Goal: Task Accomplishment & Management: Use online tool/utility

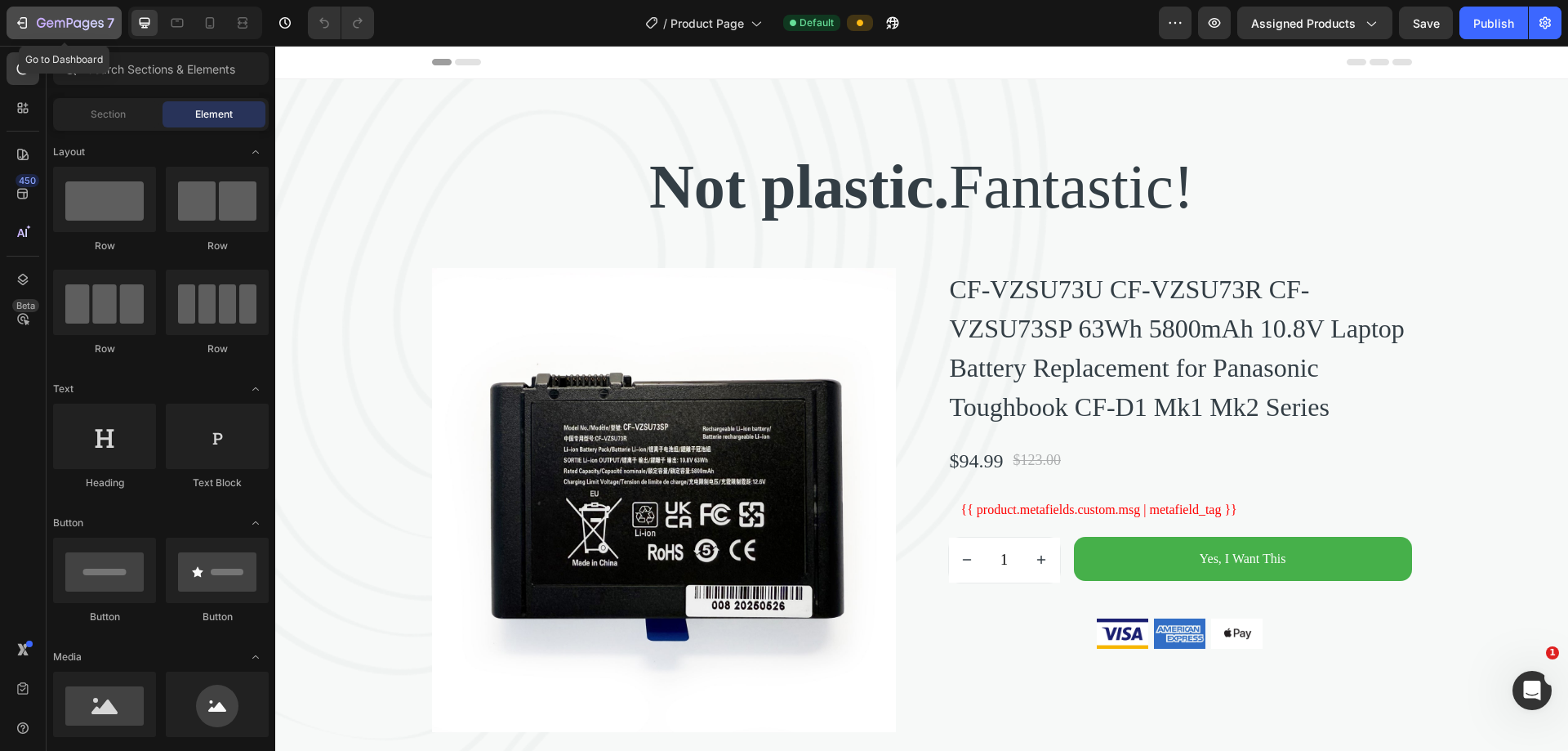
click at [29, 20] on icon "button" at bounding box center [21, 22] width 16 height 16
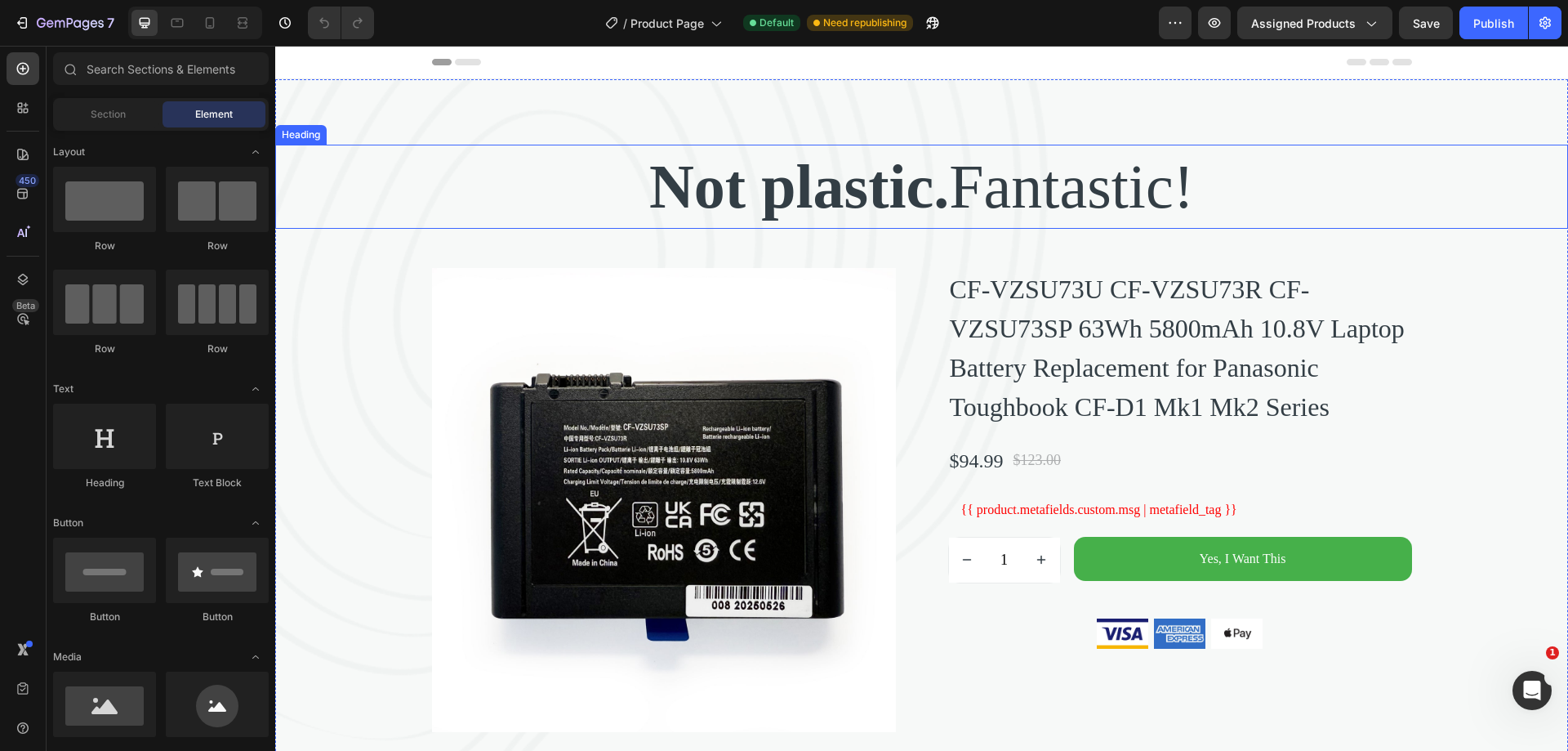
click at [1179, 181] on p "Not plastic. Fantastic!" at bounding box center [921, 187] width 1289 height 81
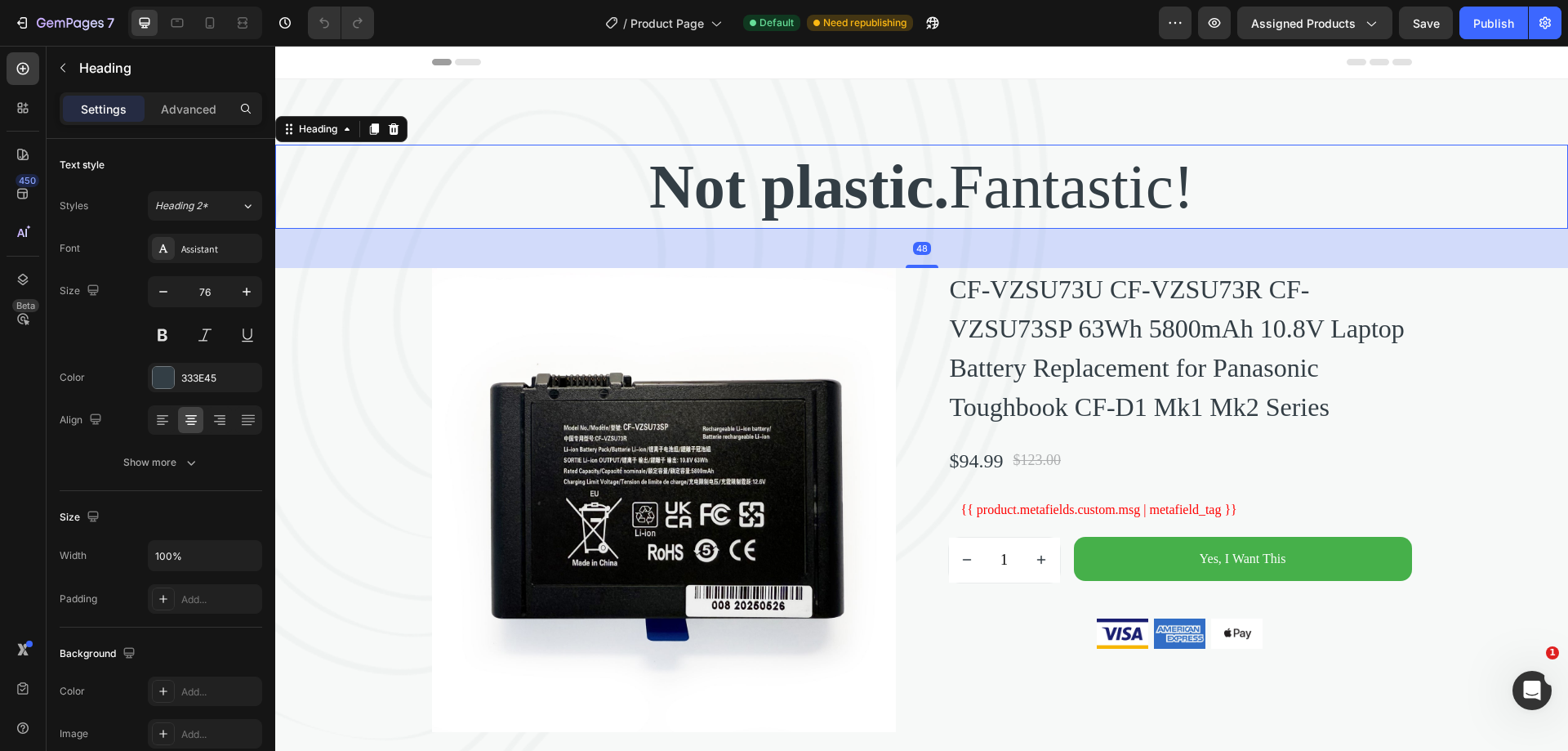
click at [395, 125] on icon at bounding box center [394, 129] width 11 height 12
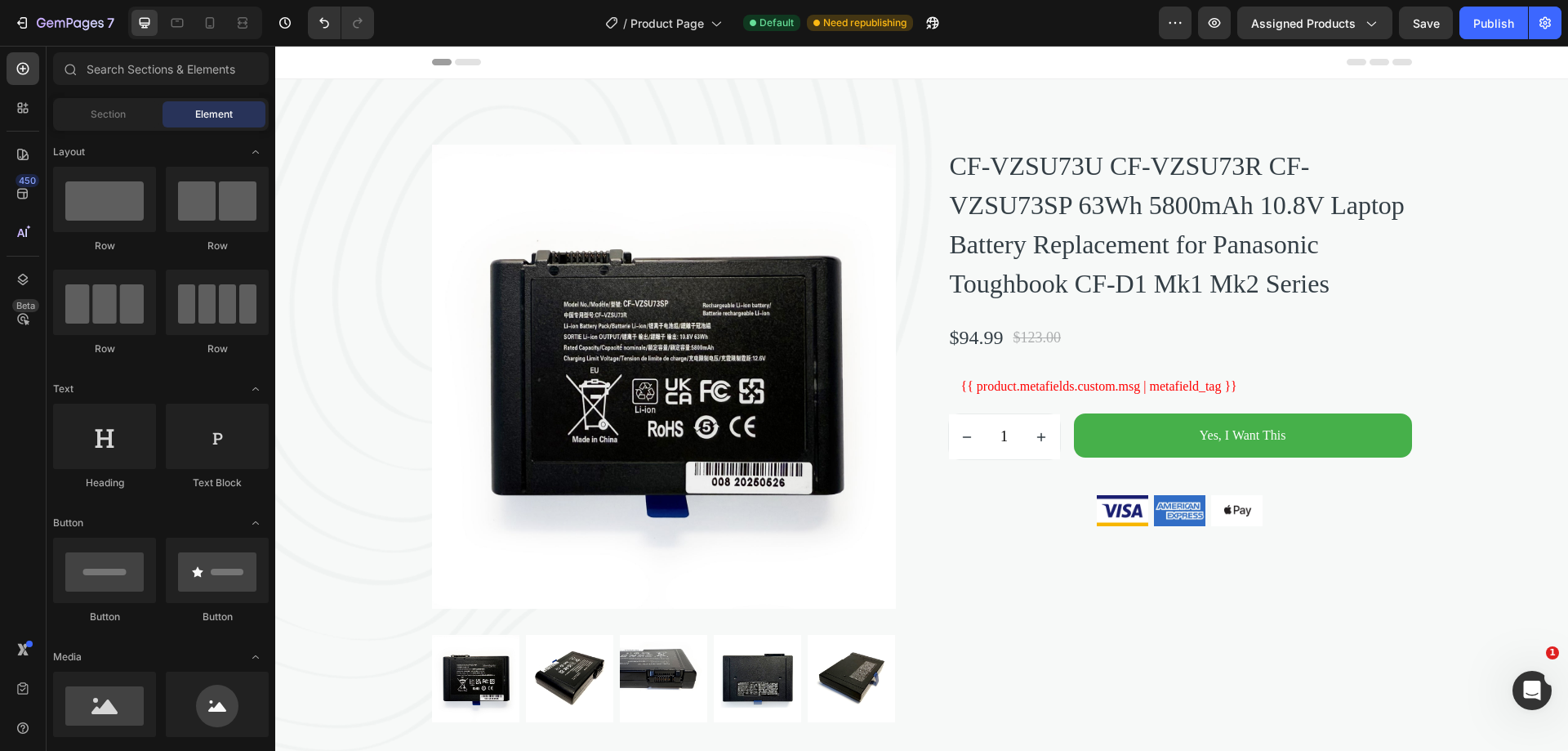
scroll to position [406, 0]
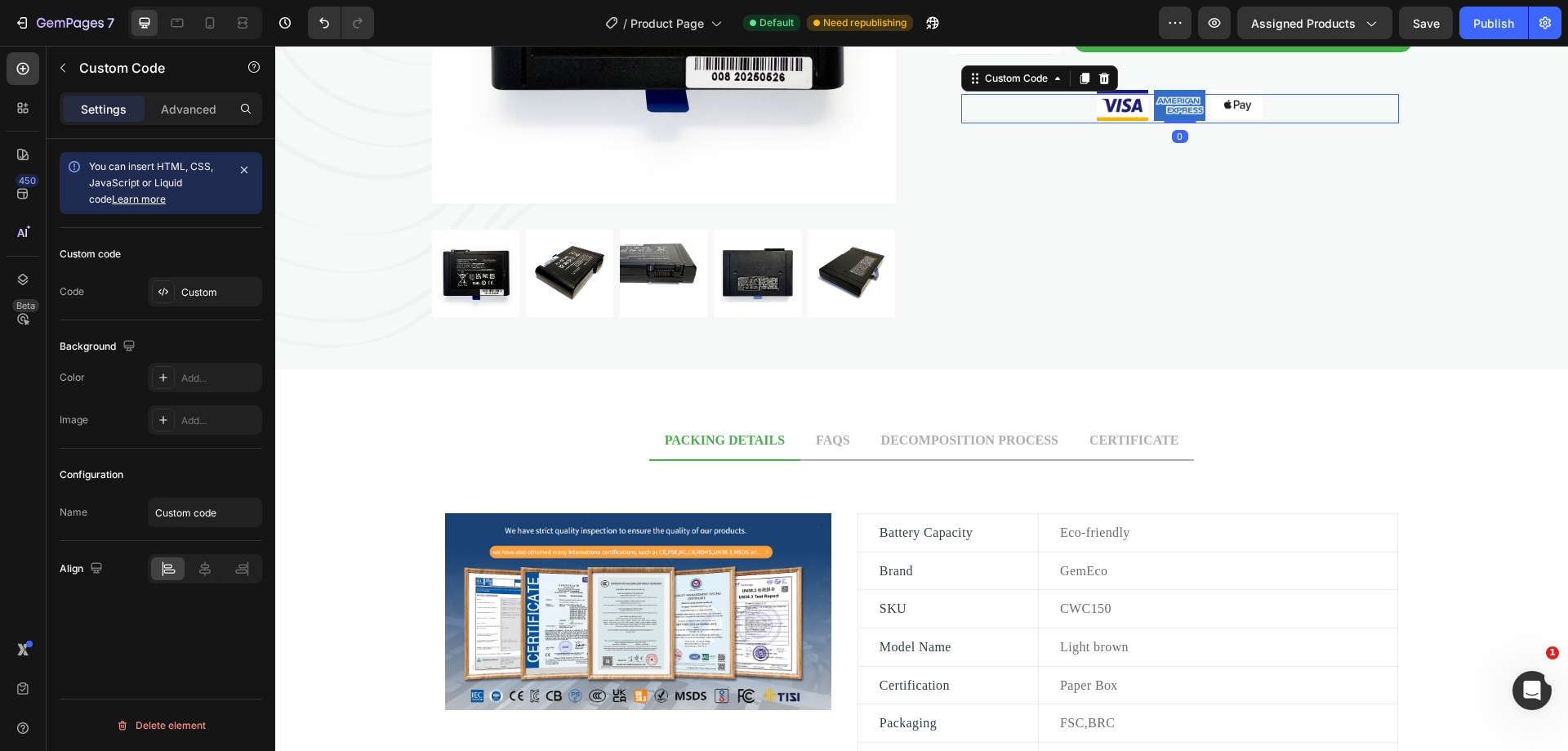
click at [1167, 123] on img at bounding box center [1179, 105] width 57 height 36
click at [1165, 123] on img at bounding box center [1179, 105] width 57 height 36
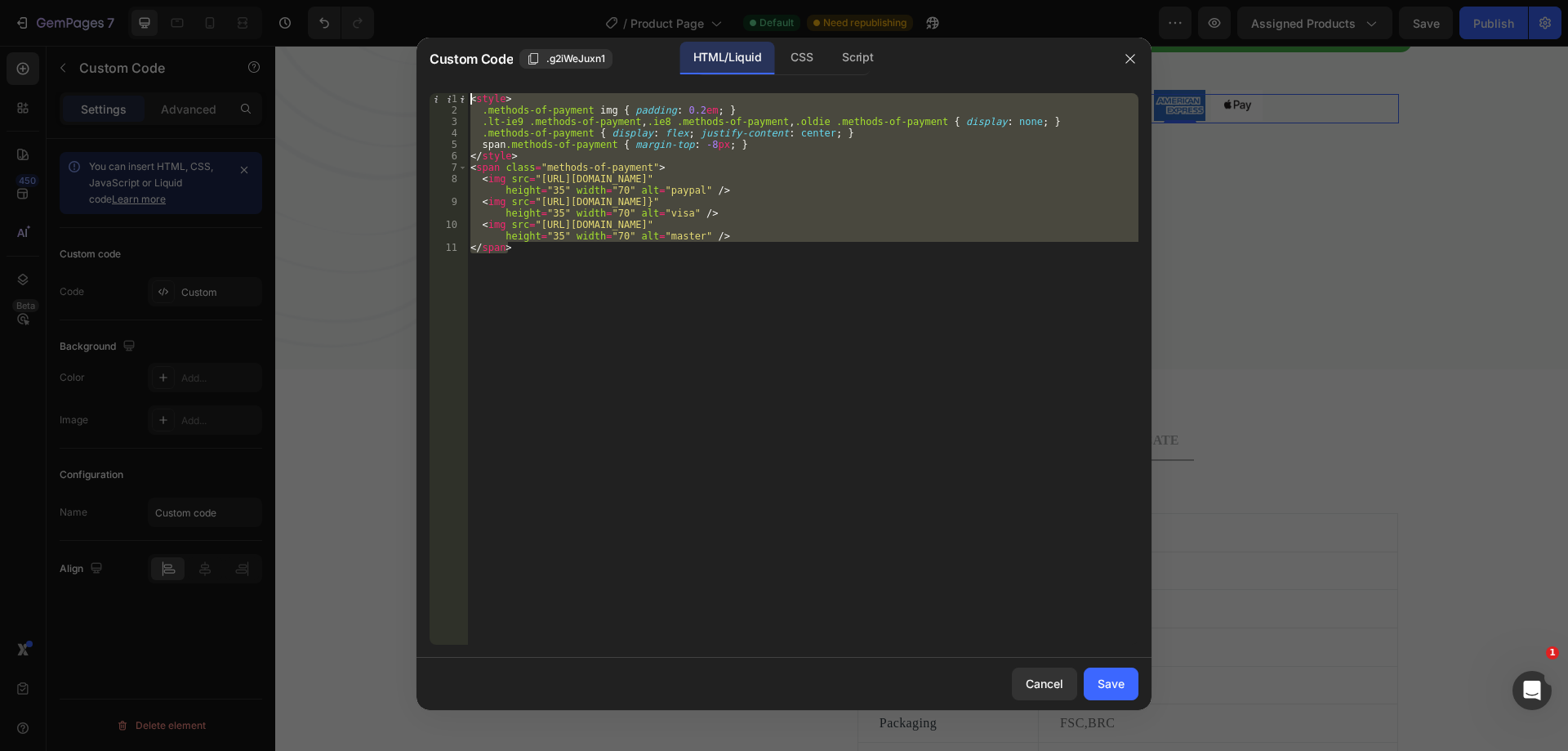
drag, startPoint x: 569, startPoint y: 228, endPoint x: 436, endPoint y: 85, distance: 195.3
click at [0, 0] on div "</span> 1 2 3 4 5 6 7 8 9 10 11 < style > .methods-of-payment img { padding : 0…" at bounding box center [0, 0] width 0 height 0
paste textarea "/span>"
type textarea "</span>"
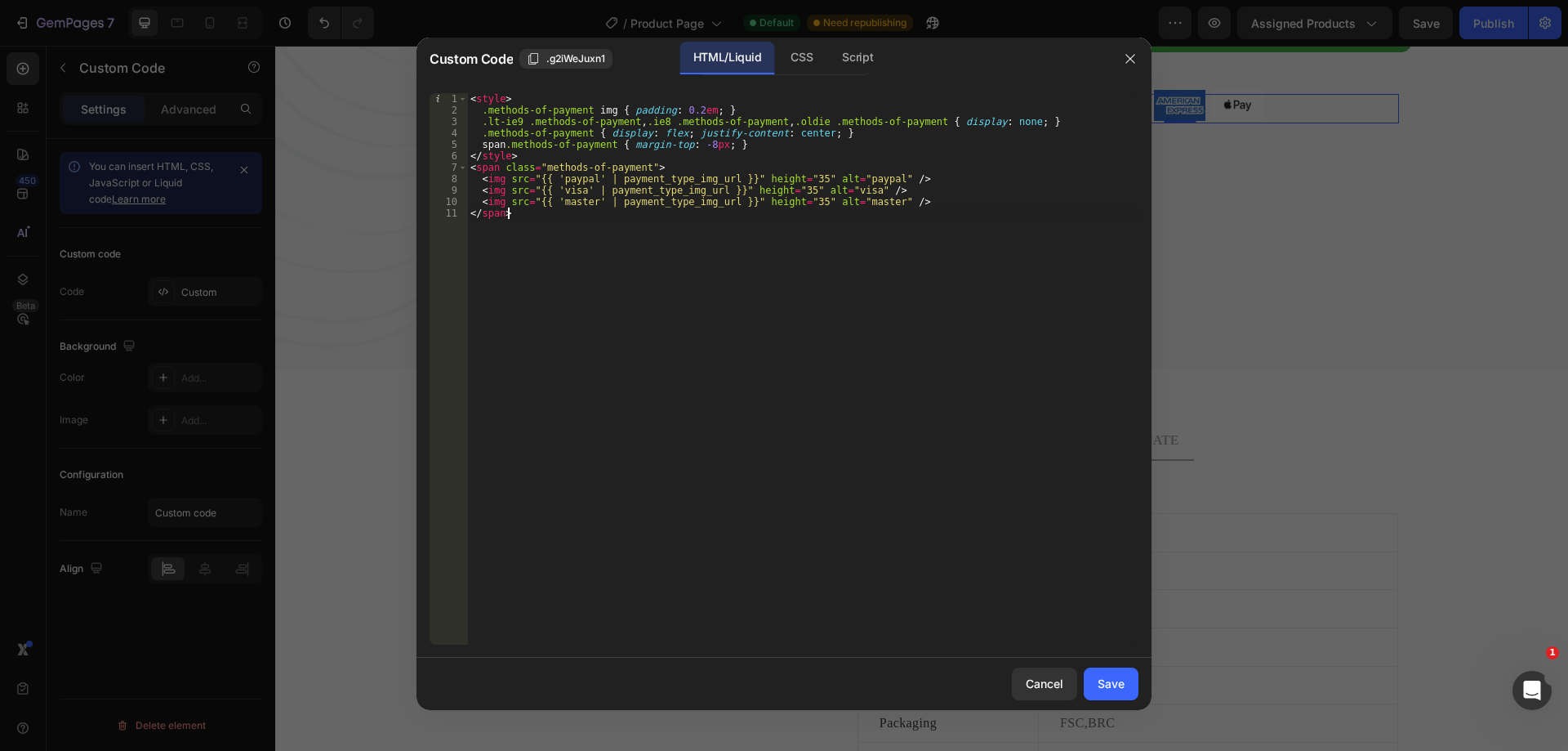
drag, startPoint x: 1114, startPoint y: 684, endPoint x: 1136, endPoint y: 646, distance: 43.9
click at [1114, 684] on div "Save" at bounding box center [1111, 683] width 27 height 17
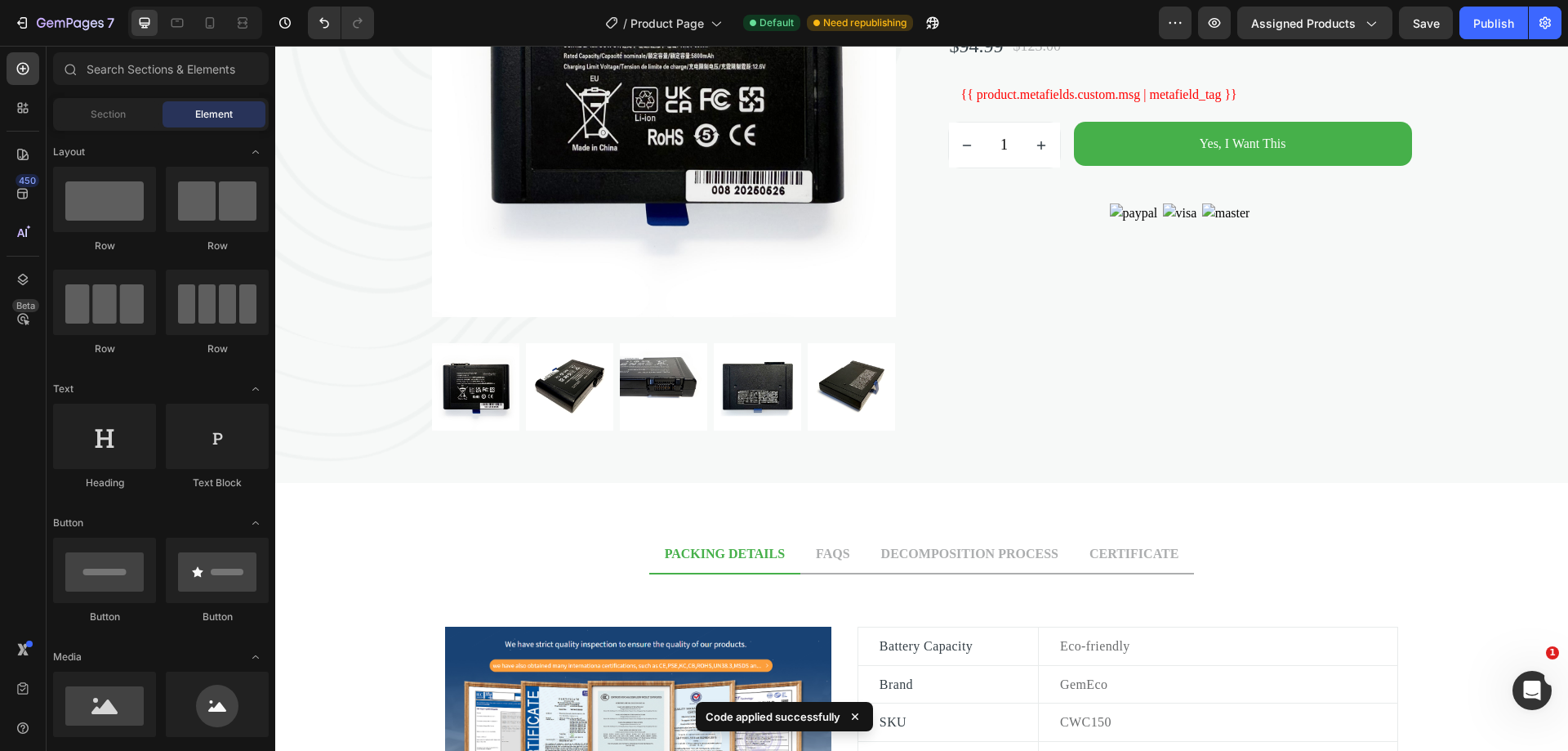
scroll to position [285, 0]
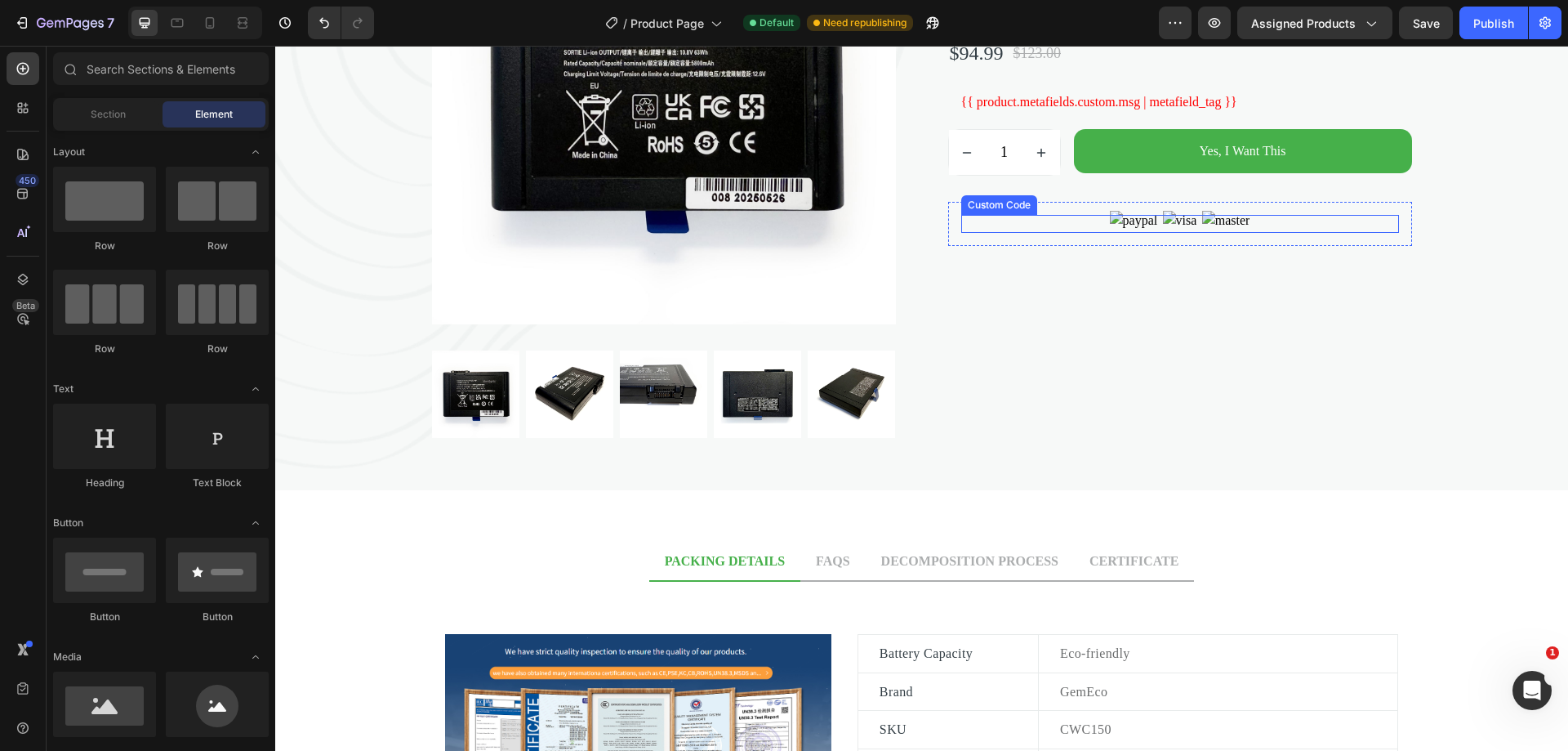
click at [1166, 233] on img at bounding box center [1179, 220] width 40 height 24
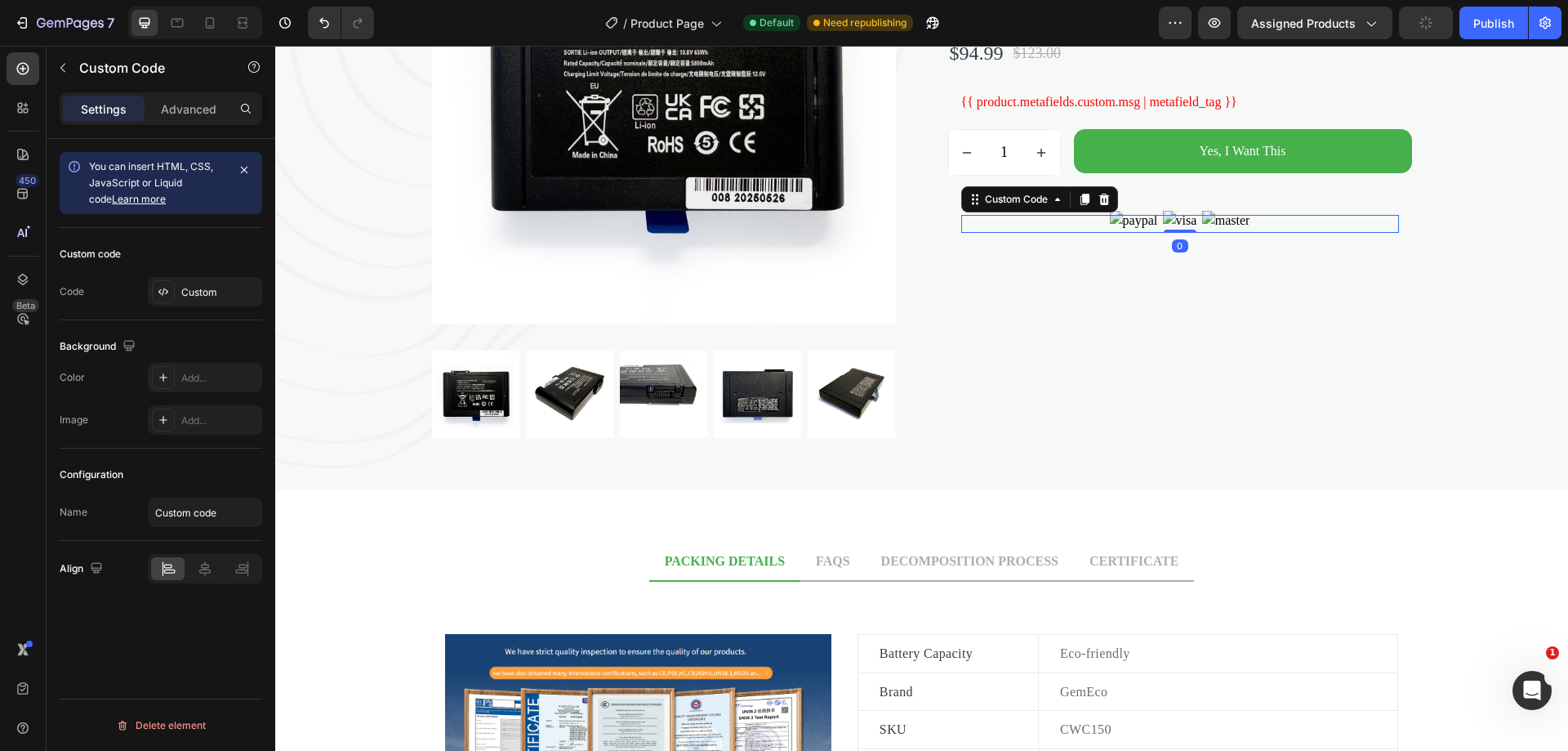
click at [1166, 233] on img at bounding box center [1179, 220] width 40 height 24
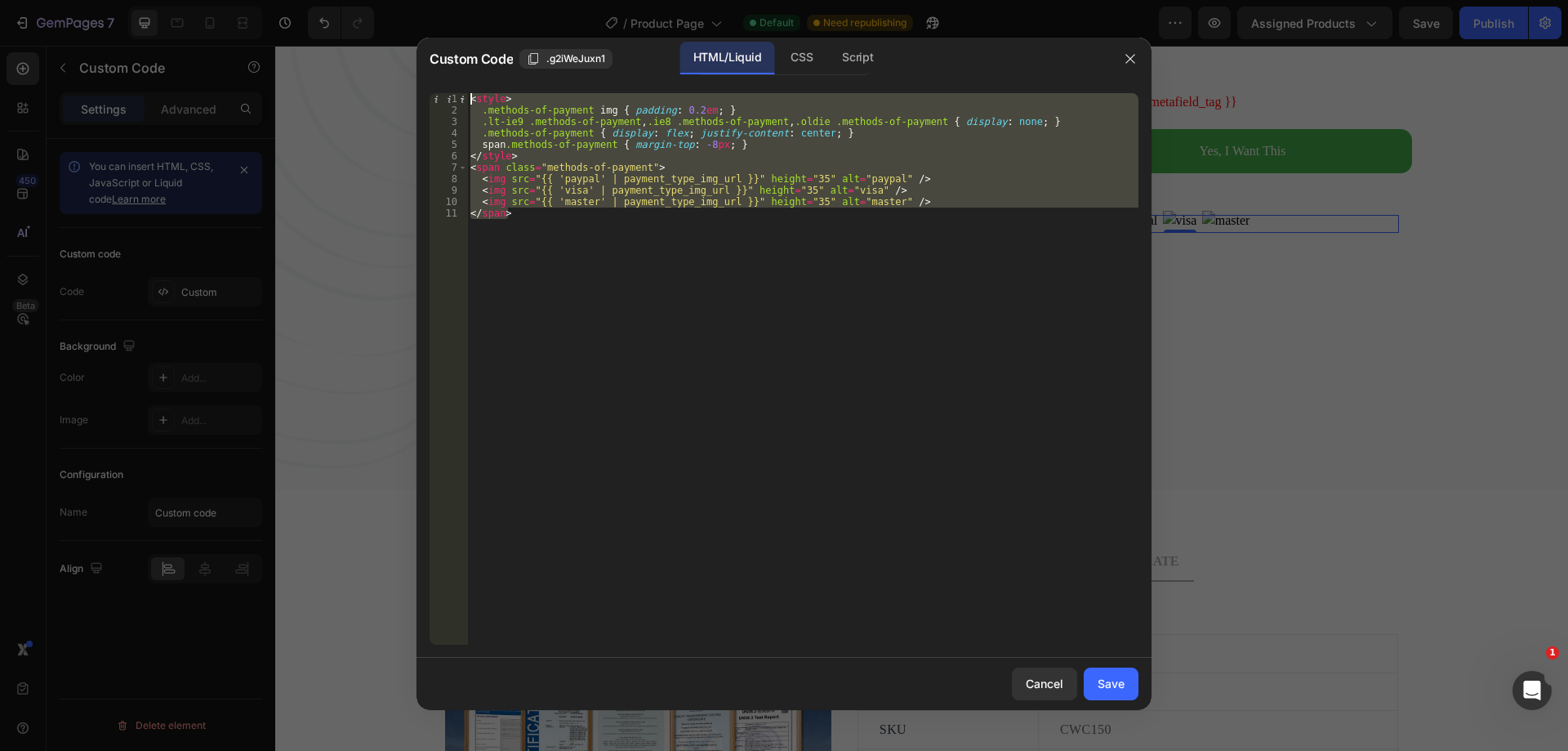
drag, startPoint x: 593, startPoint y: 218, endPoint x: 365, endPoint y: 75, distance: 269.1
click at [365, 75] on div "Custom Code .g2iWeJuxn1 HTML/Liquid CSS Script </span> 1 2 3 4 5 6 7 8 9 10 11 …" at bounding box center [784, 376] width 1568 height 751
paste textarea "/span>"
type textarea "</span>"
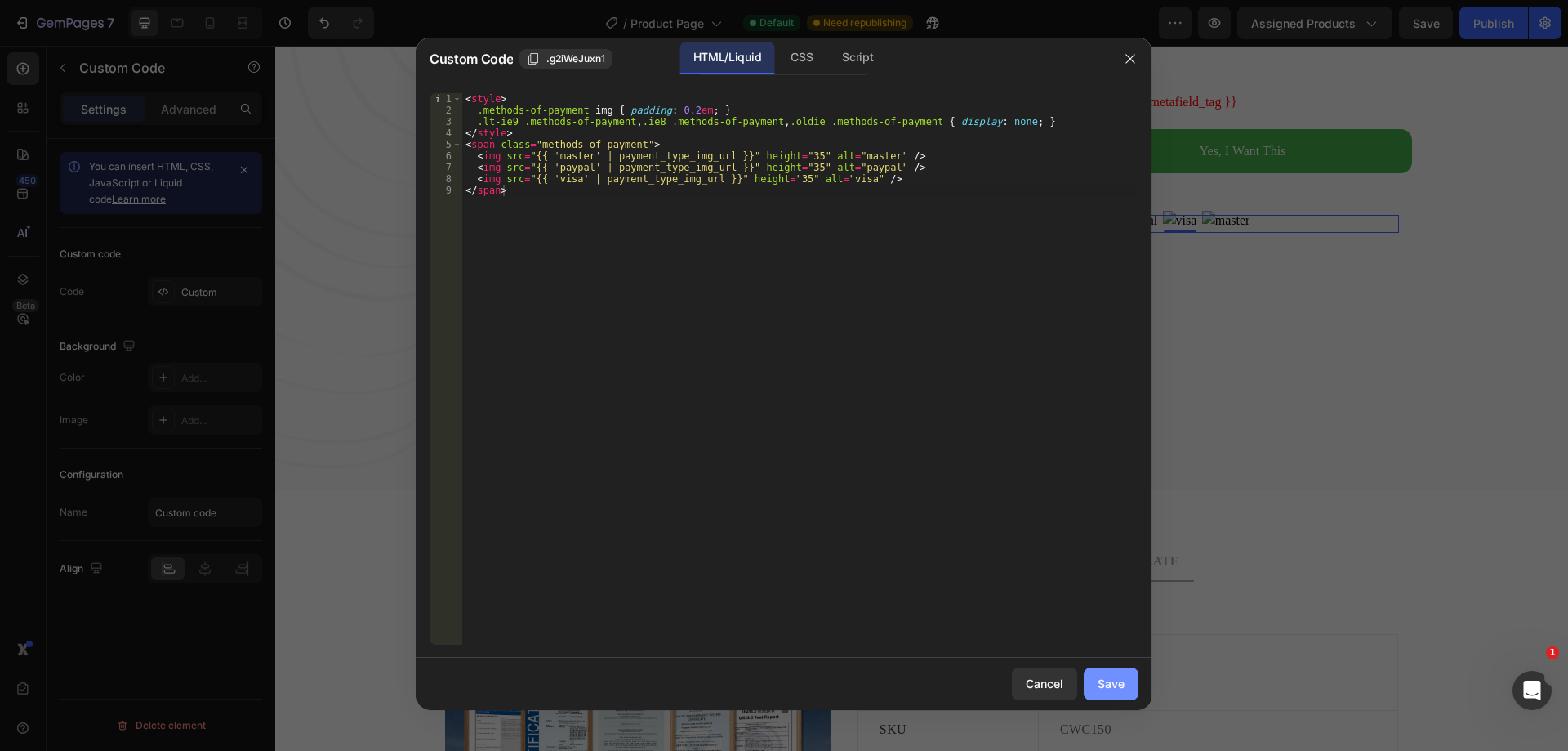
click at [1100, 686] on div "Save" at bounding box center [1111, 683] width 27 height 17
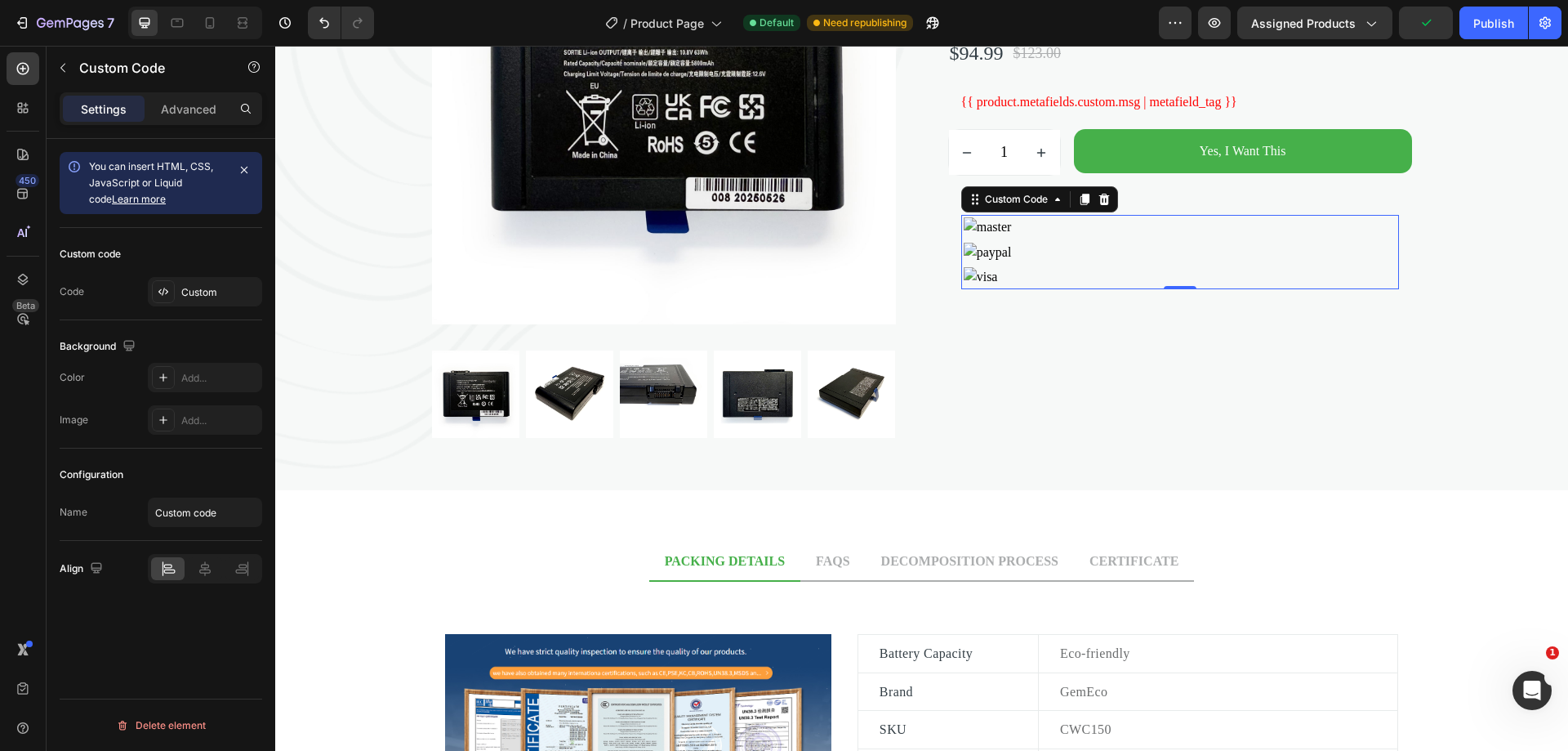
click at [1026, 239] on img at bounding box center [1180, 226] width 437 height 24
click at [1023, 264] on img at bounding box center [1180, 251] width 437 height 24
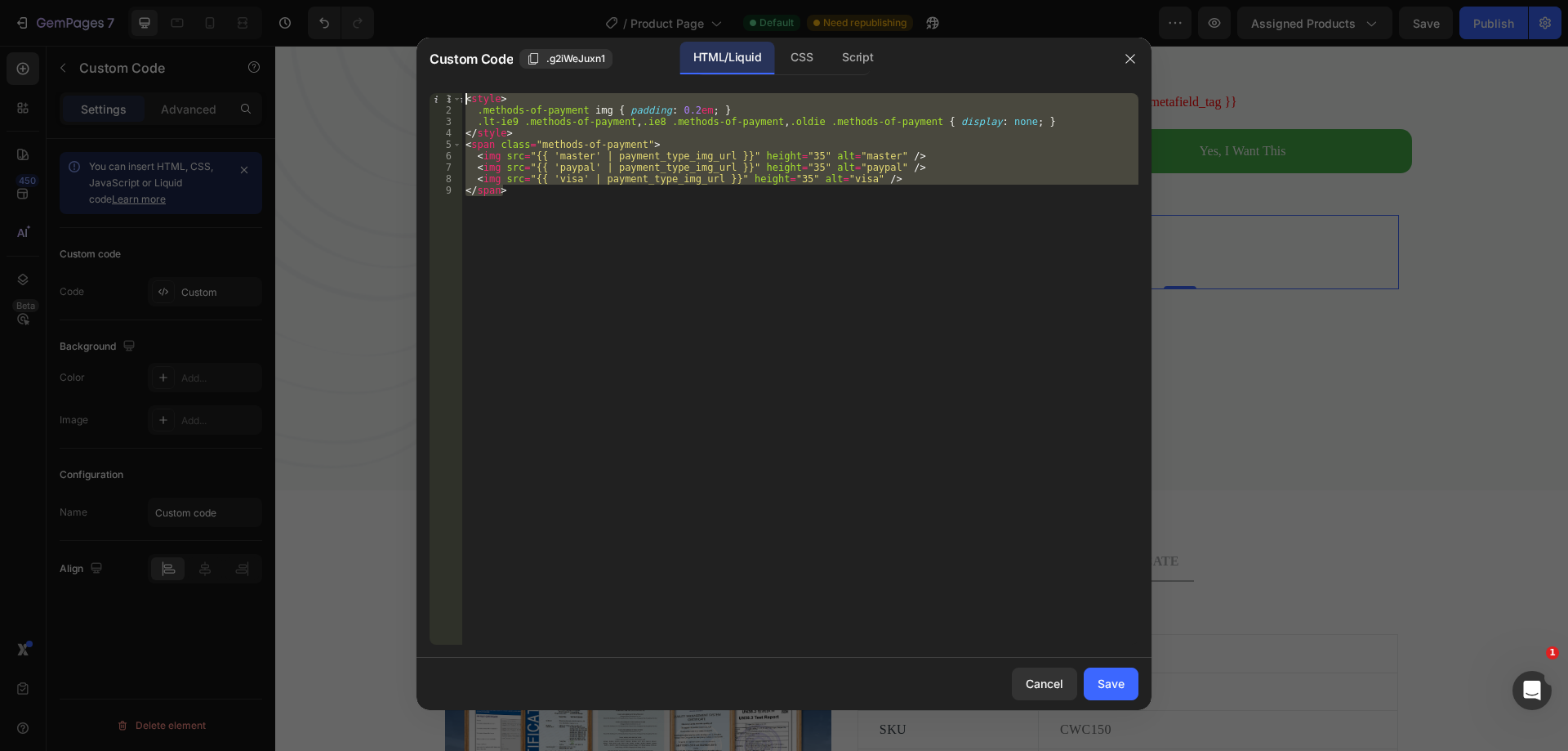
drag, startPoint x: 673, startPoint y: 213, endPoint x: 409, endPoint y: 86, distance: 293.0
click at [409, 86] on div "Custom Code .g2iWeJuxn1 HTML/Liquid CSS Script </span> 1 2 3 4 5 6 7 8 9 < styl…" at bounding box center [784, 376] width 1568 height 751
type textarea "<style> .methods-of-payment img { padding: 0.2em; }"
click at [1028, 676] on div "Cancel" at bounding box center [1044, 683] width 38 height 17
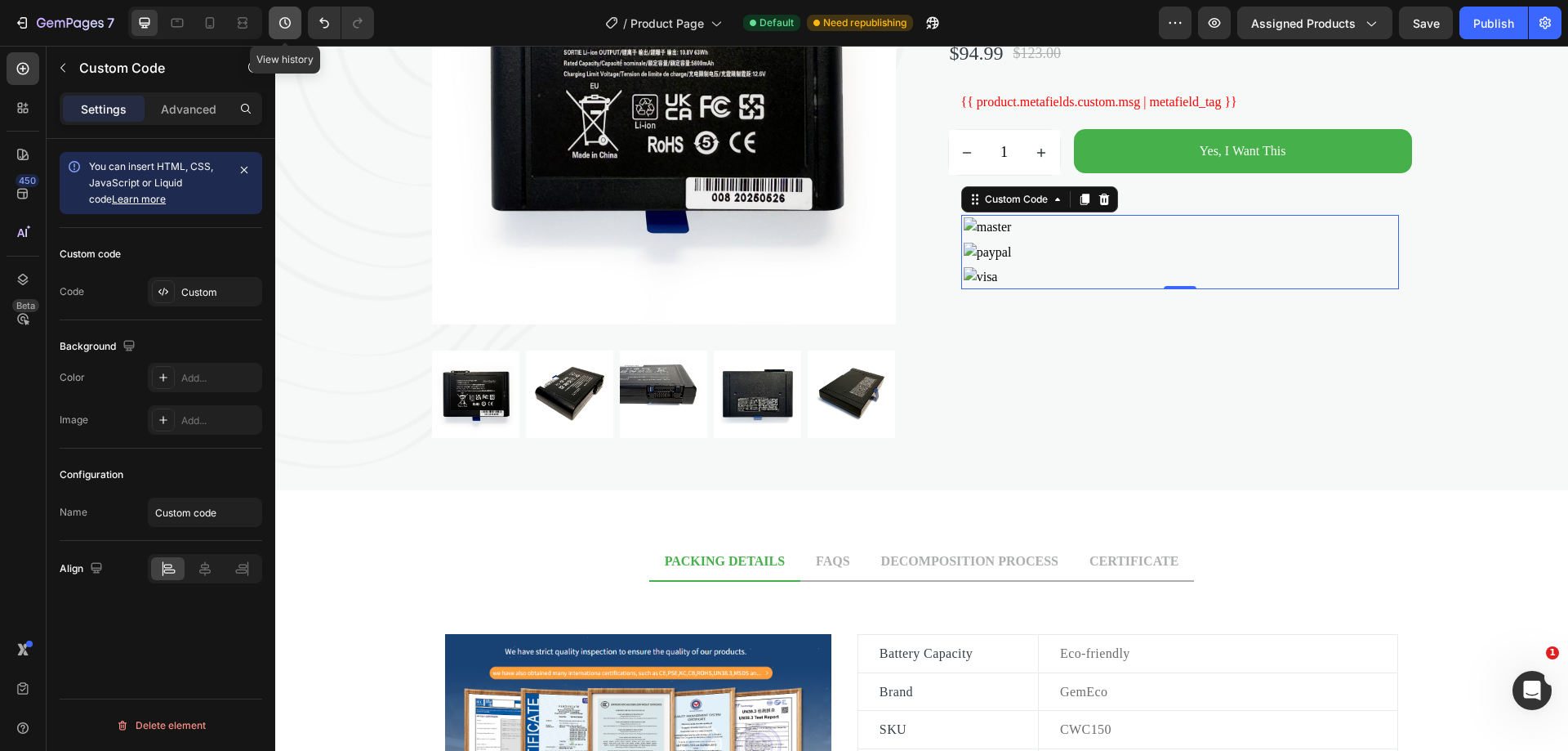
click at [286, 23] on icon "button" at bounding box center [285, 23] width 12 height 12
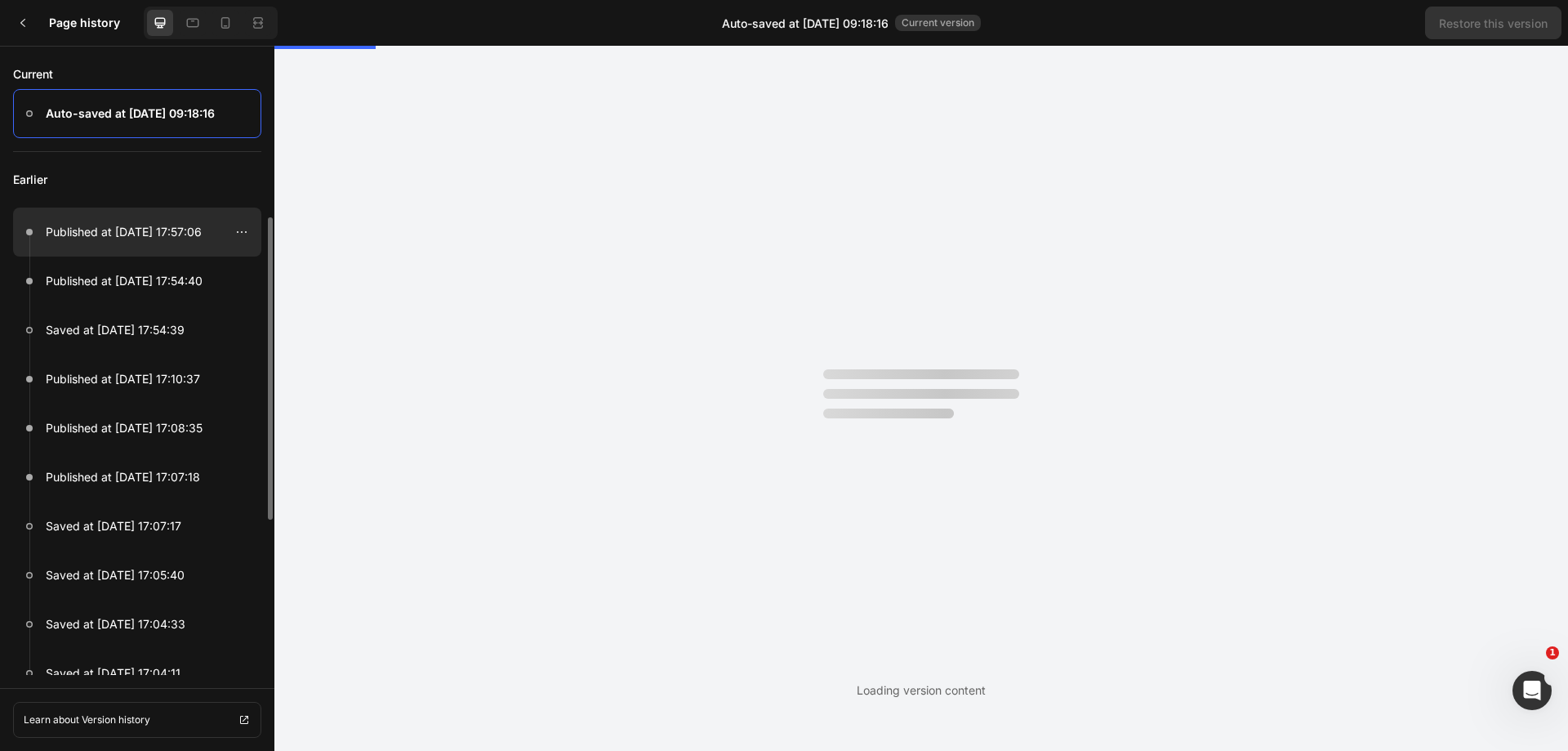
scroll to position [0, 0]
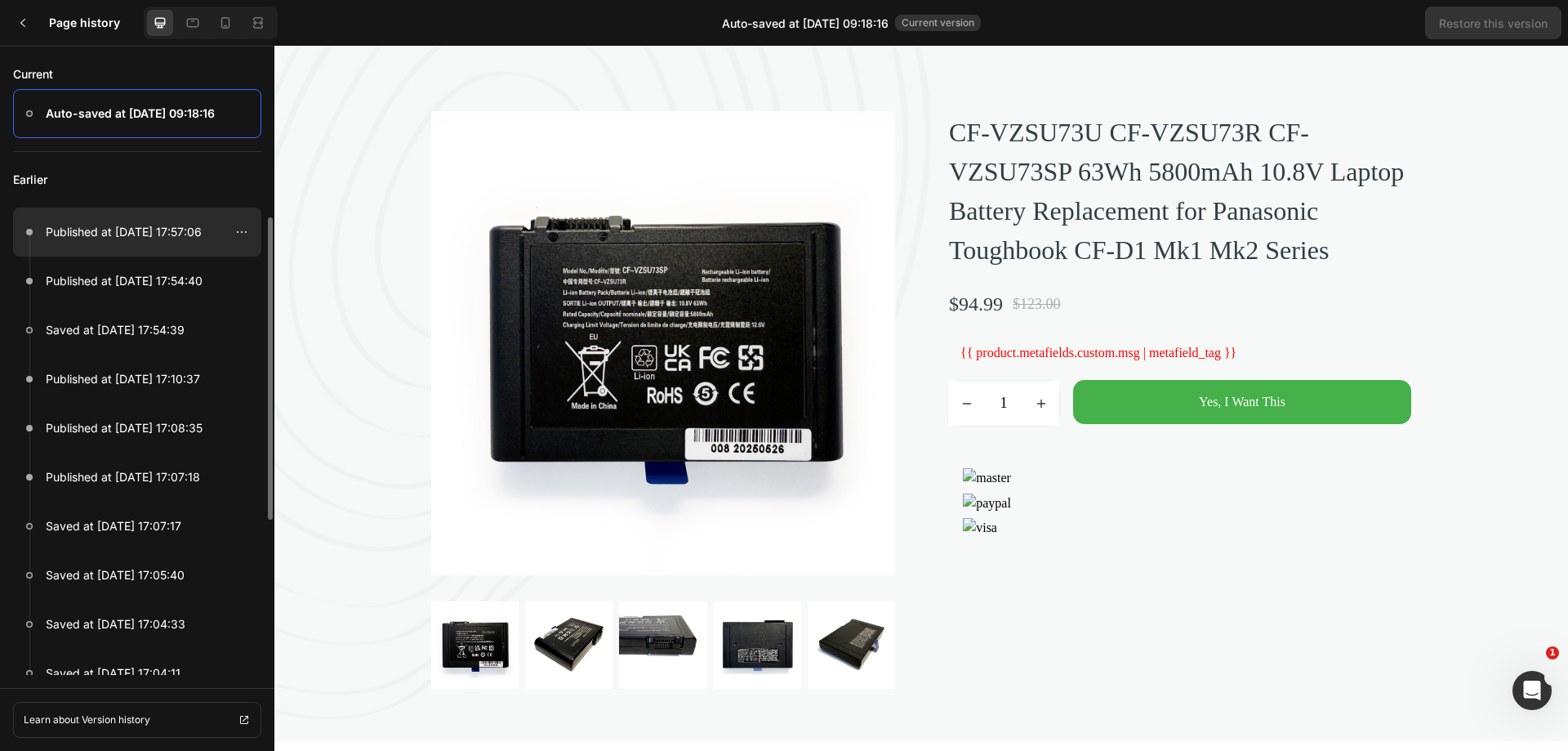
click at [141, 234] on p "Published at [DATE] 17:57:06" at bounding box center [123, 232] width 156 height 19
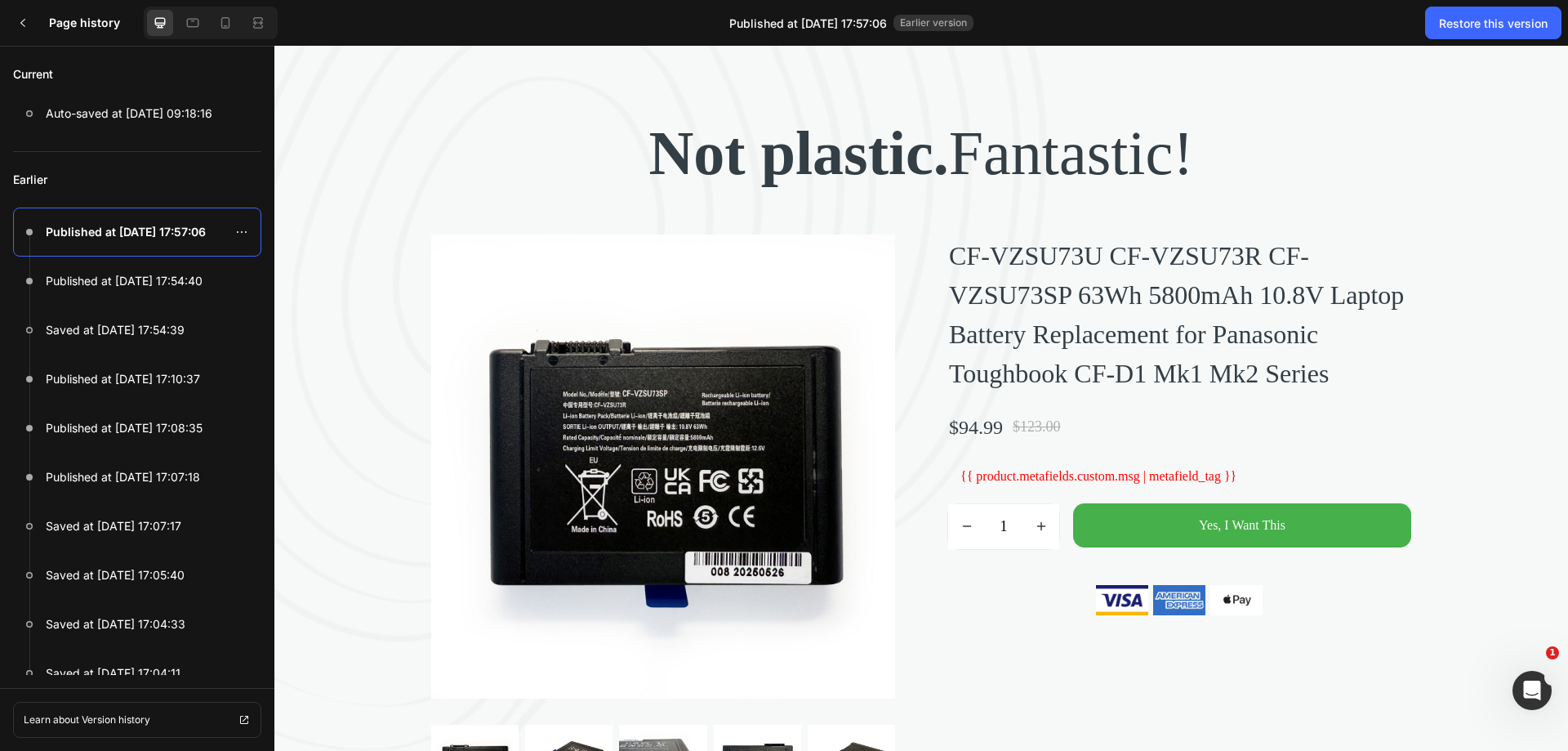
click at [1040, 179] on p "Not plastic. Fantastic!" at bounding box center [921, 153] width 1290 height 81
click at [700, 135] on strong "Not plastic." at bounding box center [798, 152] width 300 height 69
click at [933, 156] on strong "Not plastic." at bounding box center [798, 152] width 300 height 69
click at [1470, 24] on div "Restore this version" at bounding box center [1493, 23] width 108 height 17
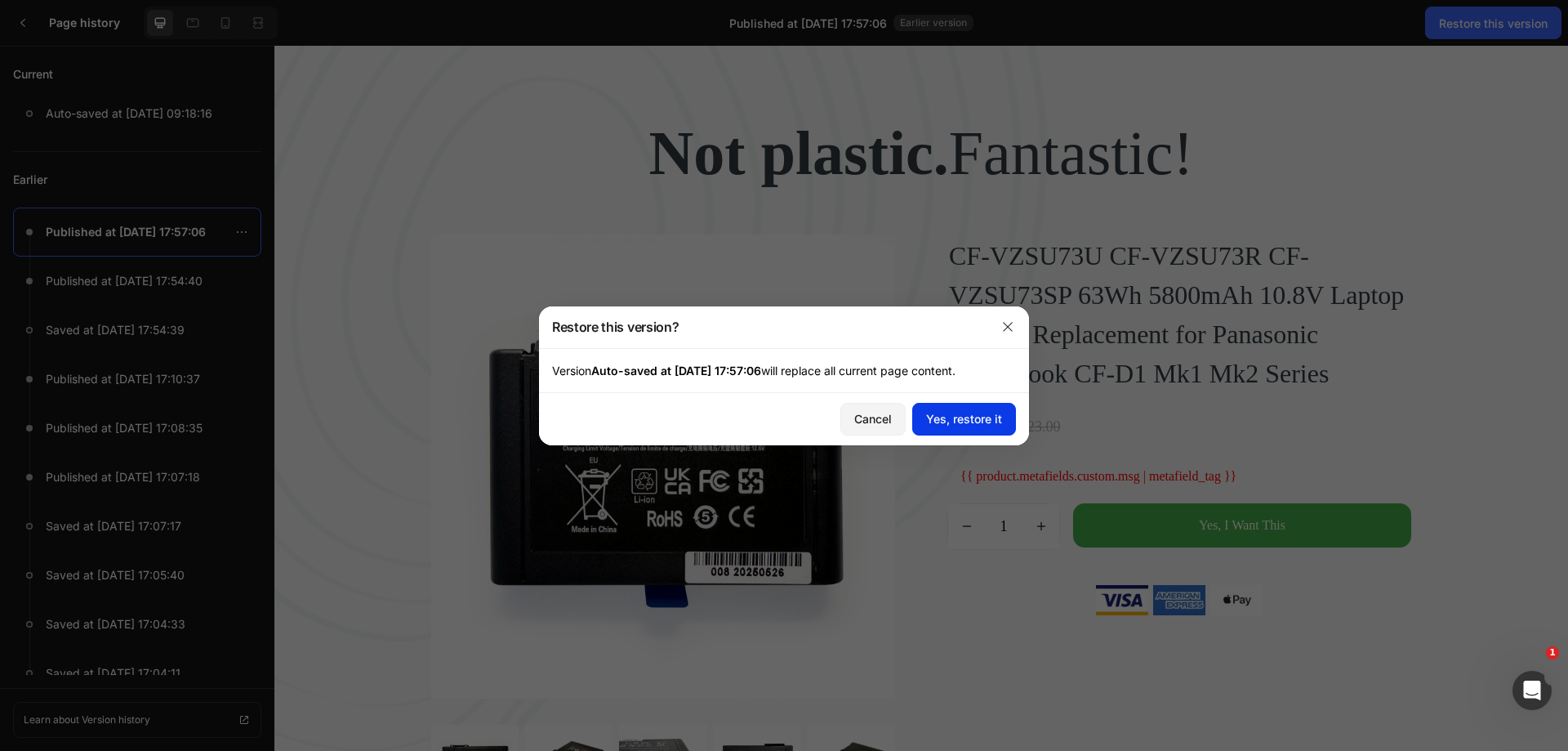
click at [967, 417] on div "Yes, restore it" at bounding box center [963, 419] width 76 height 17
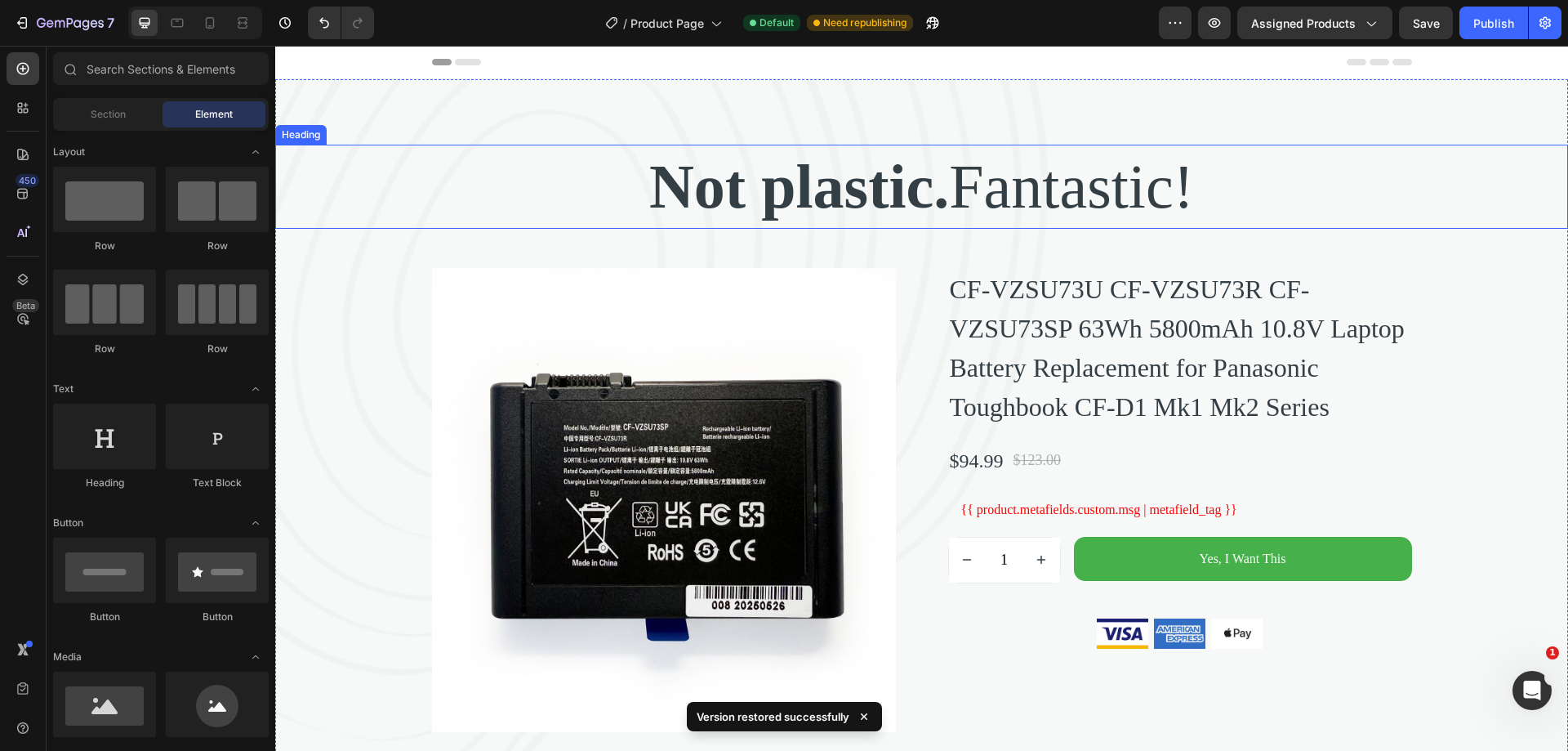
click at [945, 176] on p "Not plastic. Fantastic!" at bounding box center [921, 187] width 1289 height 81
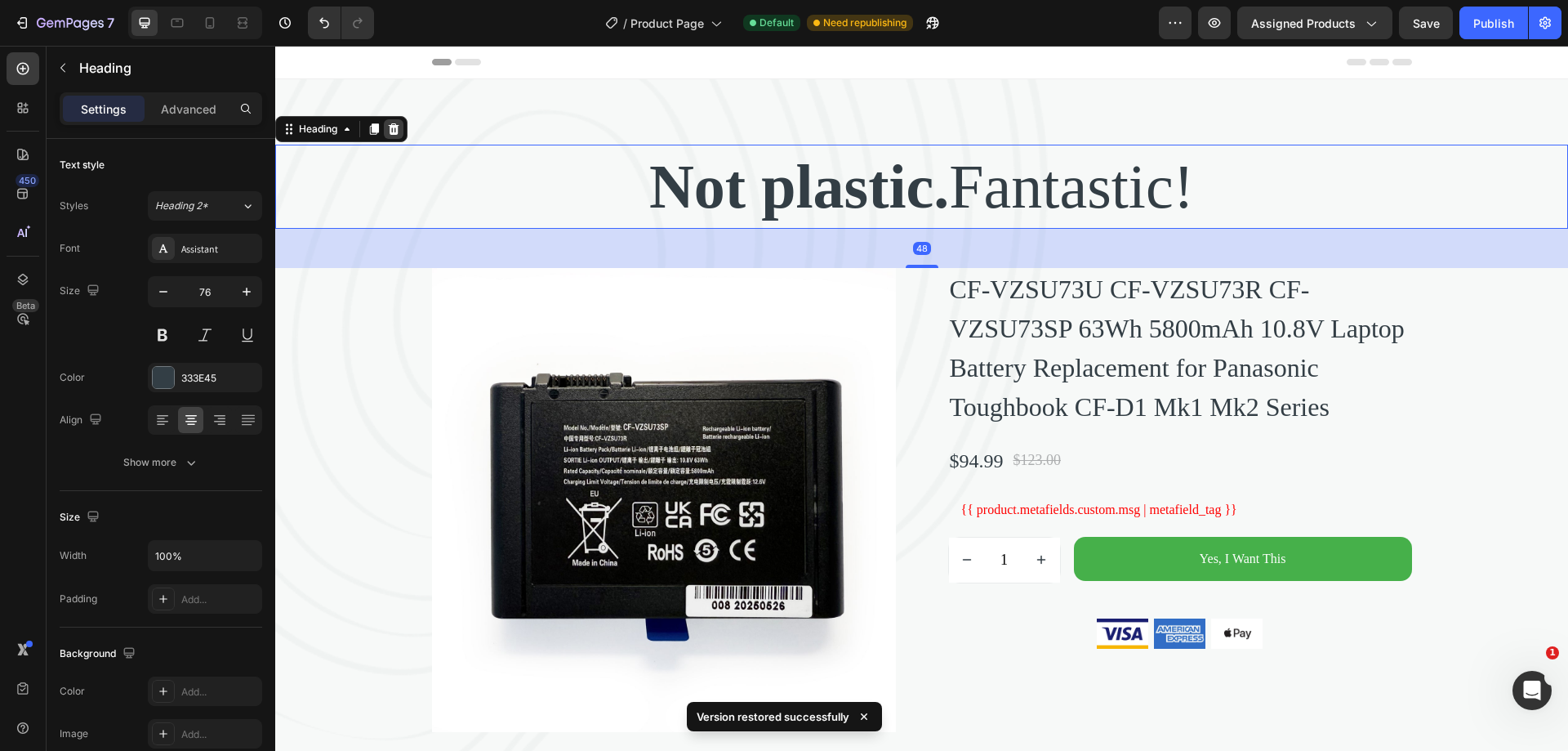
click at [394, 133] on icon at bounding box center [394, 129] width 11 height 12
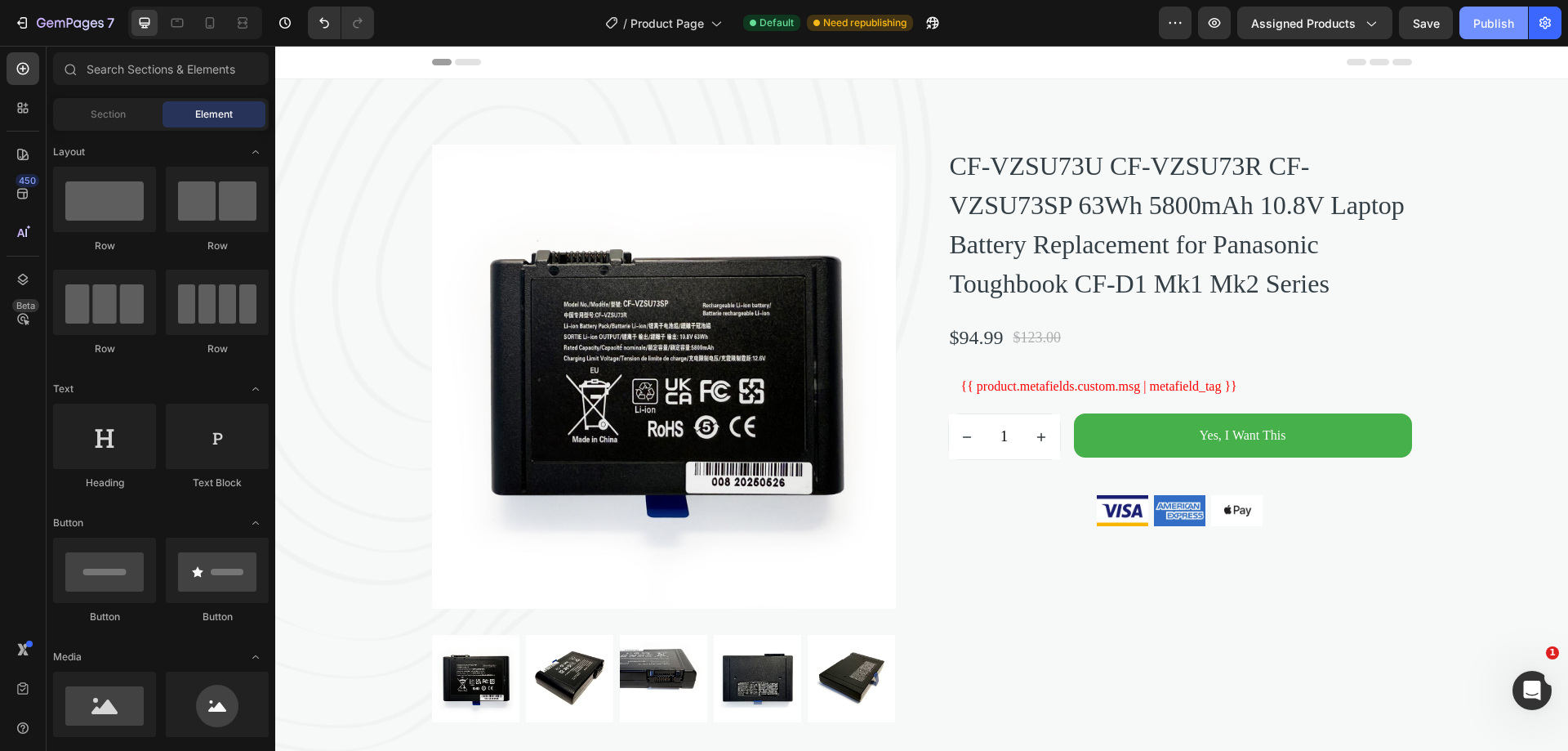
click at [1483, 30] on div "Publish" at bounding box center [1494, 23] width 41 height 17
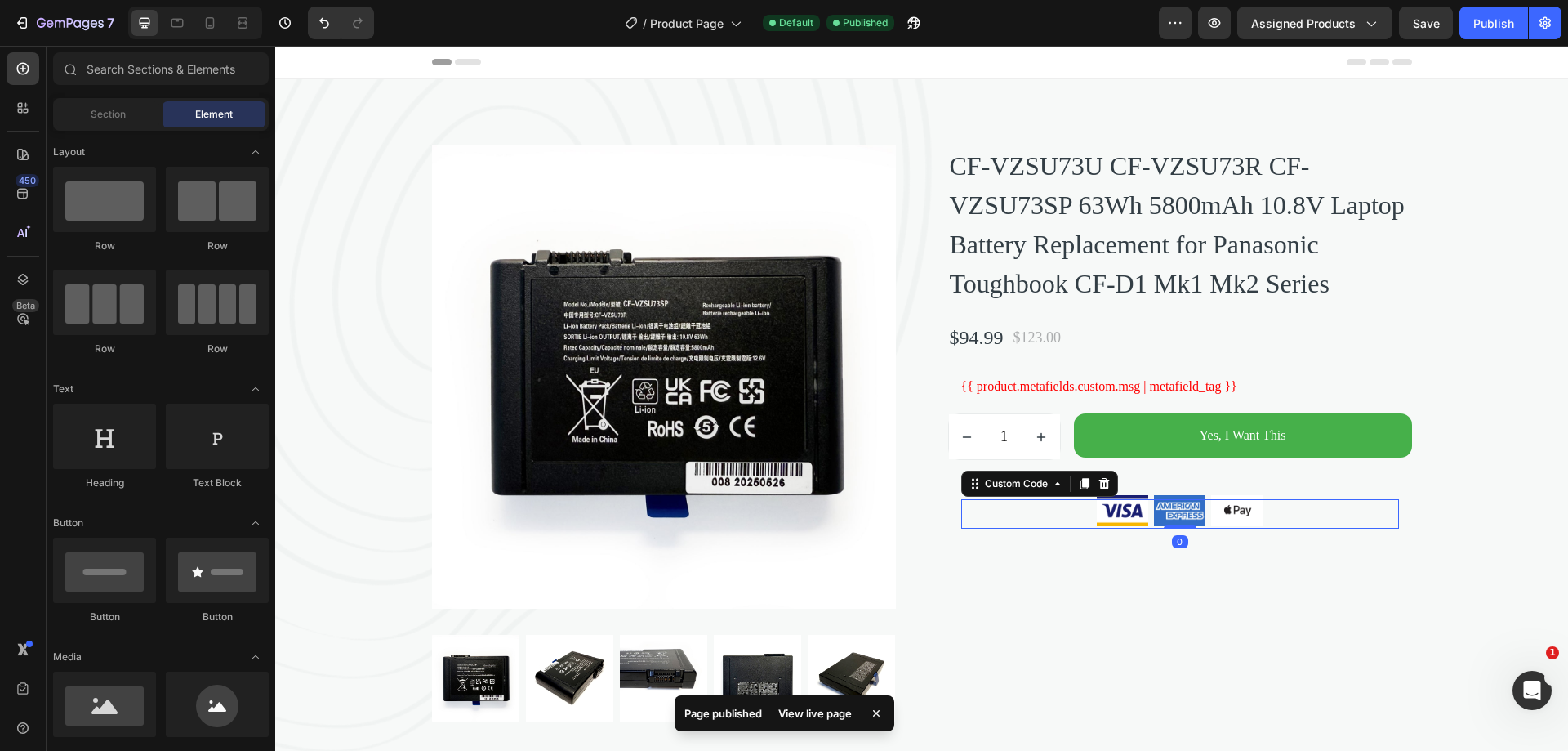
click at [1169, 528] on img at bounding box center [1179, 510] width 57 height 36
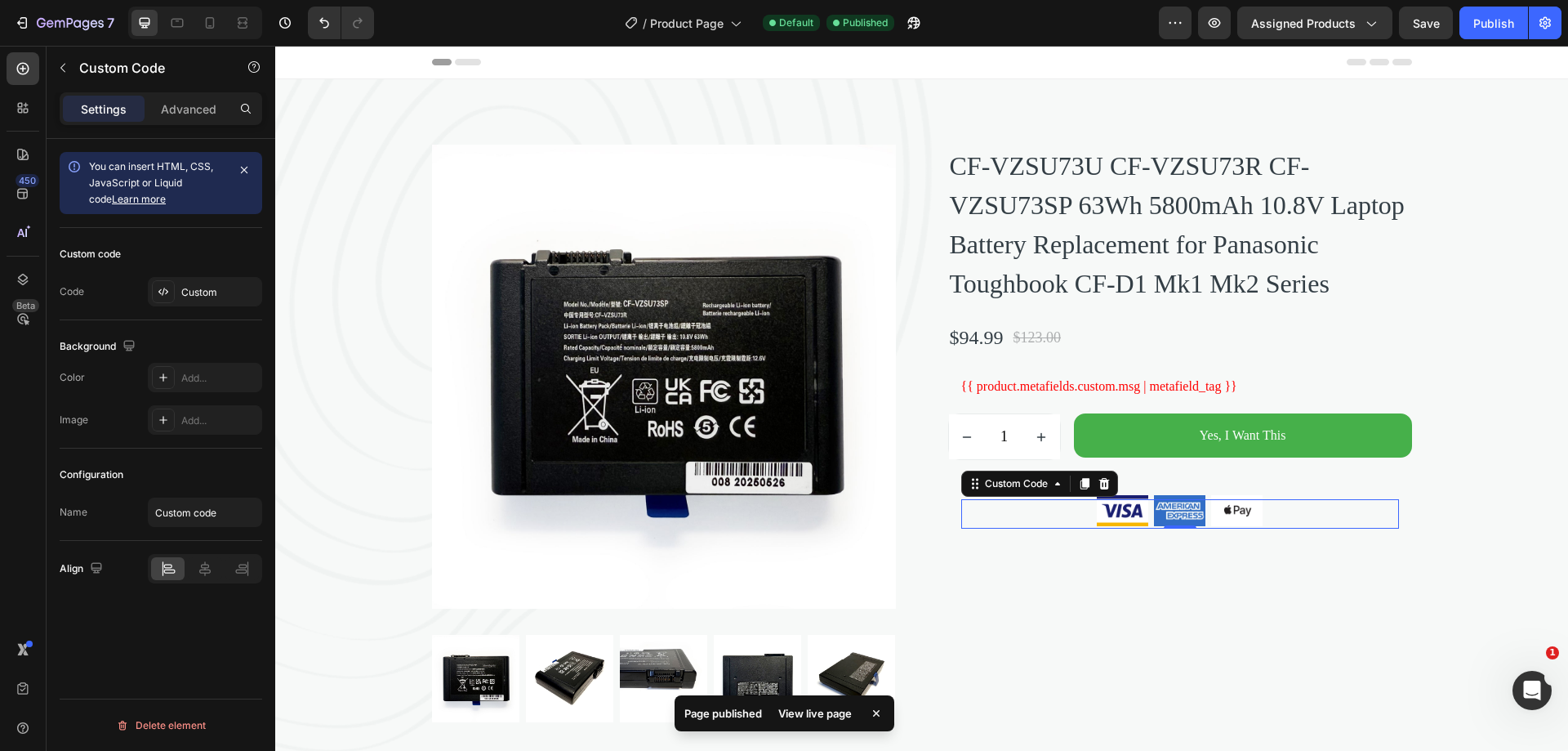
click at [1094, 528] on img at bounding box center [1122, 510] width 57 height 36
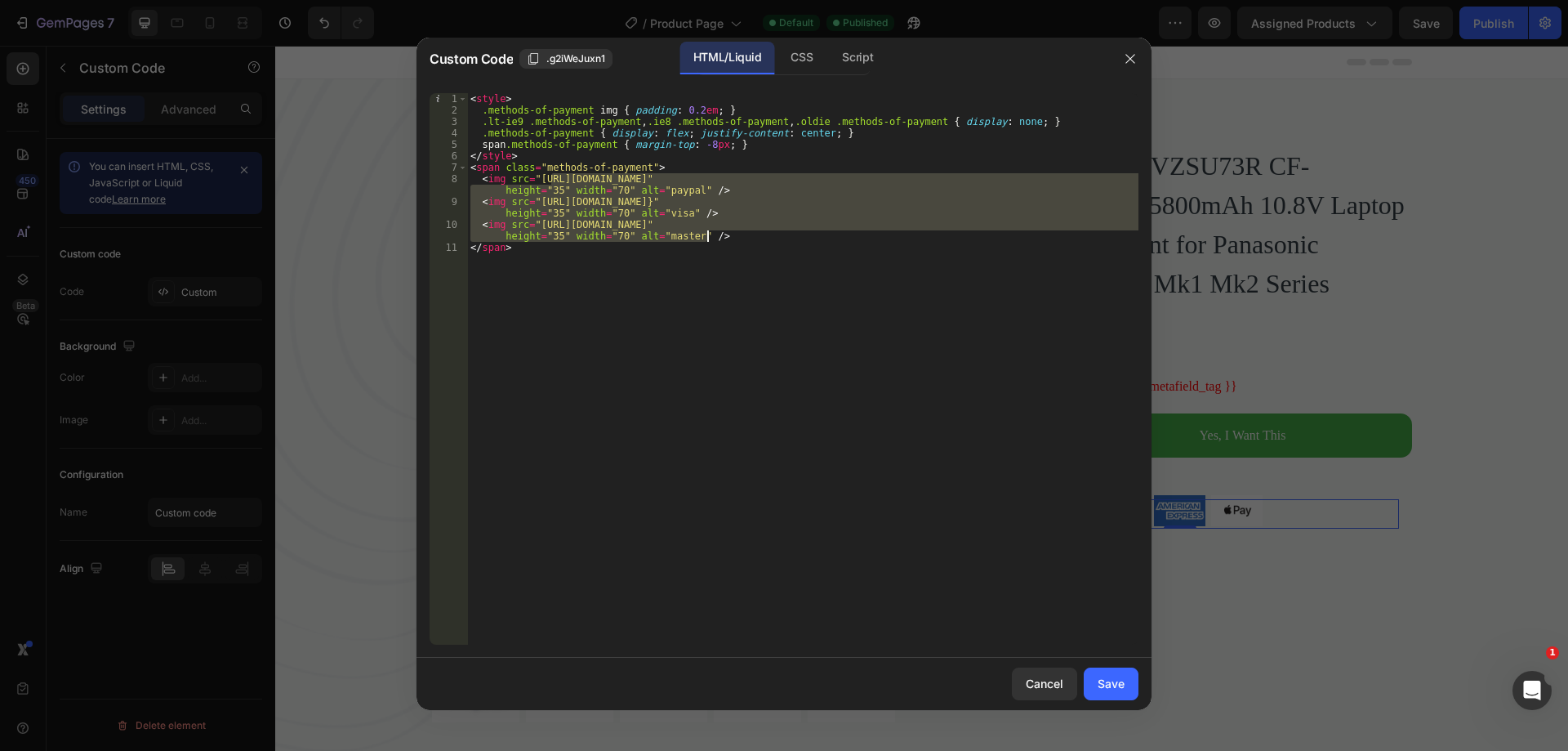
drag, startPoint x: 557, startPoint y: 178, endPoint x: 741, endPoint y: 239, distance: 193.8
click at [741, 239] on div "< style > .methods-of-payment img { padding : 0.2 em ; } .lt-ie9 .methods-of-pa…" at bounding box center [803, 379] width 671 height 574
click at [741, 239] on div "< style > .methods-of-payment img { padding : 0.2 em ; } .lt-ie9 .methods-of-pa…" at bounding box center [803, 369] width 671 height 552
type textarea "<img src="[URL][DOMAIN_NAME]" height="35" width="70" alt="master" />"
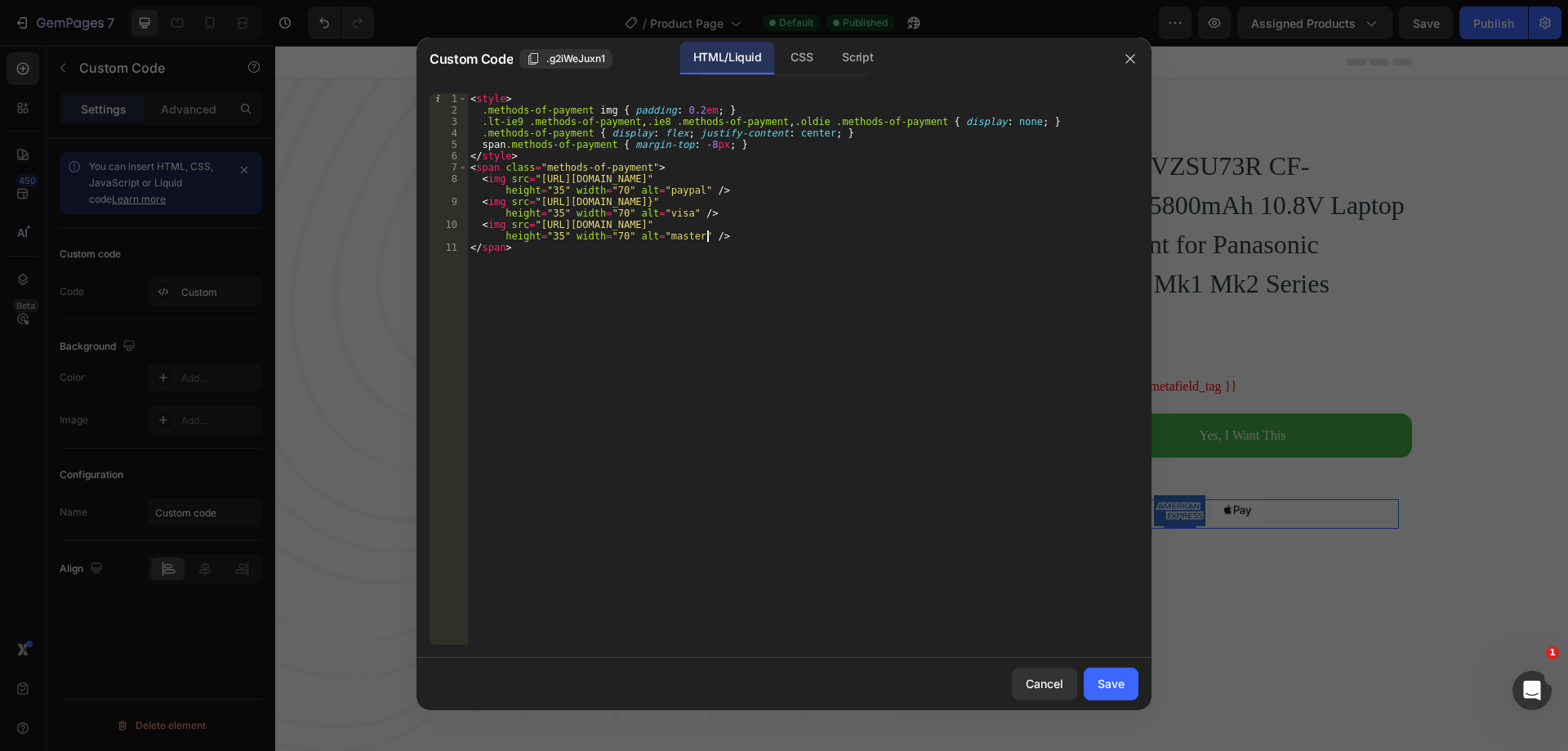
click at [741, 239] on div "< style > .methods-of-payment img { padding : 0.2 em ; } .lt-ie9 .methods-of-pa…" at bounding box center [803, 379] width 671 height 574
click at [1131, 58] on icon "button" at bounding box center [1129, 58] width 9 height 9
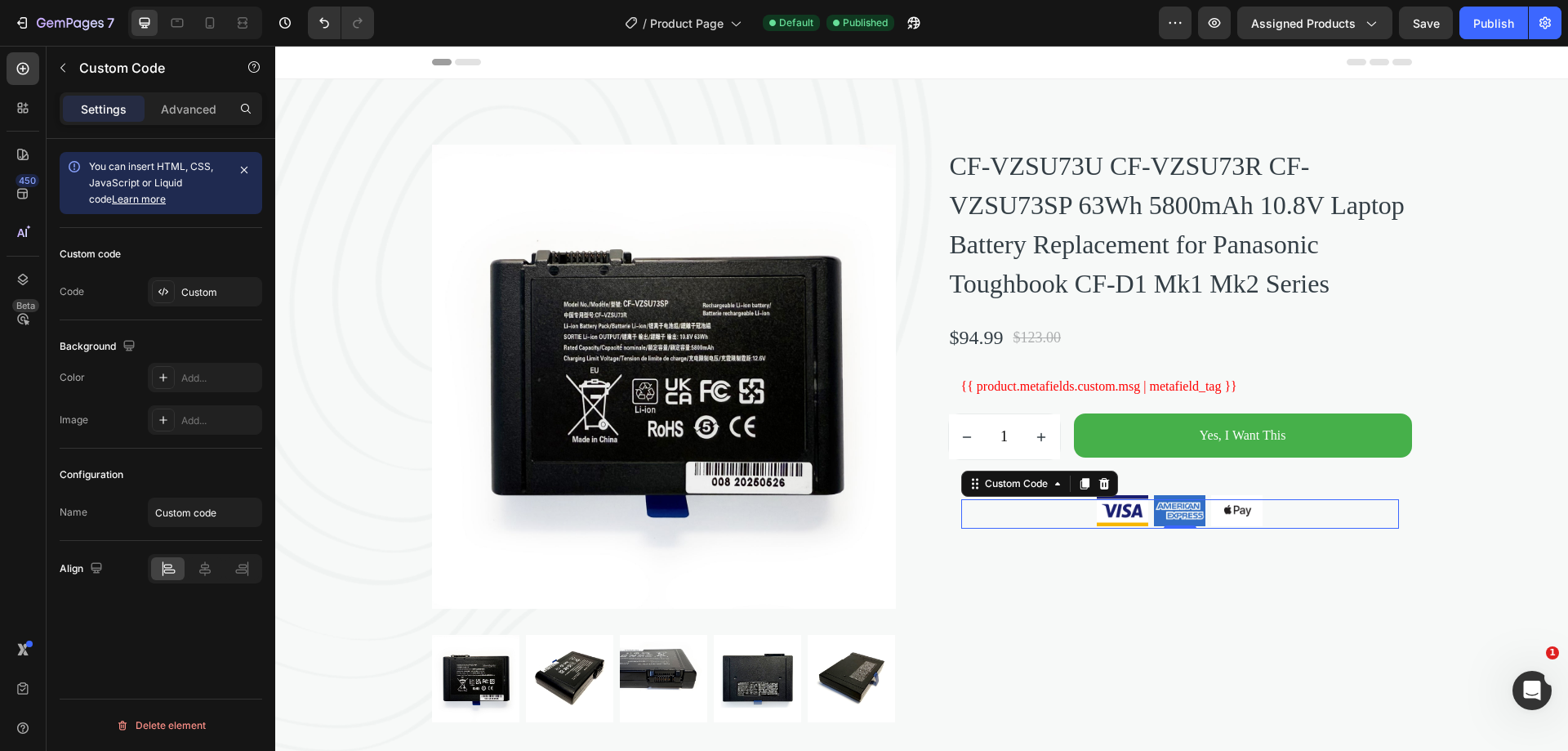
click at [1153, 528] on img at bounding box center [1179, 510] width 57 height 36
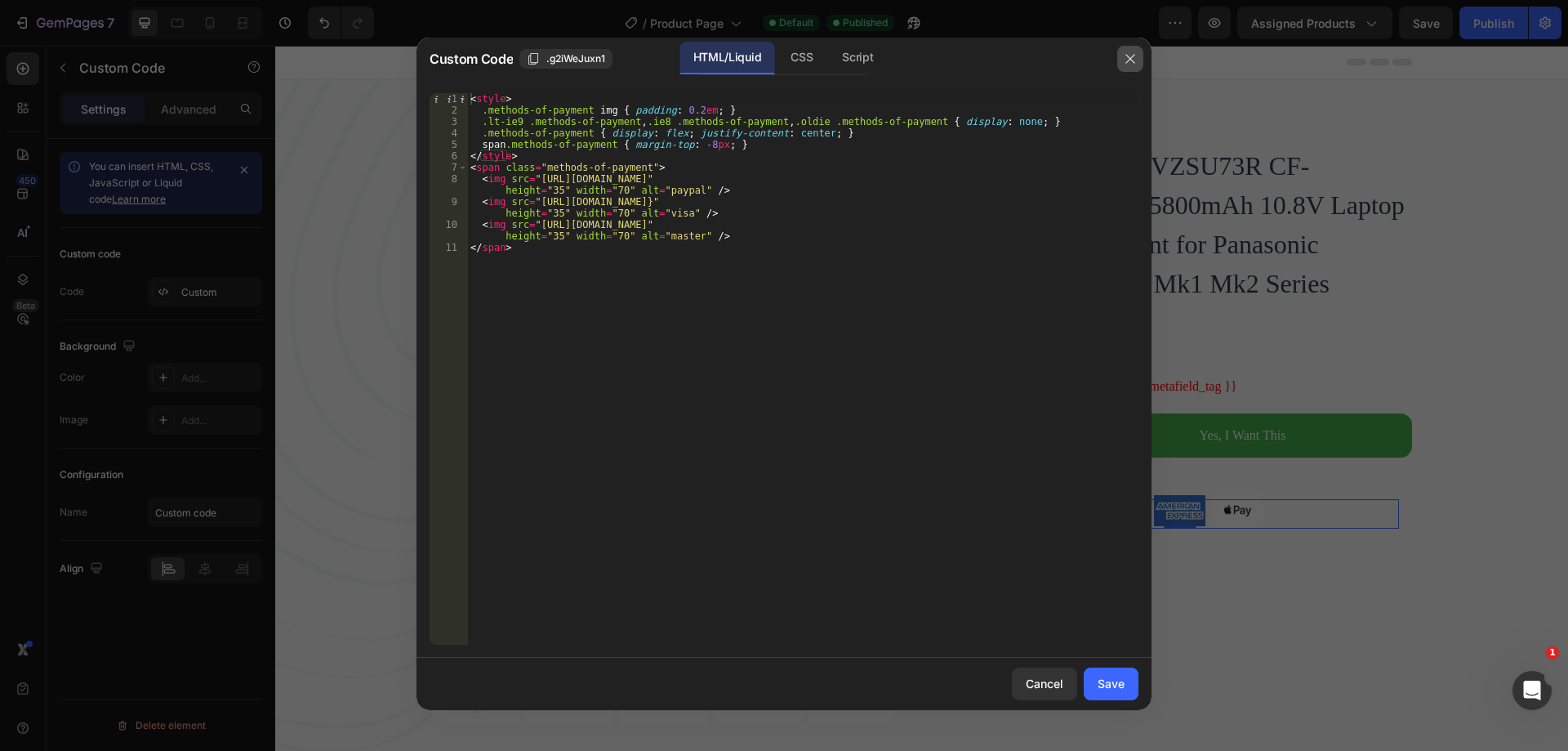
click at [1135, 56] on icon "button" at bounding box center [1131, 59] width 14 height 14
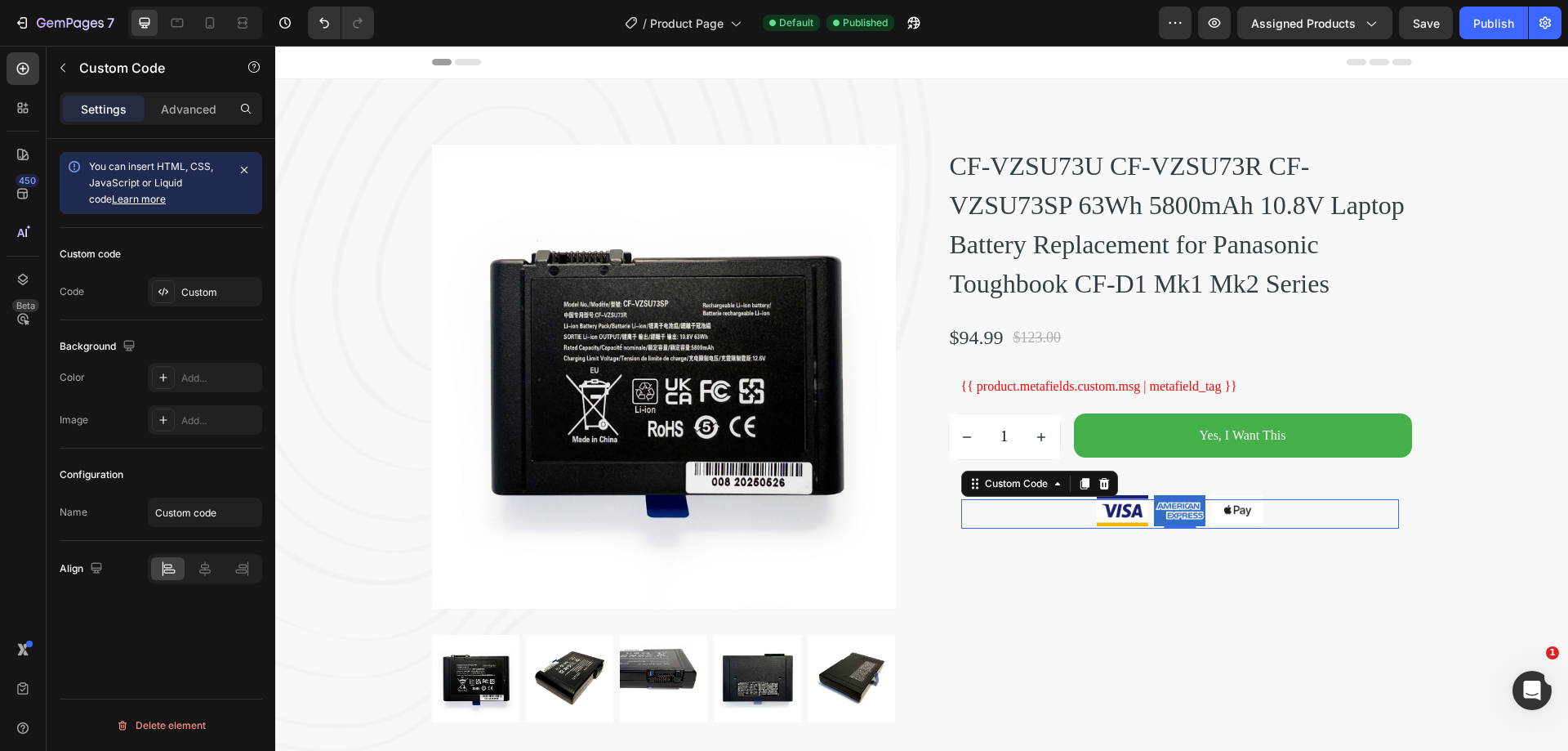
click at [1184, 528] on img at bounding box center [1179, 510] width 57 height 36
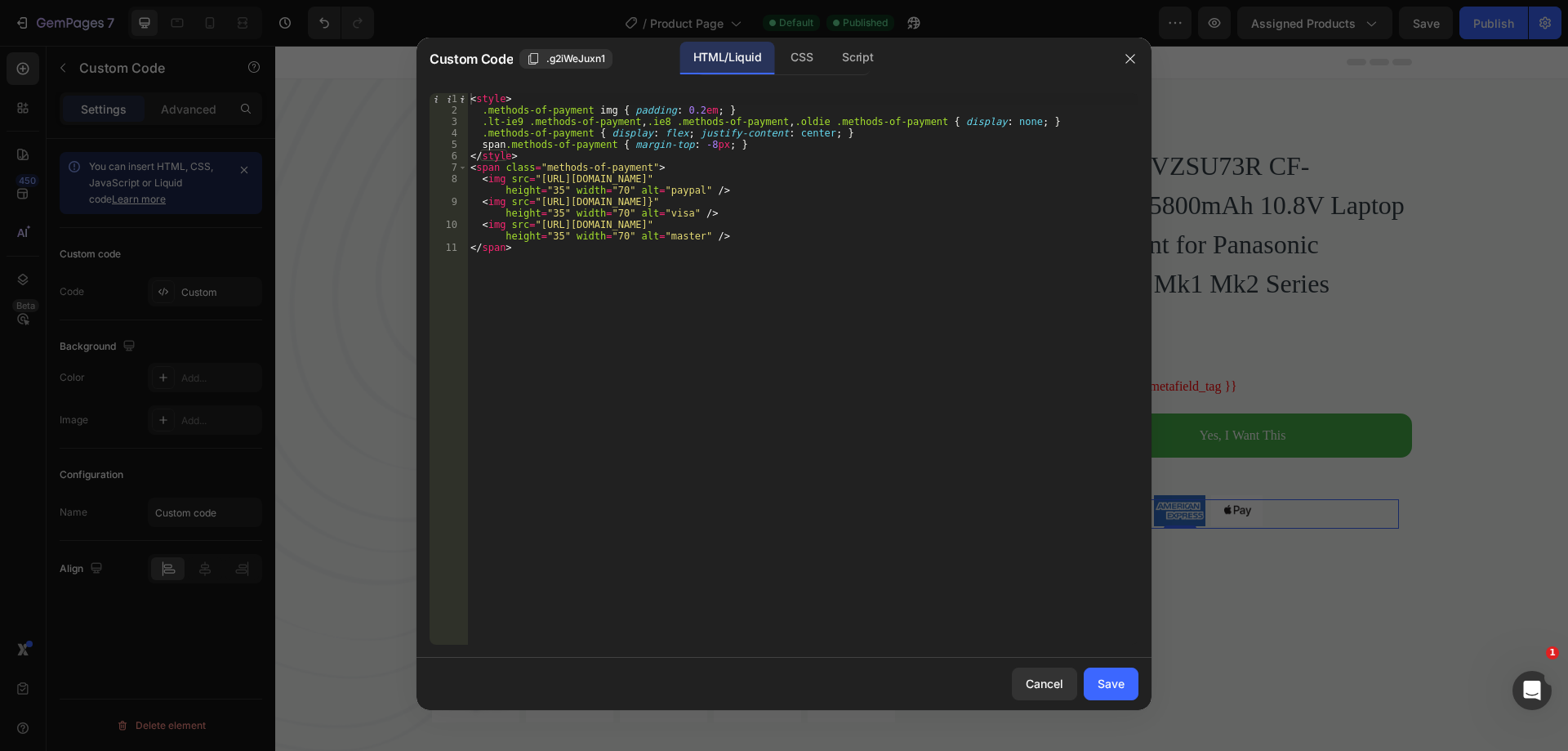
type textarea "<img src="[URL][DOMAIN_NAME]" height="35" width="70" alt="paypal" />"
click at [672, 188] on div "< style > .methods-of-payment img { padding : 0.2 em ; } .lt-ie9 .methods-of-pa…" at bounding box center [803, 379] width 671 height 574
click at [1134, 62] on icon "button" at bounding box center [1129, 58] width 9 height 9
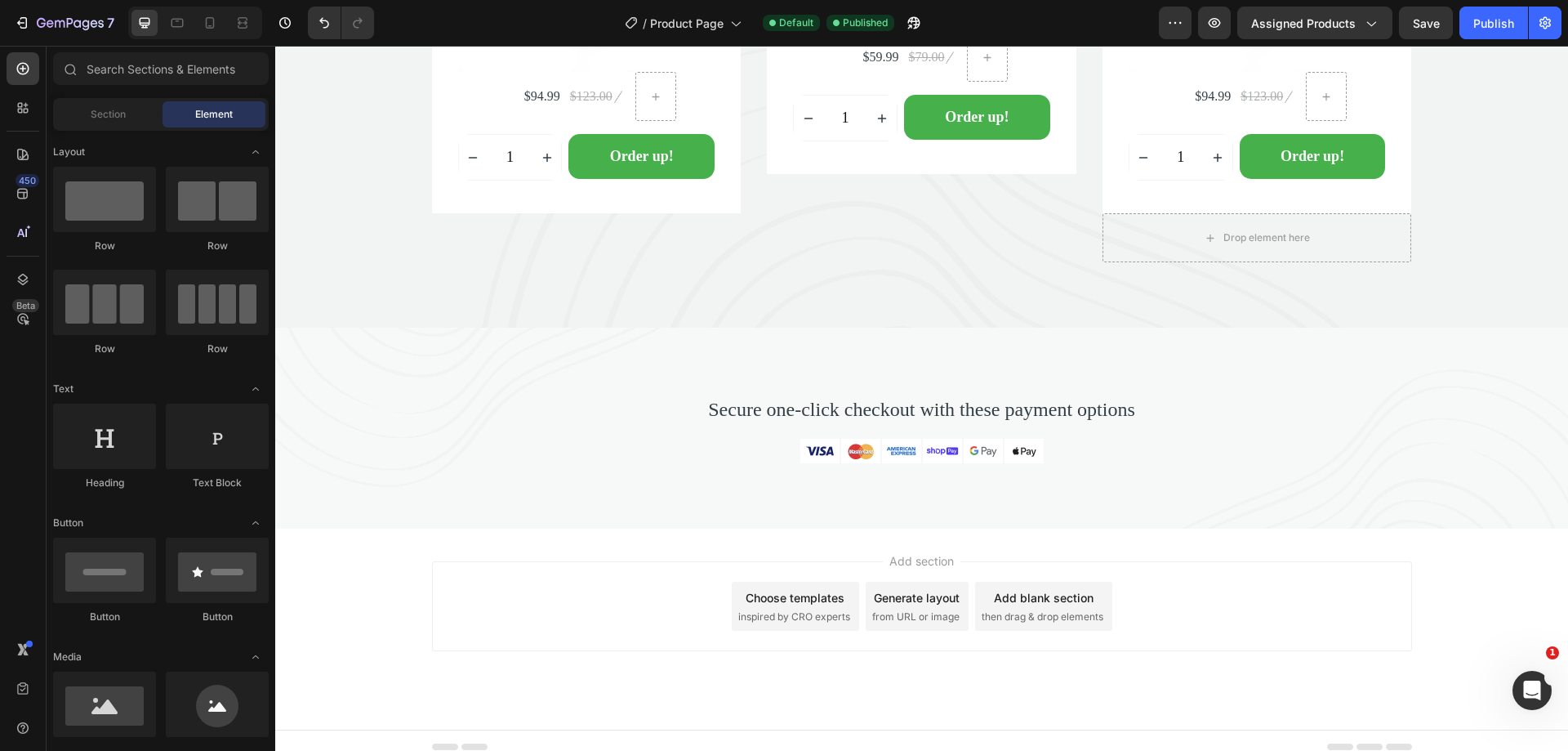
scroll to position [4922, 0]
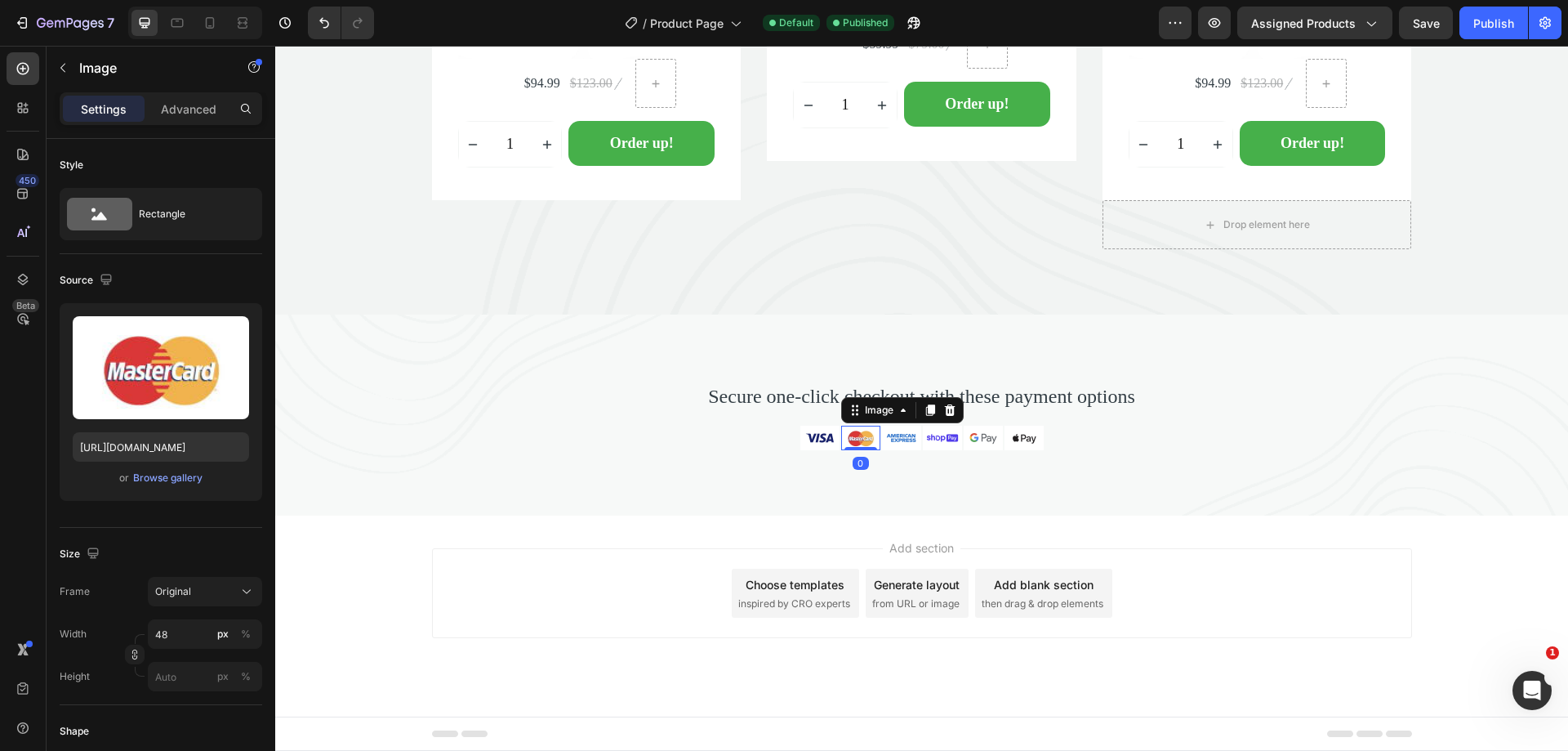
click at [857, 437] on img at bounding box center [860, 437] width 40 height 24
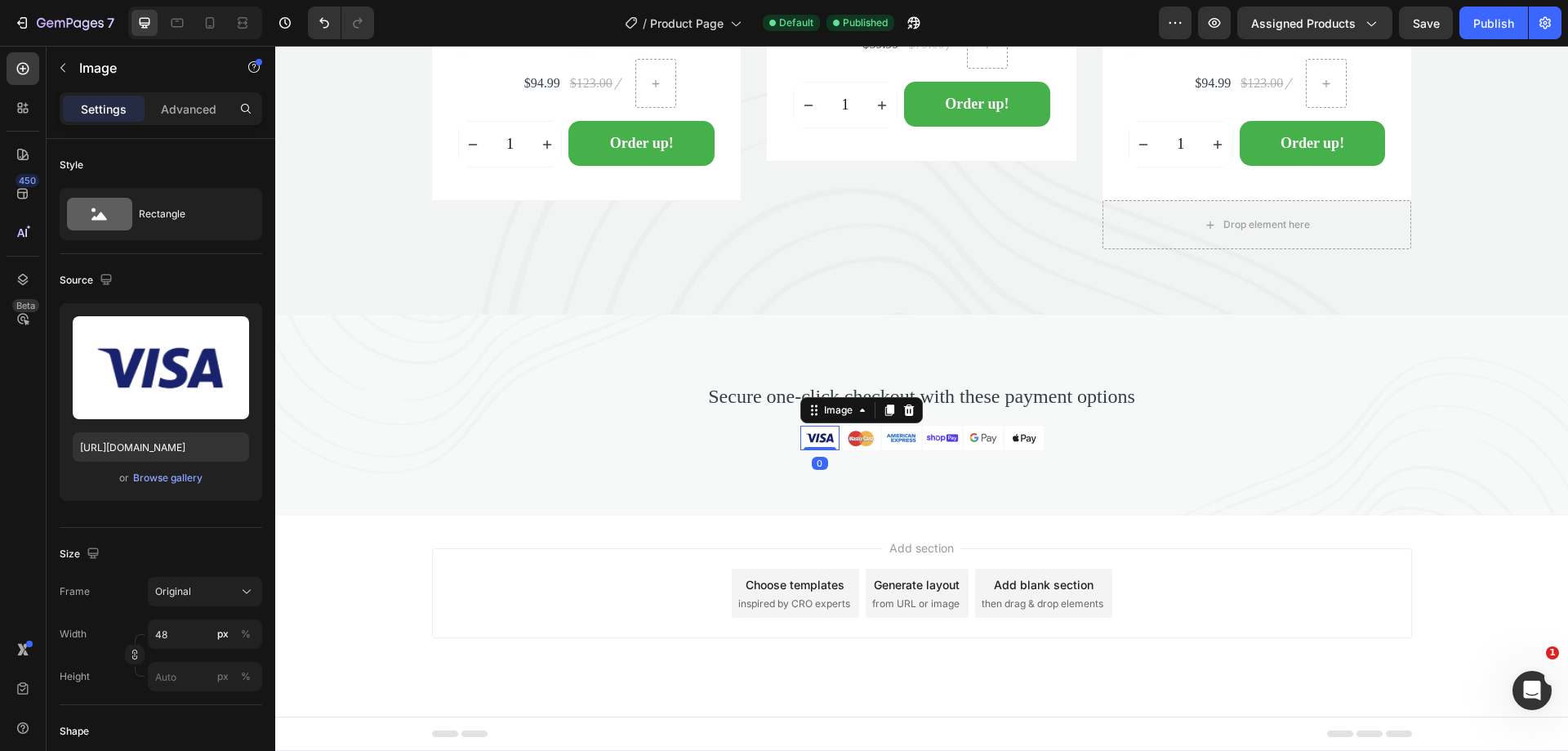
click at [817, 436] on img at bounding box center [819, 437] width 40 height 24
click at [200, 449] on input "[URL][DOMAIN_NAME]" at bounding box center [161, 447] width 176 height 29
click at [850, 440] on img at bounding box center [860, 437] width 40 height 24
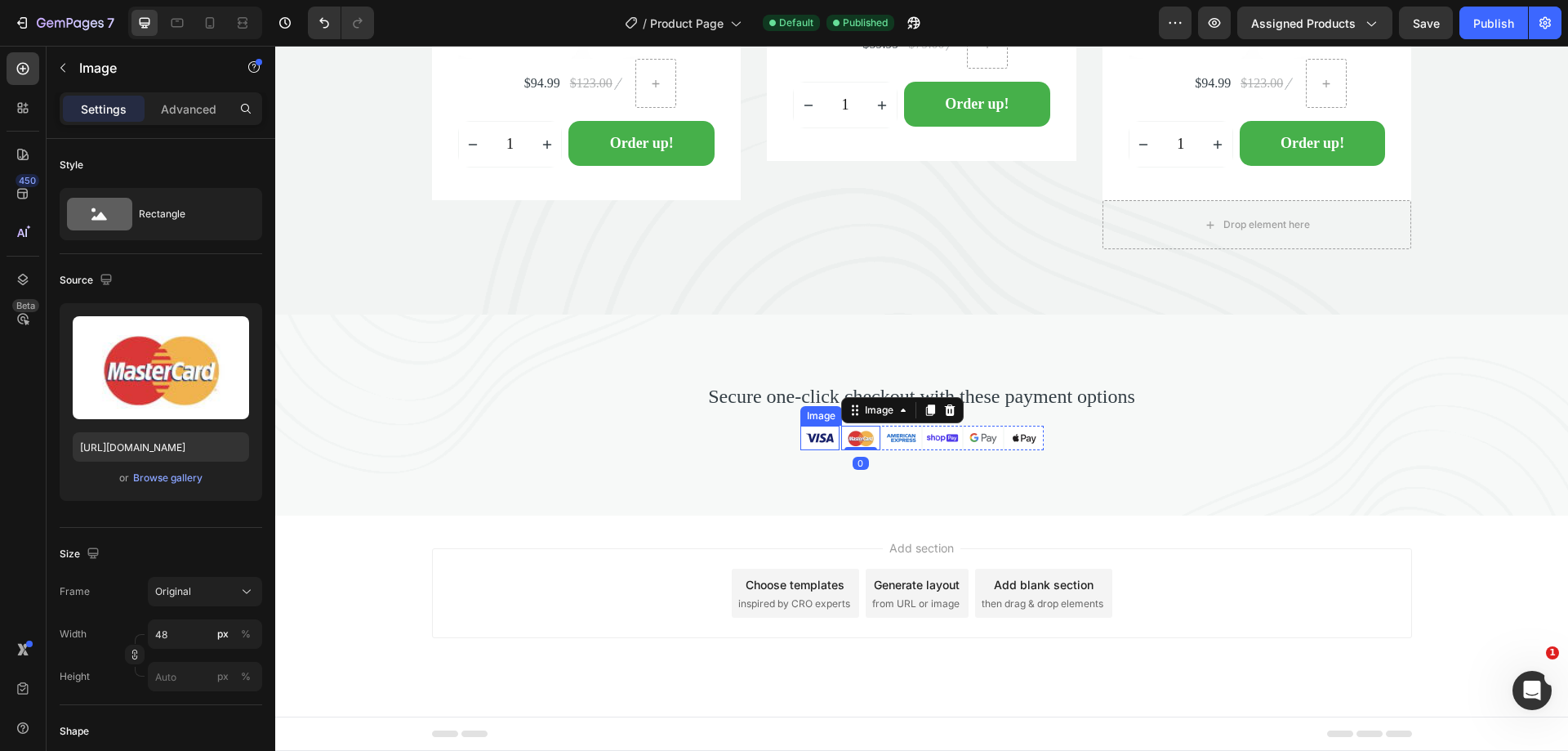
click at [818, 437] on img at bounding box center [819, 437] width 40 height 24
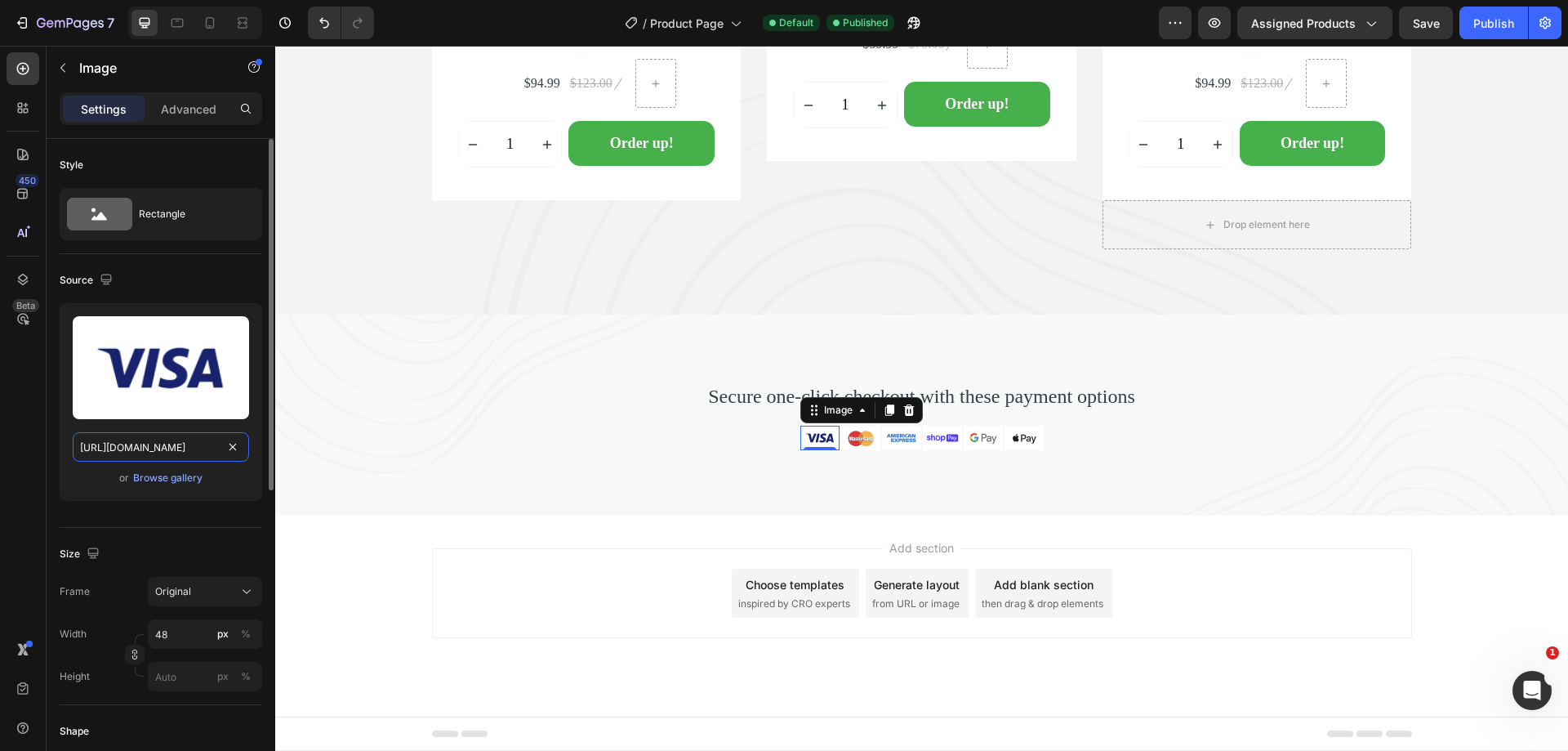
click at [93, 447] on input "[URL][DOMAIN_NAME]" at bounding box center [161, 447] width 176 height 29
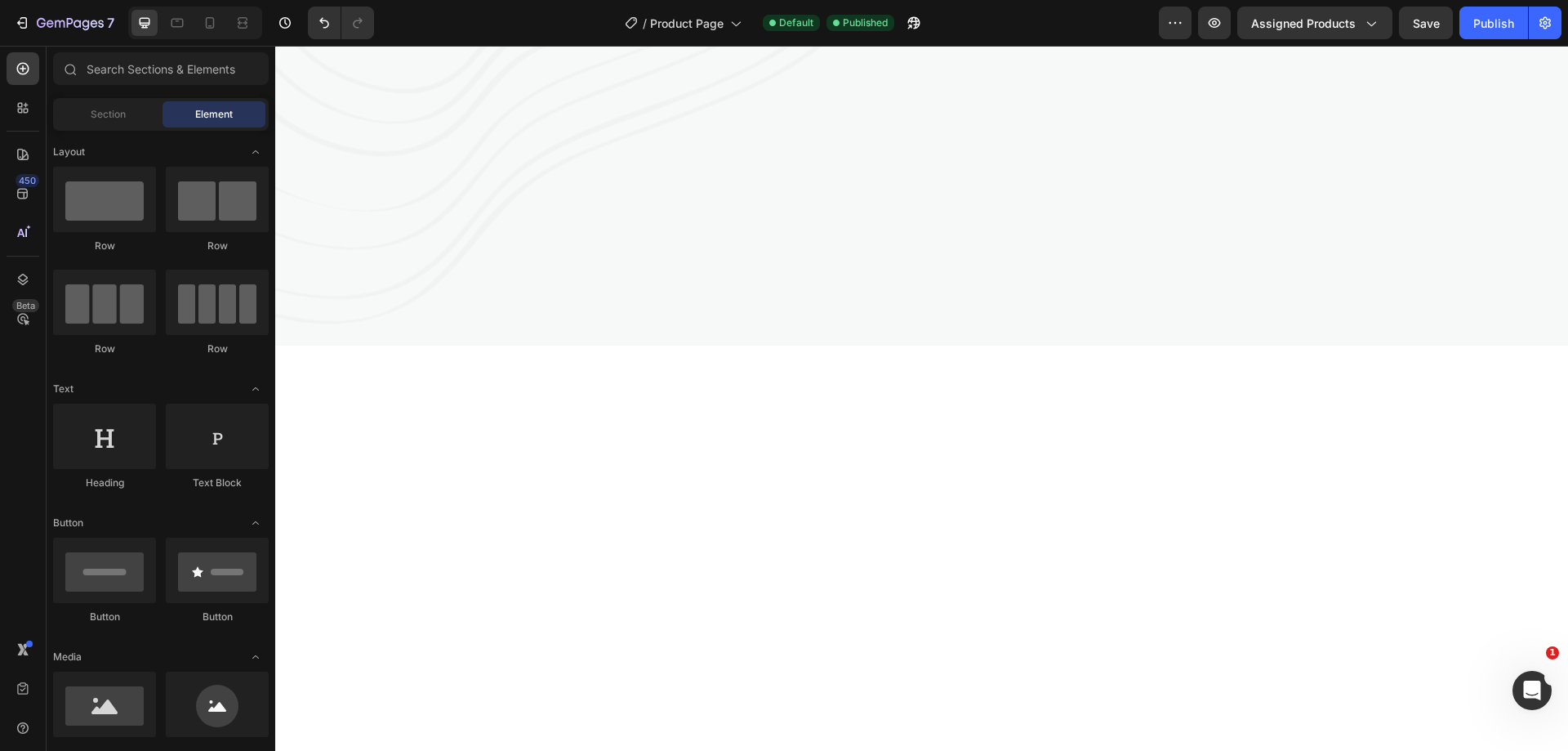
scroll to position [0, 0]
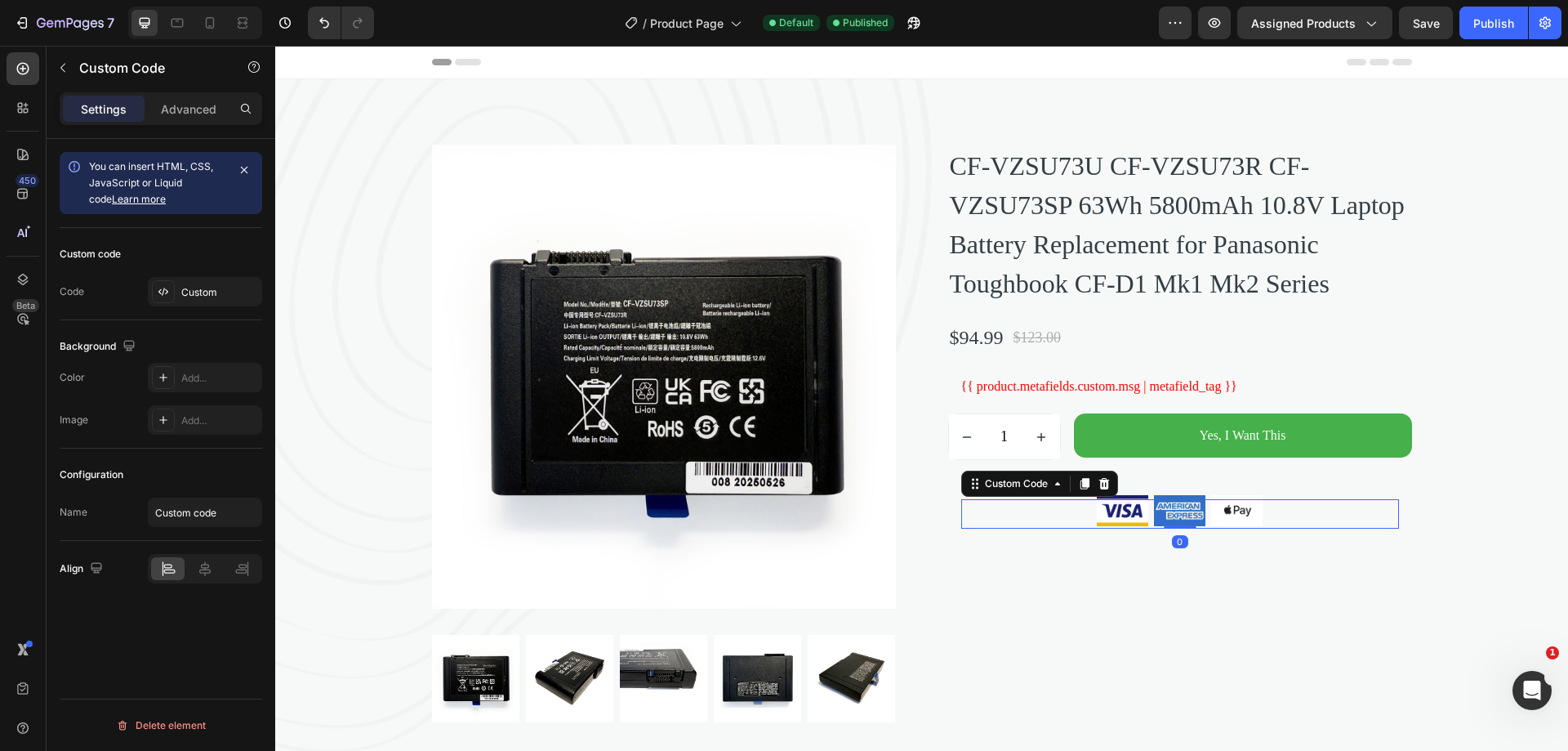
click at [1102, 528] on img at bounding box center [1122, 510] width 57 height 36
click at [1111, 528] on img at bounding box center [1122, 510] width 57 height 36
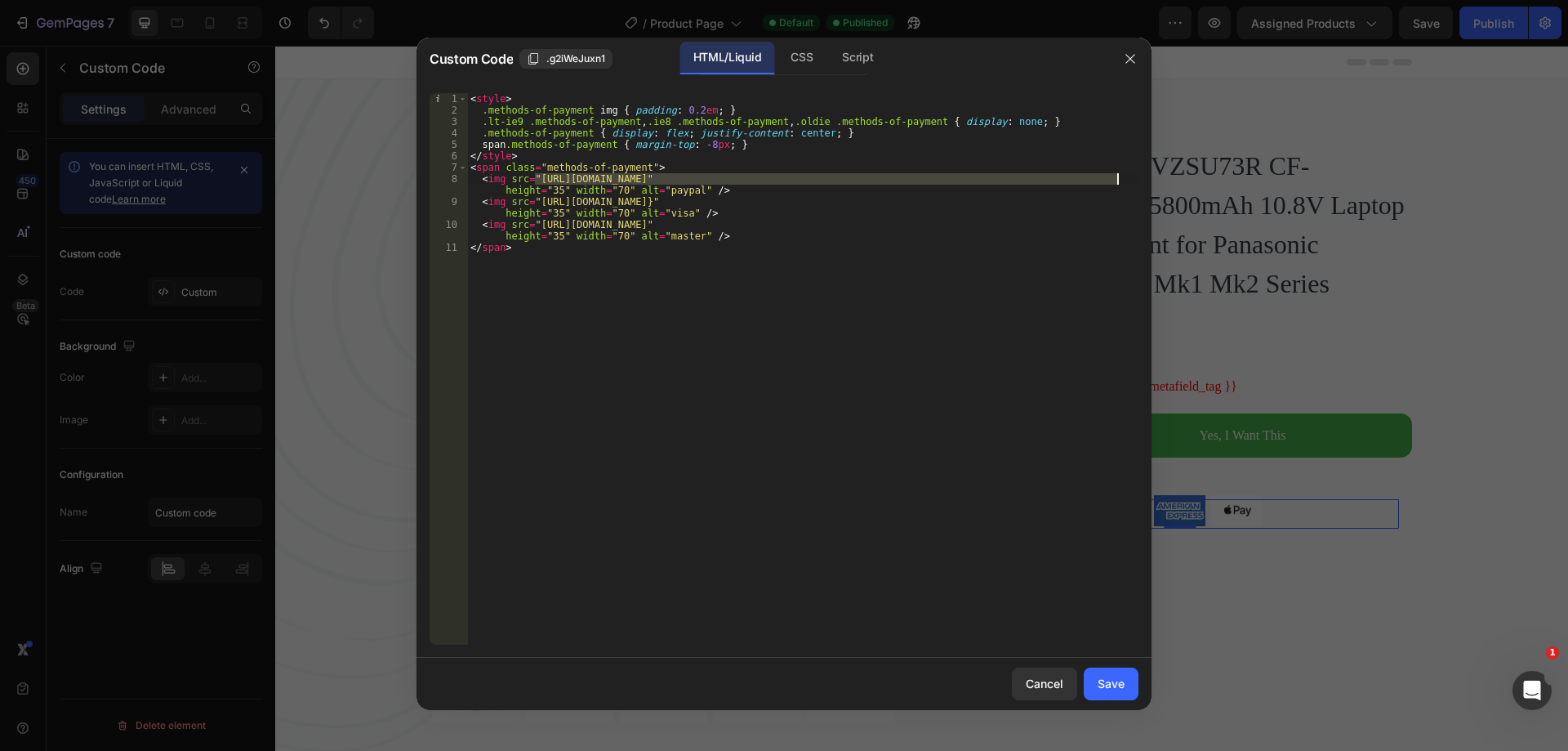
drag, startPoint x: 535, startPoint y: 181, endPoint x: 1115, endPoint y: 181, distance: 580.0
click at [1115, 181] on div "< style > .methods-of-payment img { padding : 0.2 em ; } .lt-ie9 .methods-of-pa…" at bounding box center [803, 379] width 671 height 574
paste textarea "1d080c59-c0ff-41d1-9ae2-04bd6f53bb7f/-/format/auto/-/preview/240x24"
type textarea "<img src="[URL][DOMAIN_NAME]" height="35" width="70" alt="paypal" />"
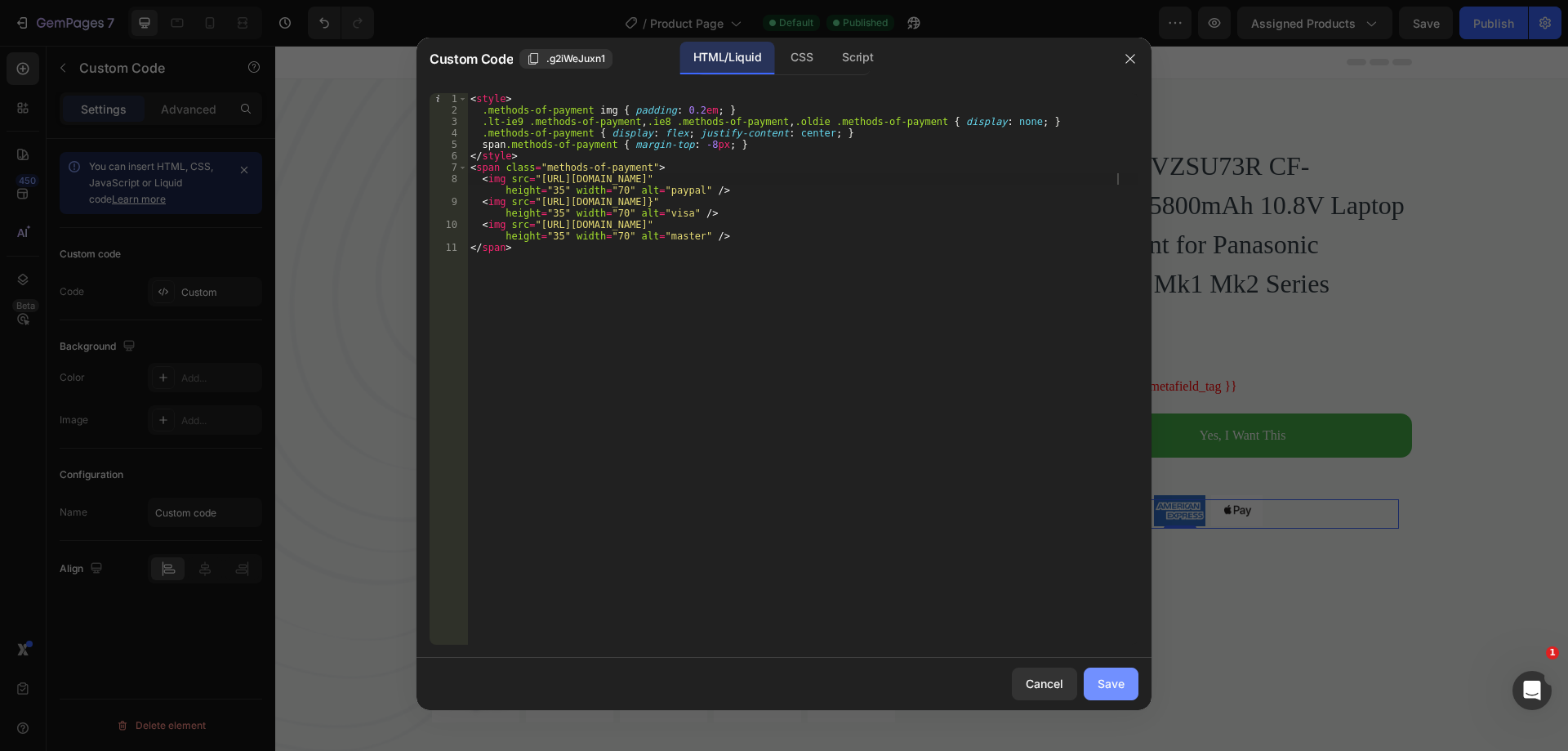
click at [1109, 684] on div "Save" at bounding box center [1111, 683] width 27 height 17
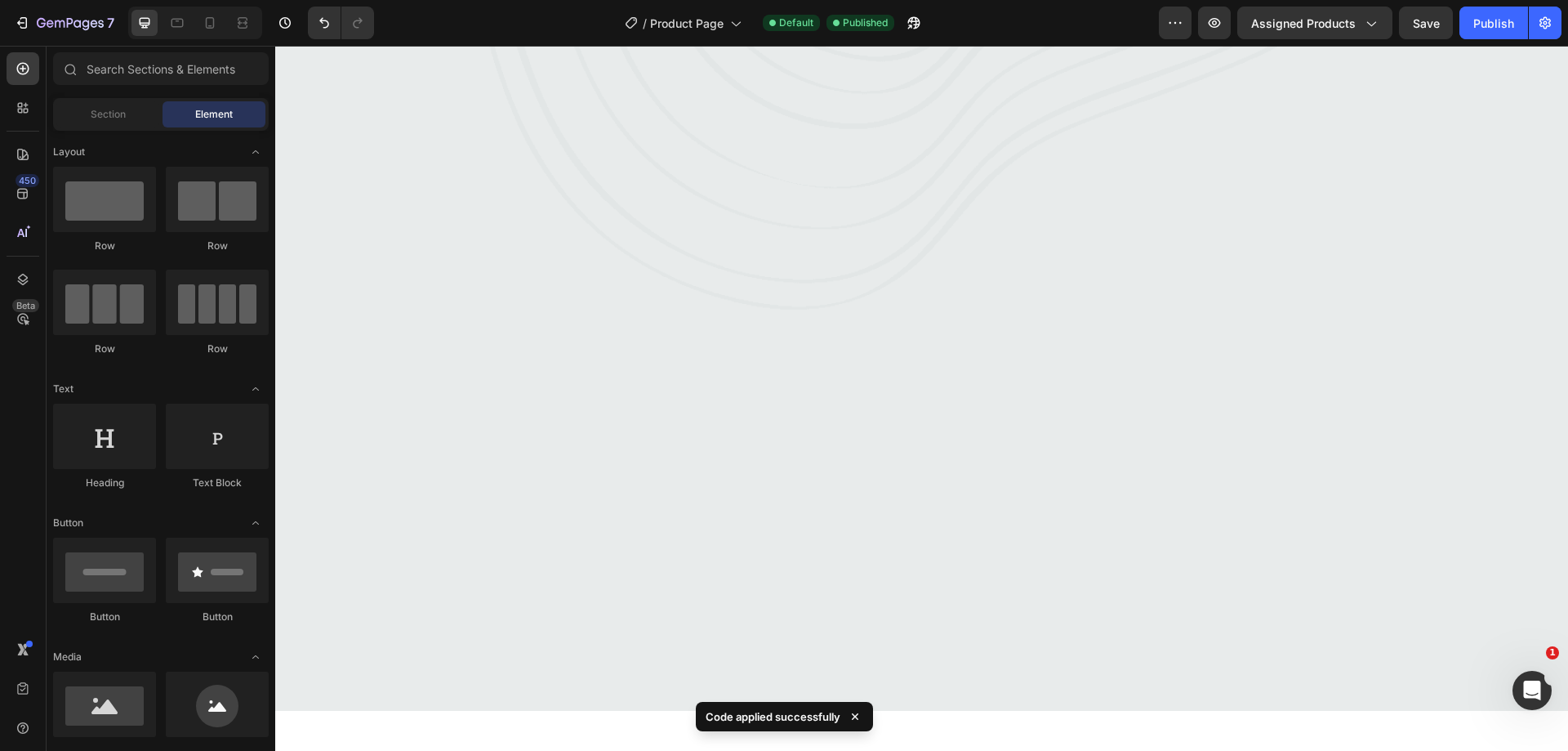
scroll to position [5157, 0]
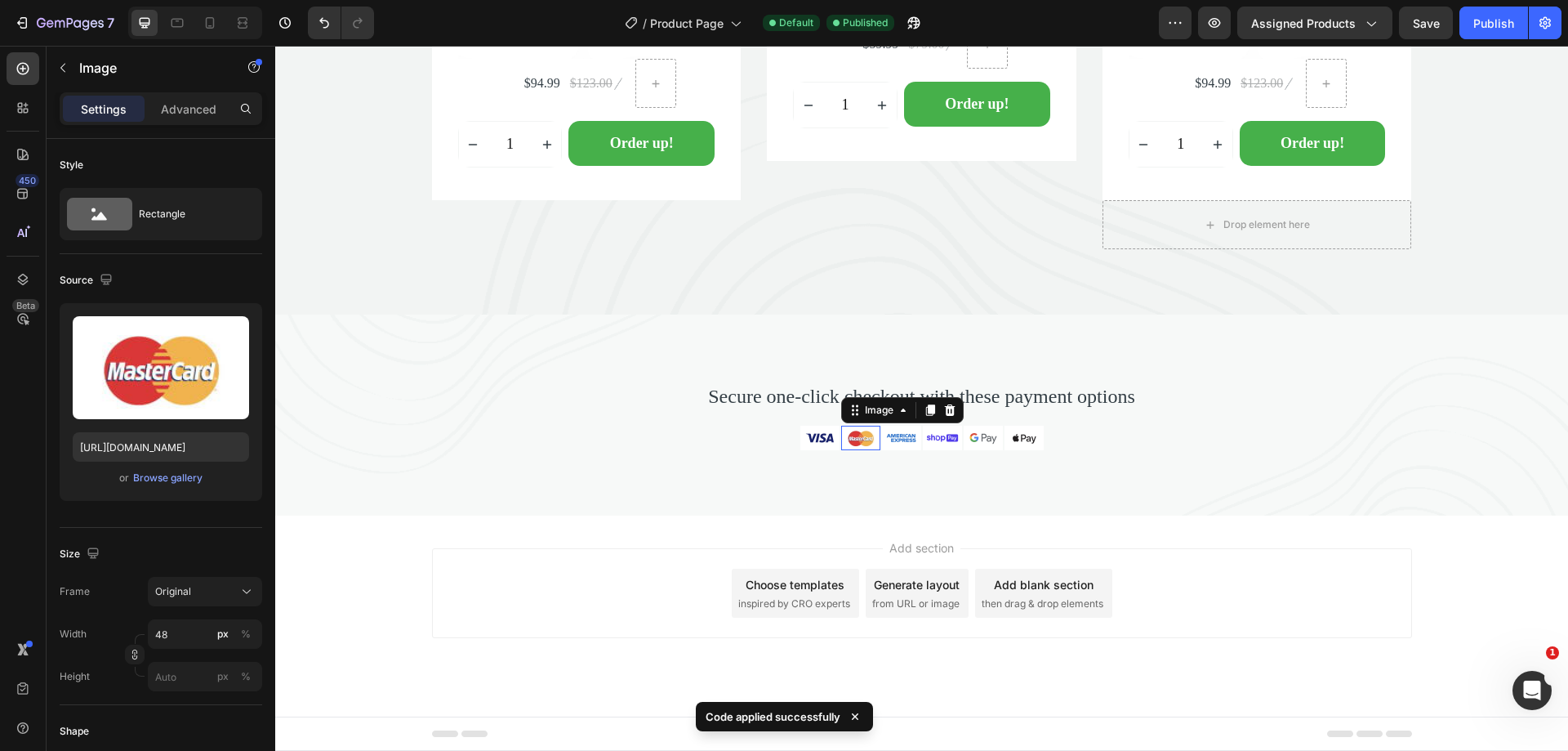
click at [852, 436] on img at bounding box center [860, 437] width 40 height 24
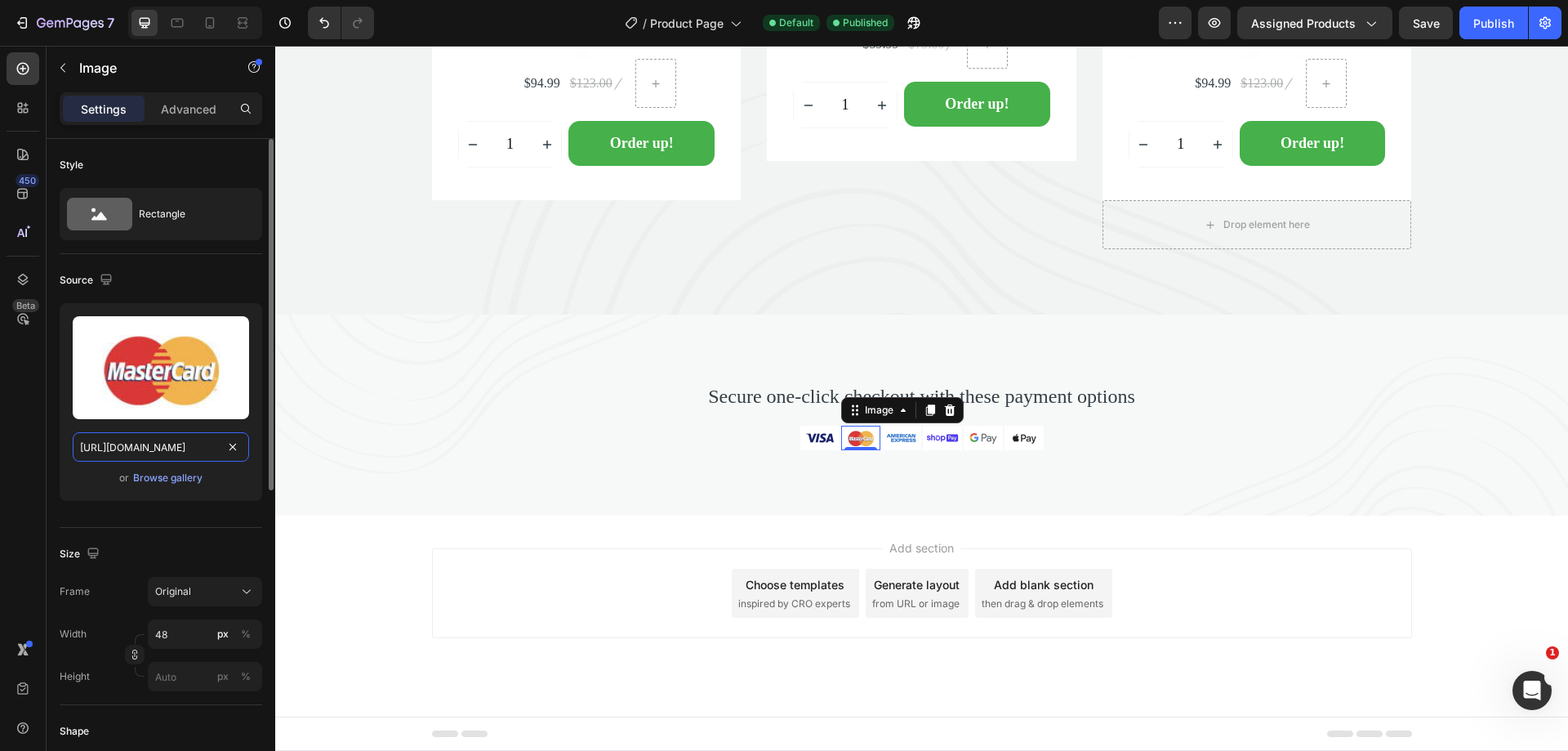
click at [129, 443] on input "[URL][DOMAIN_NAME]" at bounding box center [161, 447] width 176 height 29
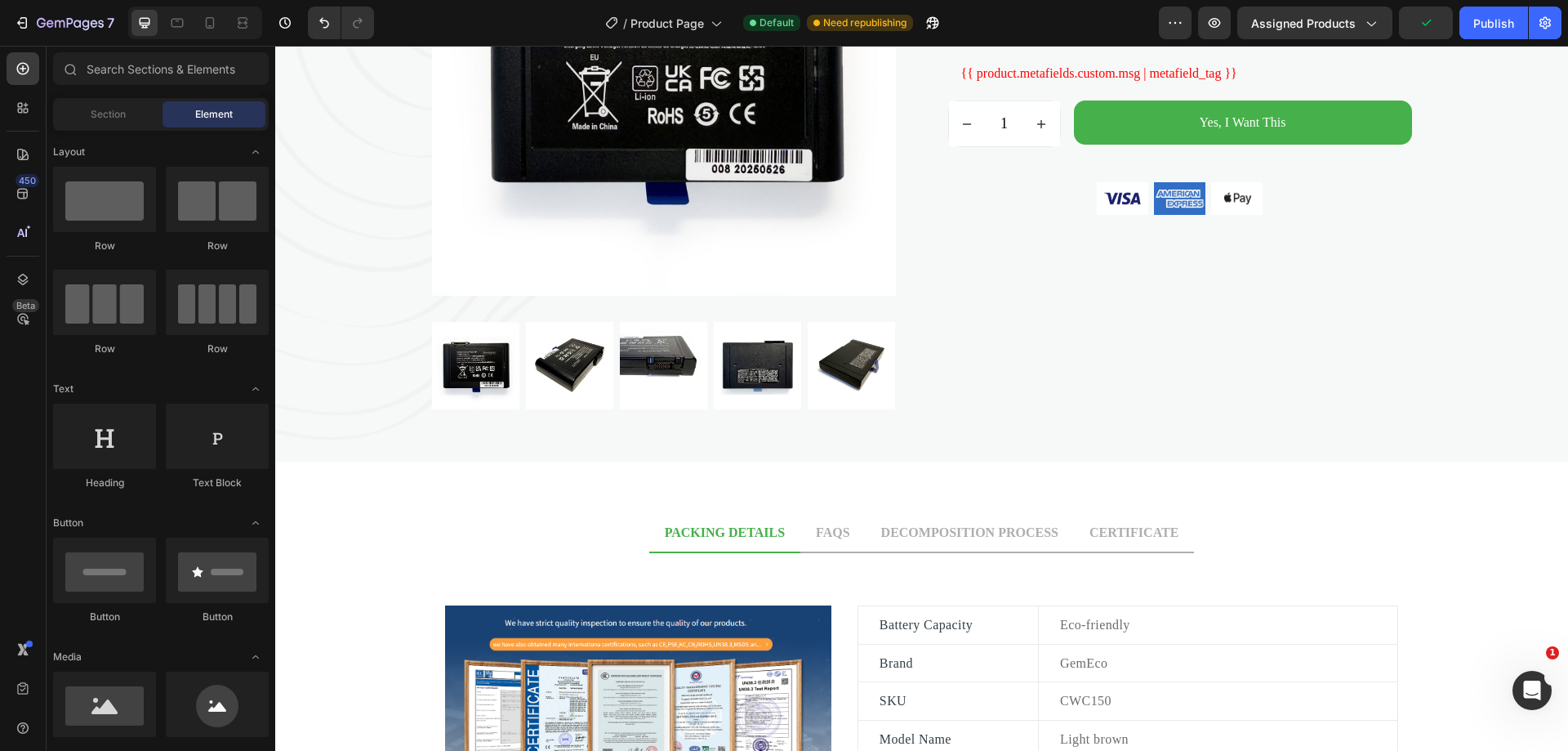
scroll to position [235, 0]
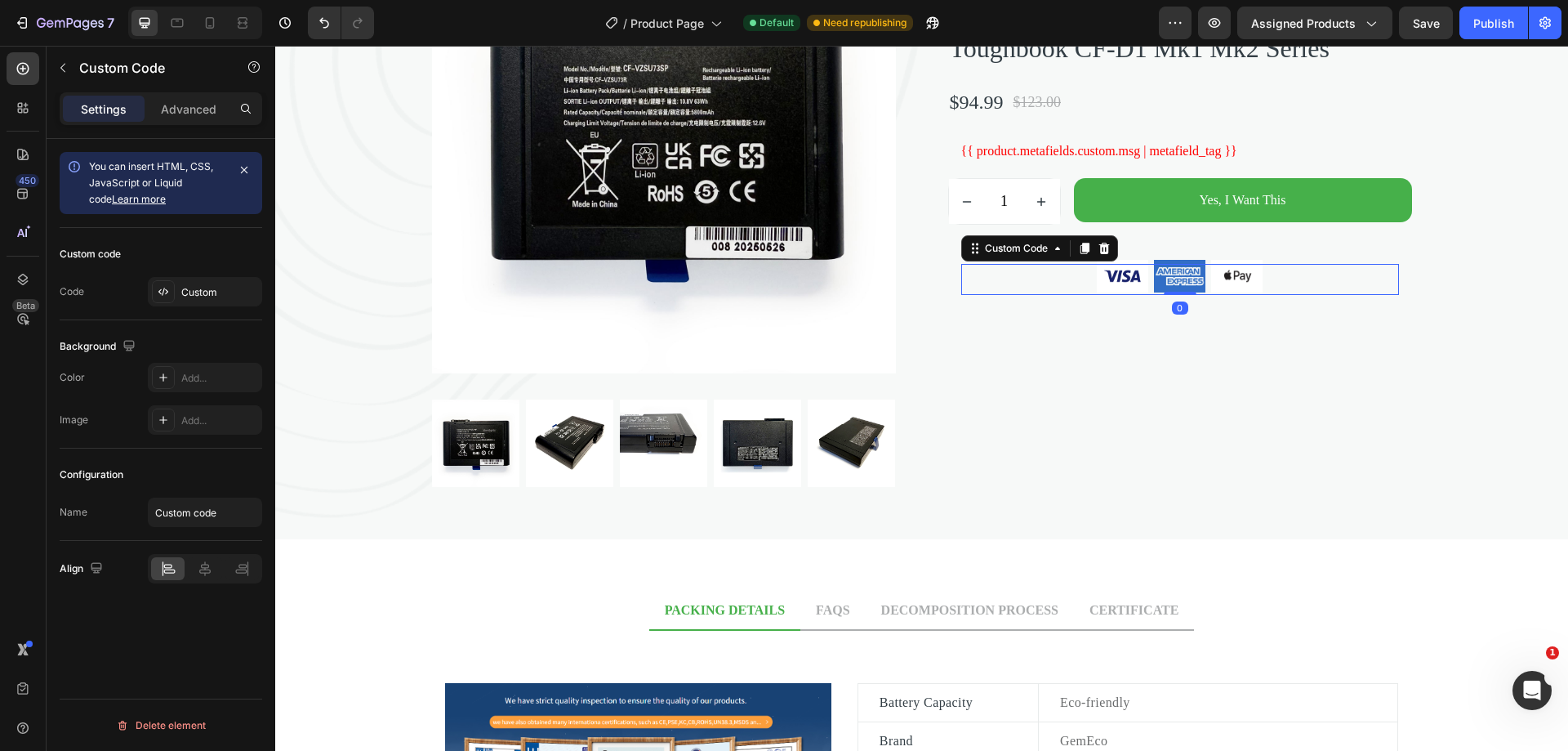
click at [1172, 295] on img at bounding box center [1179, 276] width 57 height 38
click at [1169, 295] on img at bounding box center [1179, 276] width 57 height 38
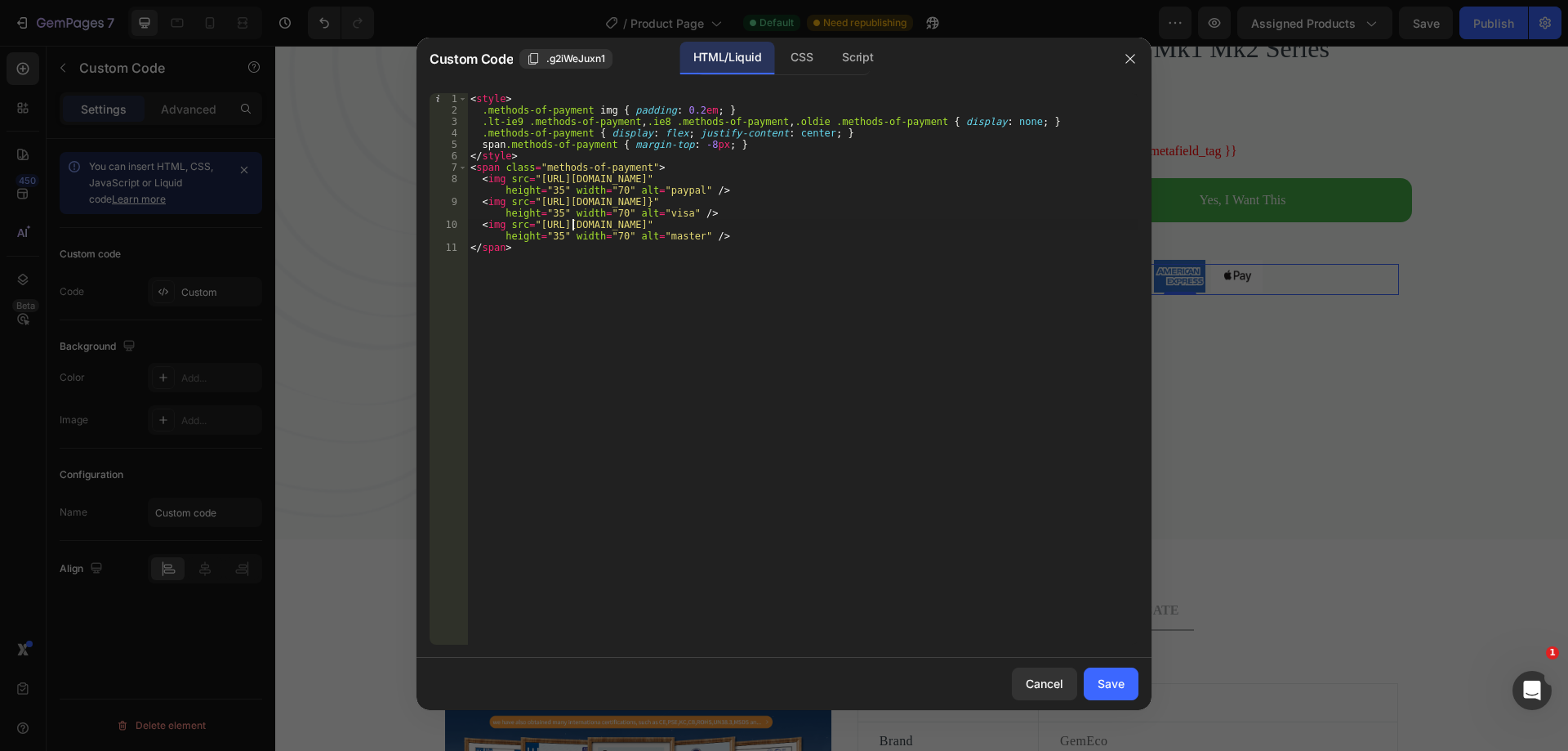
click at [575, 226] on div "< style > .methods-of-payment img { padding : 0.2 em ; } .lt-ie9 .methods-of-pa…" at bounding box center [803, 379] width 671 height 574
click at [537, 223] on div "< style > .methods-of-payment img { padding : 0.2 em ; } .lt-ie9 .methods-of-pa…" at bounding box center [803, 379] width 671 height 574
drag, startPoint x: 569, startPoint y: 223, endPoint x: 1118, endPoint y: 227, distance: 549.0
click at [1118, 227] on div "< style > .methods-of-payment img { padding : 0.2 em ; } .lt-ie9 .methods-of-pa…" at bounding box center [803, 379] width 671 height 574
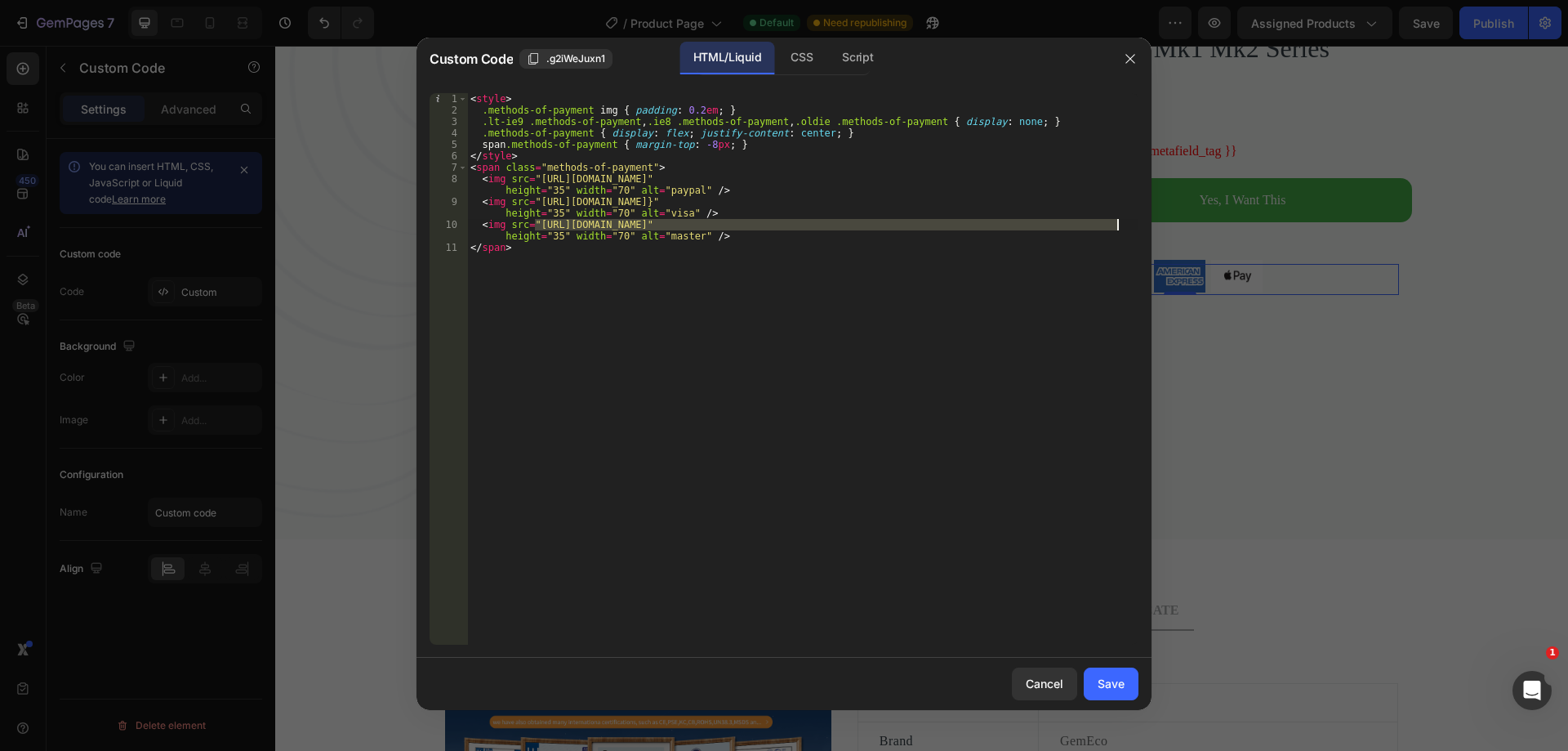
paste textarea "d78a1f2e-b7a0-4c7b-b019-f1f494c4ed29/-/format/auto/-/preview/240x24"
type textarea "<img src="[URL][DOMAIN_NAME]" height="35" width="70" alt="master" />"
drag, startPoint x: 1099, startPoint y: 685, endPoint x: 1119, endPoint y: 664, distance: 29.0
click at [1099, 685] on div "Save" at bounding box center [1111, 683] width 27 height 17
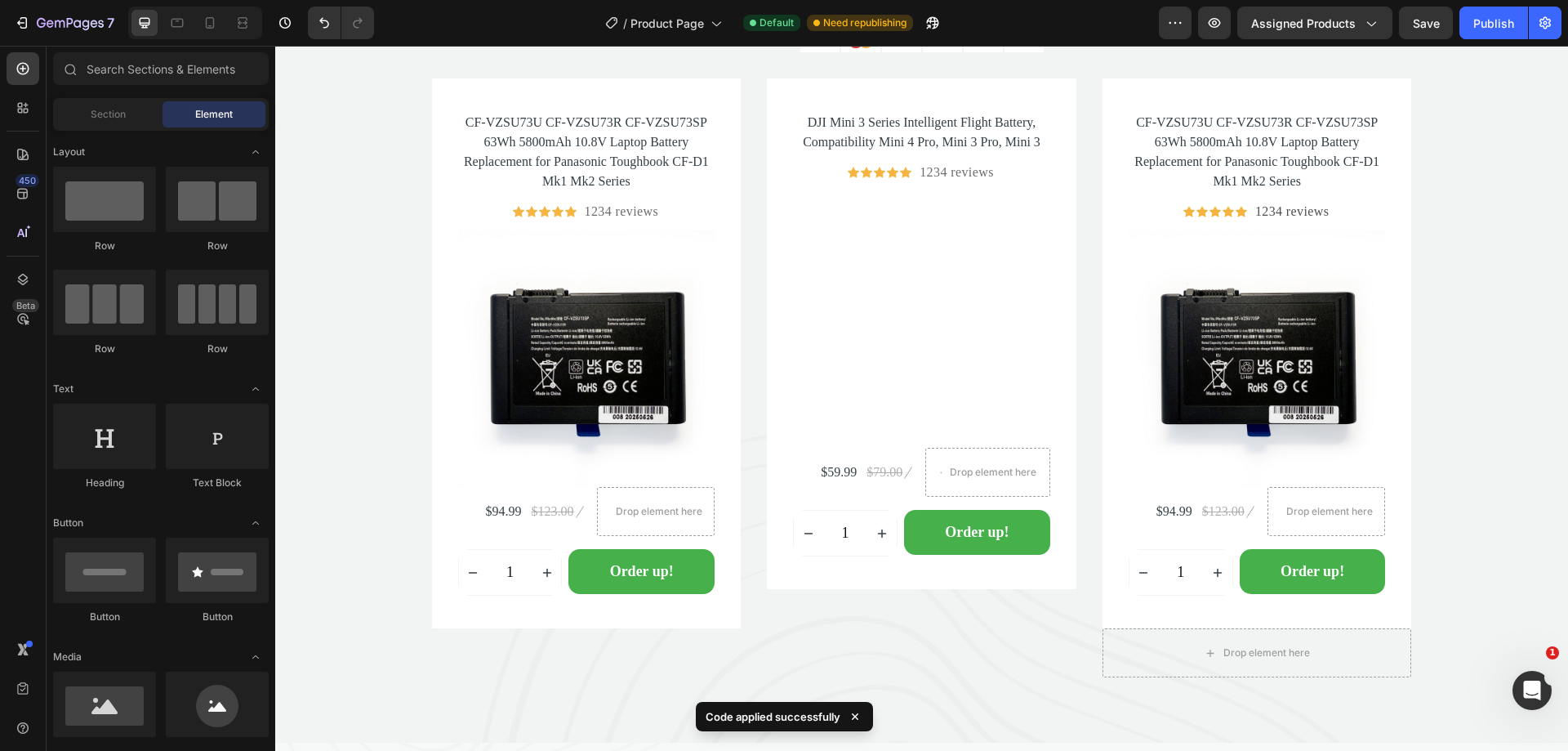
scroll to position [4922, 0]
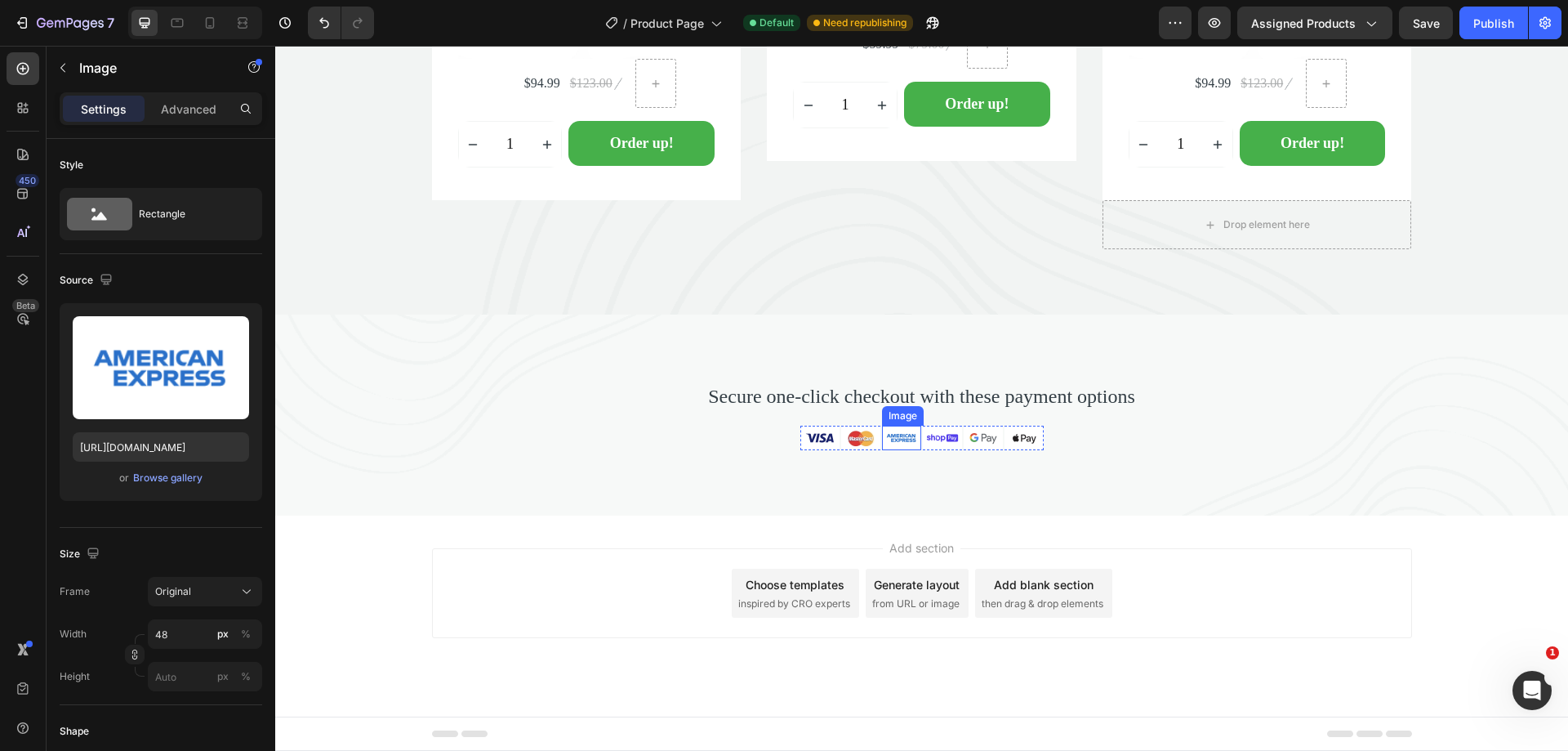
click at [896, 436] on img at bounding box center [902, 437] width 40 height 24
click at [926, 440] on img at bounding box center [942, 437] width 40 height 24
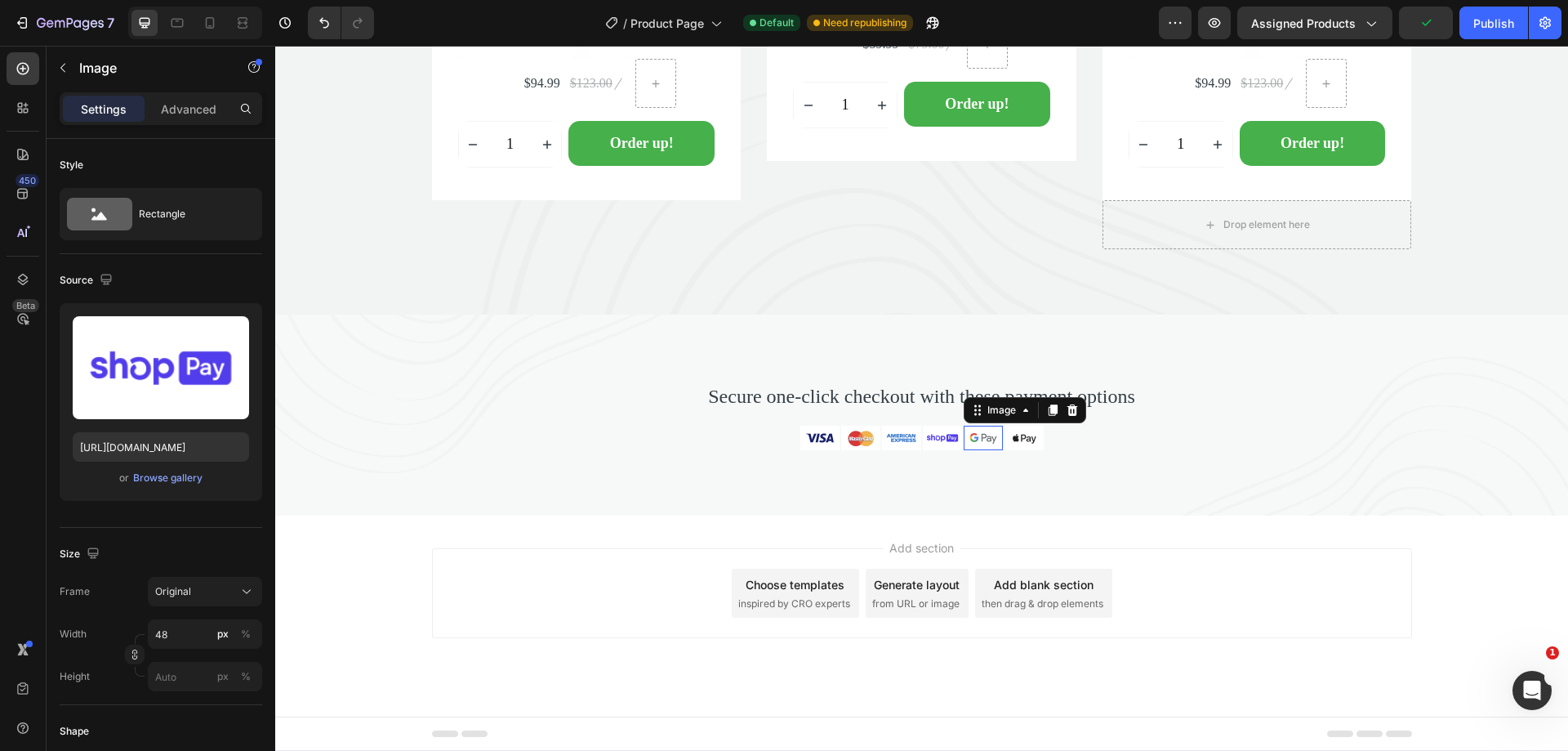
click at [975, 436] on img at bounding box center [983, 437] width 40 height 24
click at [1006, 433] on img at bounding box center [1023, 437] width 40 height 24
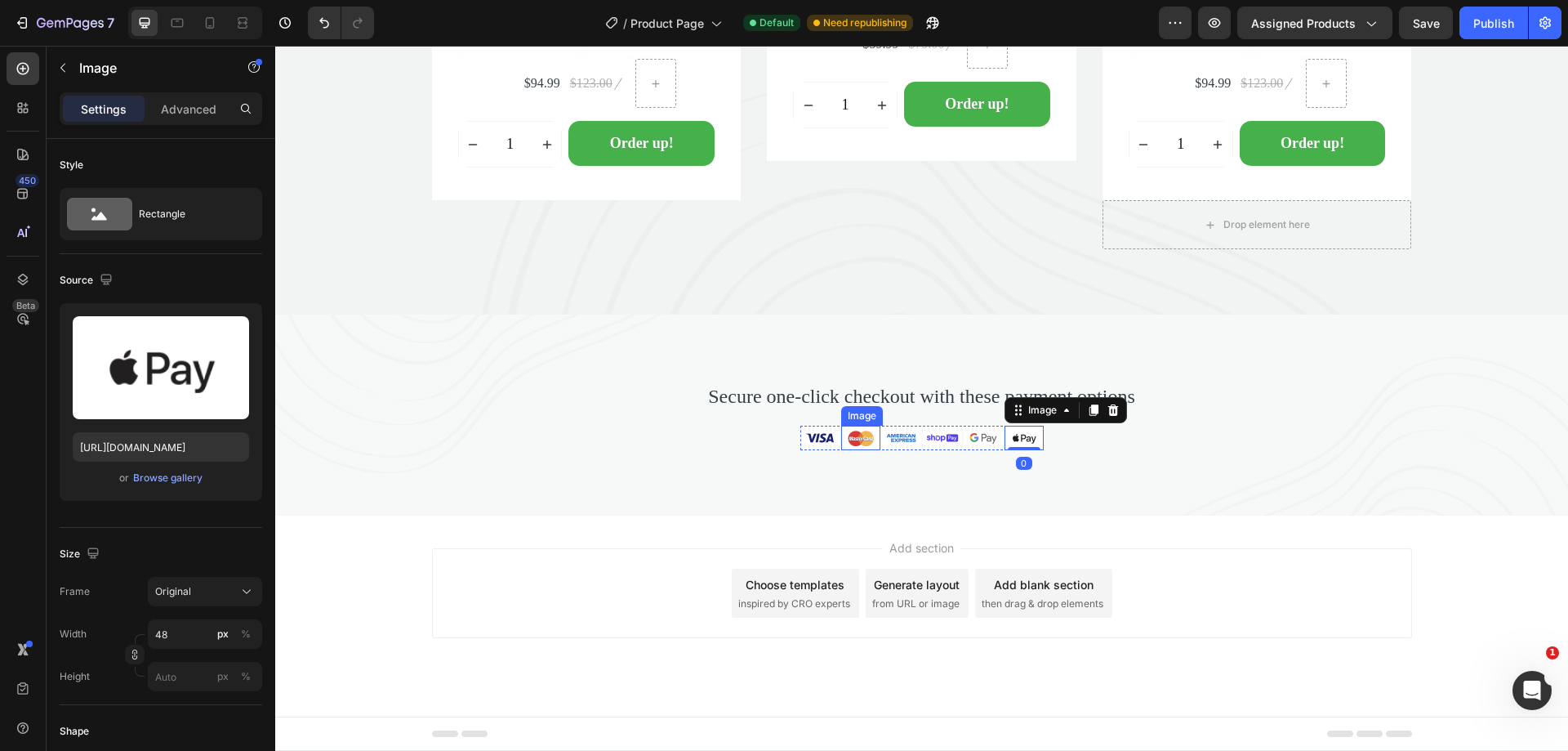
click at [858, 436] on img at bounding box center [860, 437] width 40 height 24
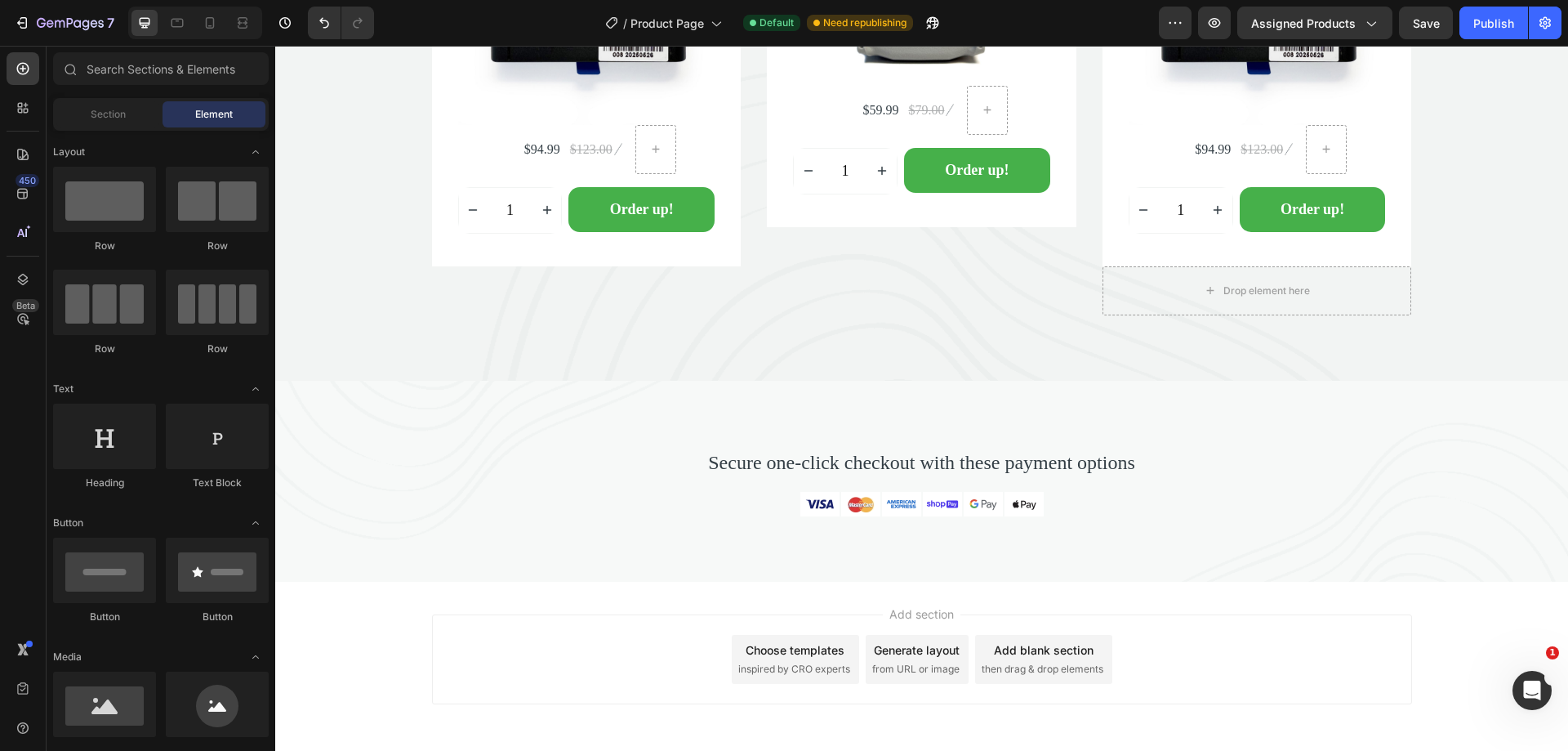
scroll to position [6185, 0]
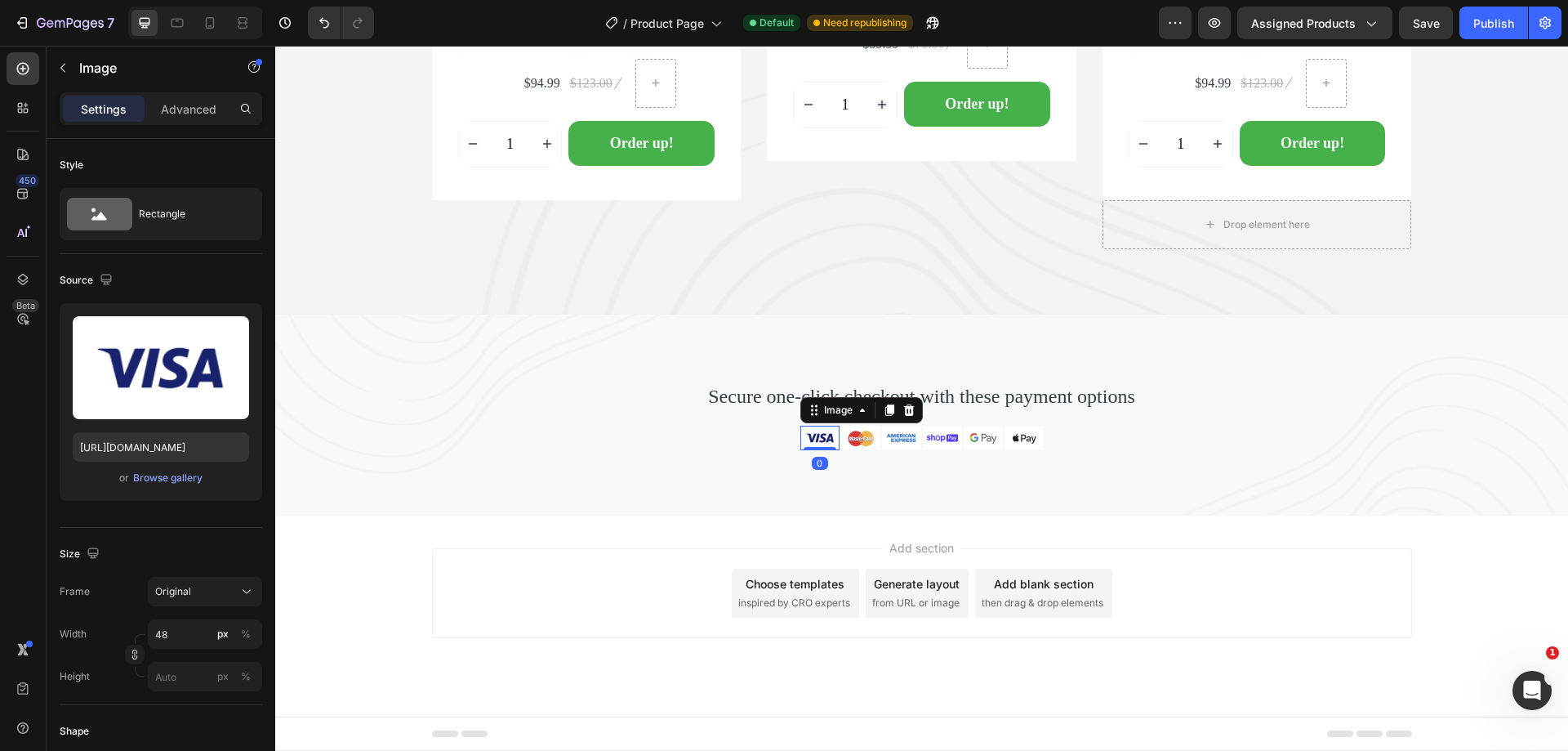
click at [812, 443] on img at bounding box center [819, 437] width 40 height 24
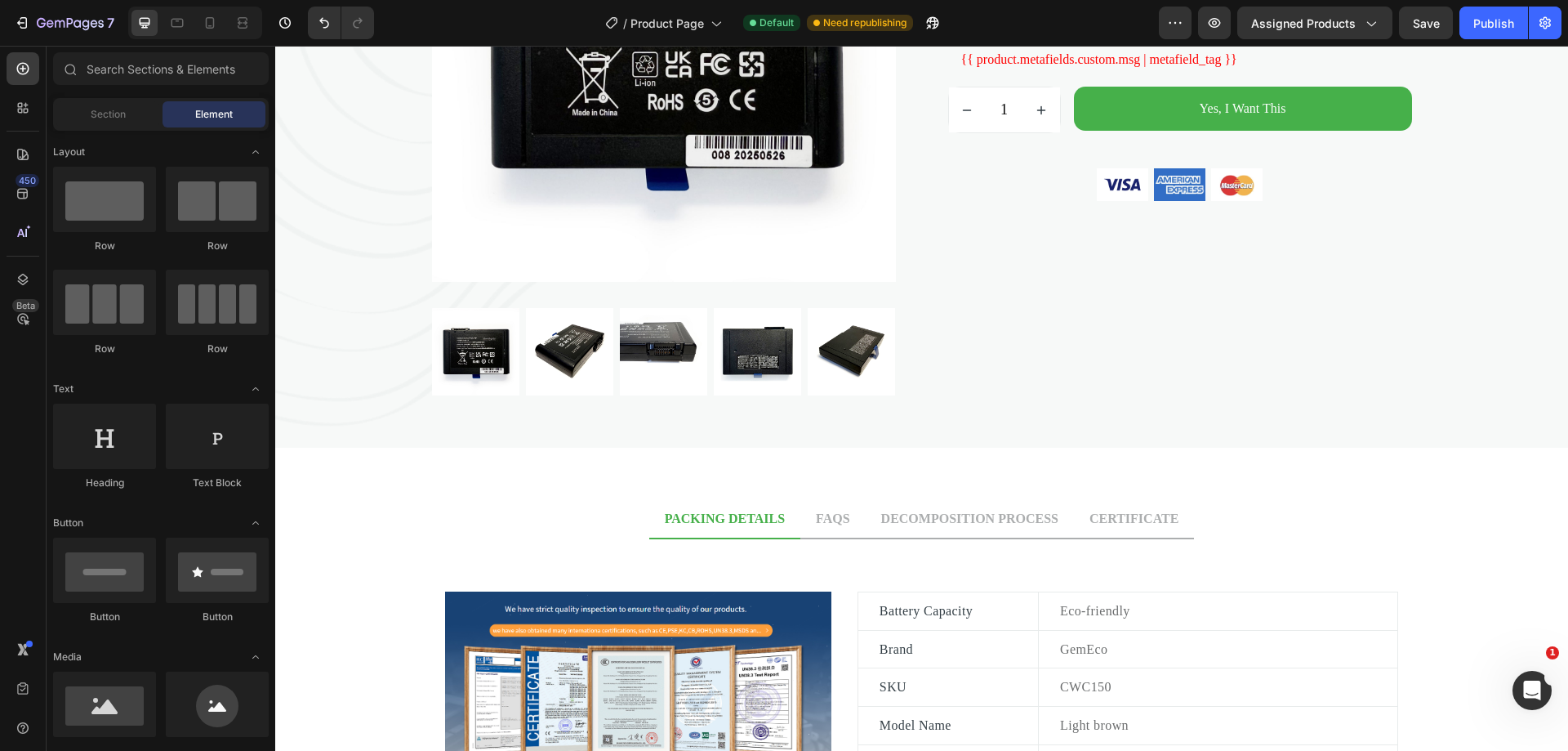
scroll to position [225, 0]
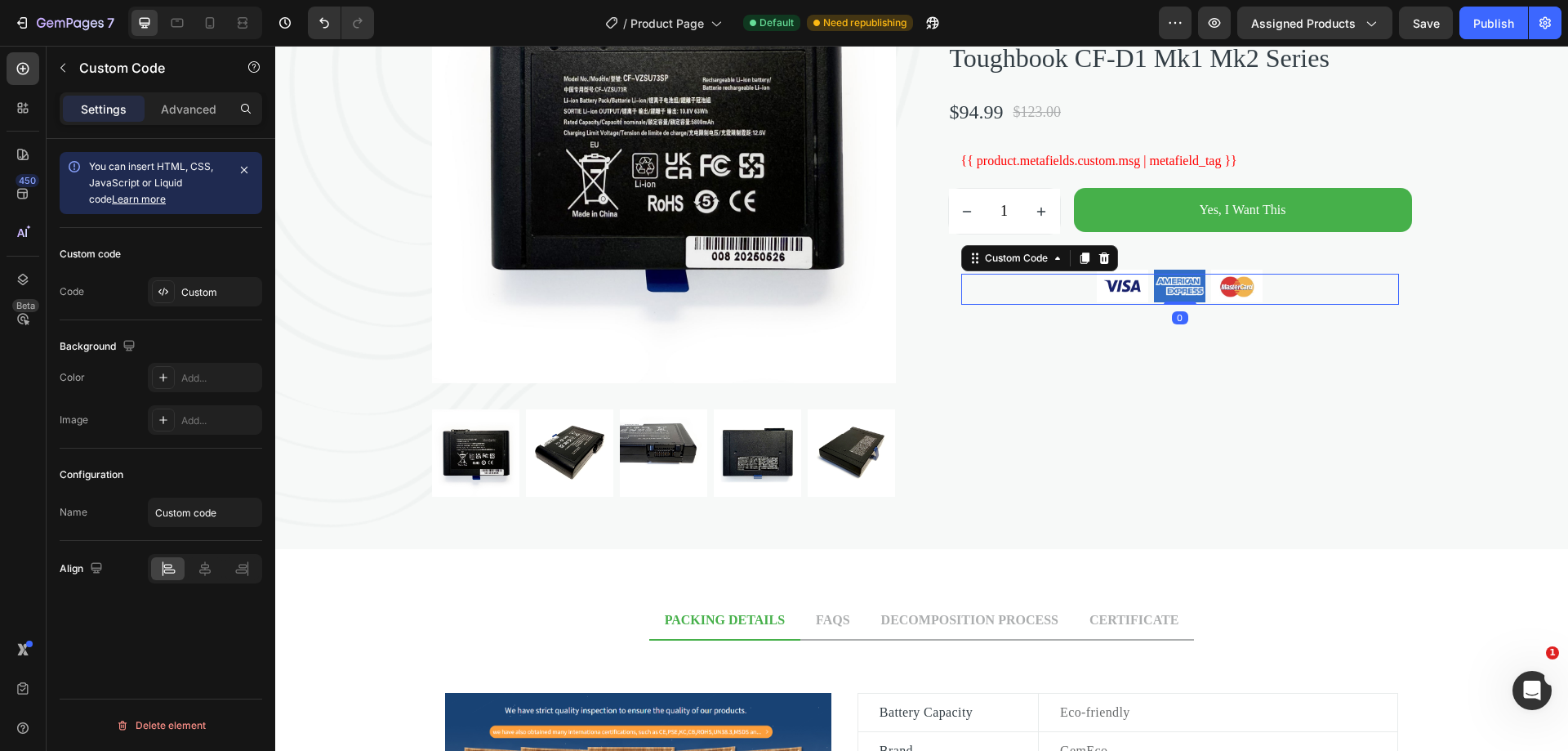
click at [1104, 305] on img at bounding box center [1122, 285] width 57 height 38
click at [1108, 305] on img at bounding box center [1122, 285] width 57 height 38
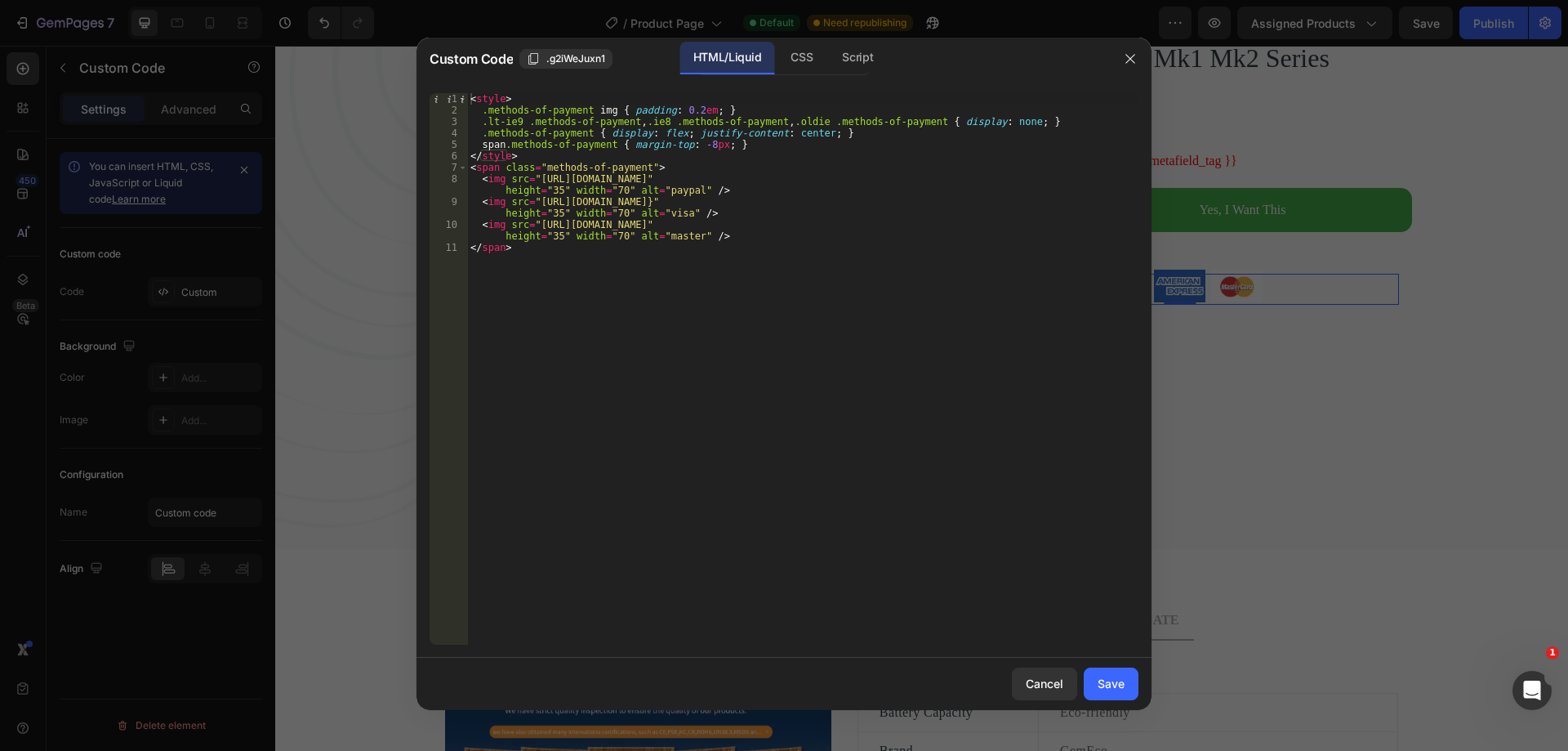
click at [615, 189] on div "< style > .methods-of-payment img { padding : 0.2 em ; } .lt-ie9 .methods-of-pa…" at bounding box center [803, 379] width 671 height 574
click at [588, 198] on div "< style > .methods-of-payment img { padding : 0.2 em ; } .lt-ie9 .methods-of-pa…" at bounding box center [803, 379] width 671 height 574
click at [613, 212] on div "< style > .methods-of-payment img { padding : 0.2 em ; } .lt-ie9 .methods-of-pa…" at bounding box center [803, 379] width 671 height 574
click at [614, 213] on div "< style > .methods-of-payment img { padding : 0.2 em ; } .lt-ie9 .methods-of-pa…" at bounding box center [803, 379] width 671 height 574
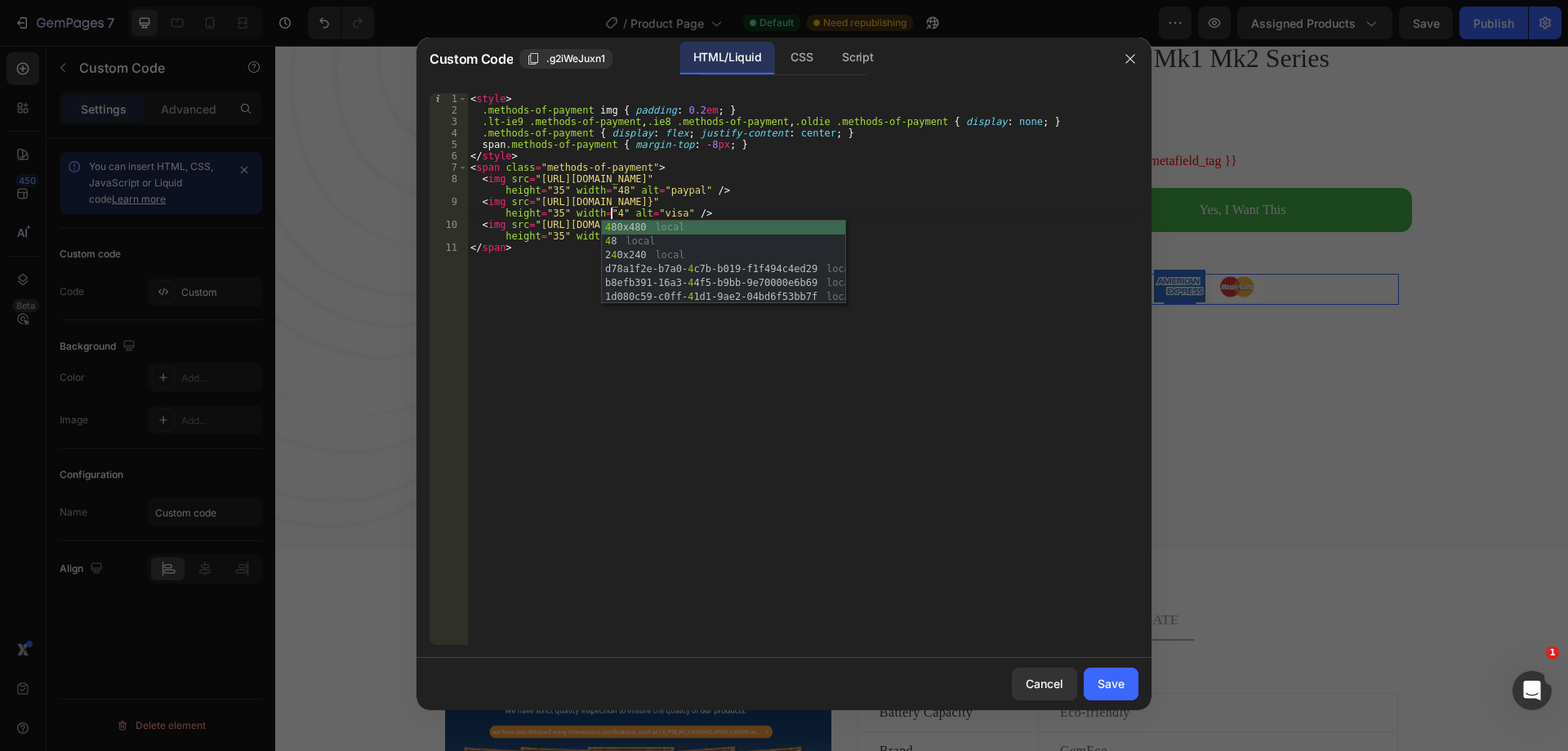
scroll to position [0, 65]
click at [580, 219] on div "< style > .methods-of-payment img { padding : 0.2 em ; } .lt-ie9 .methods-of-pa…" at bounding box center [803, 379] width 671 height 574
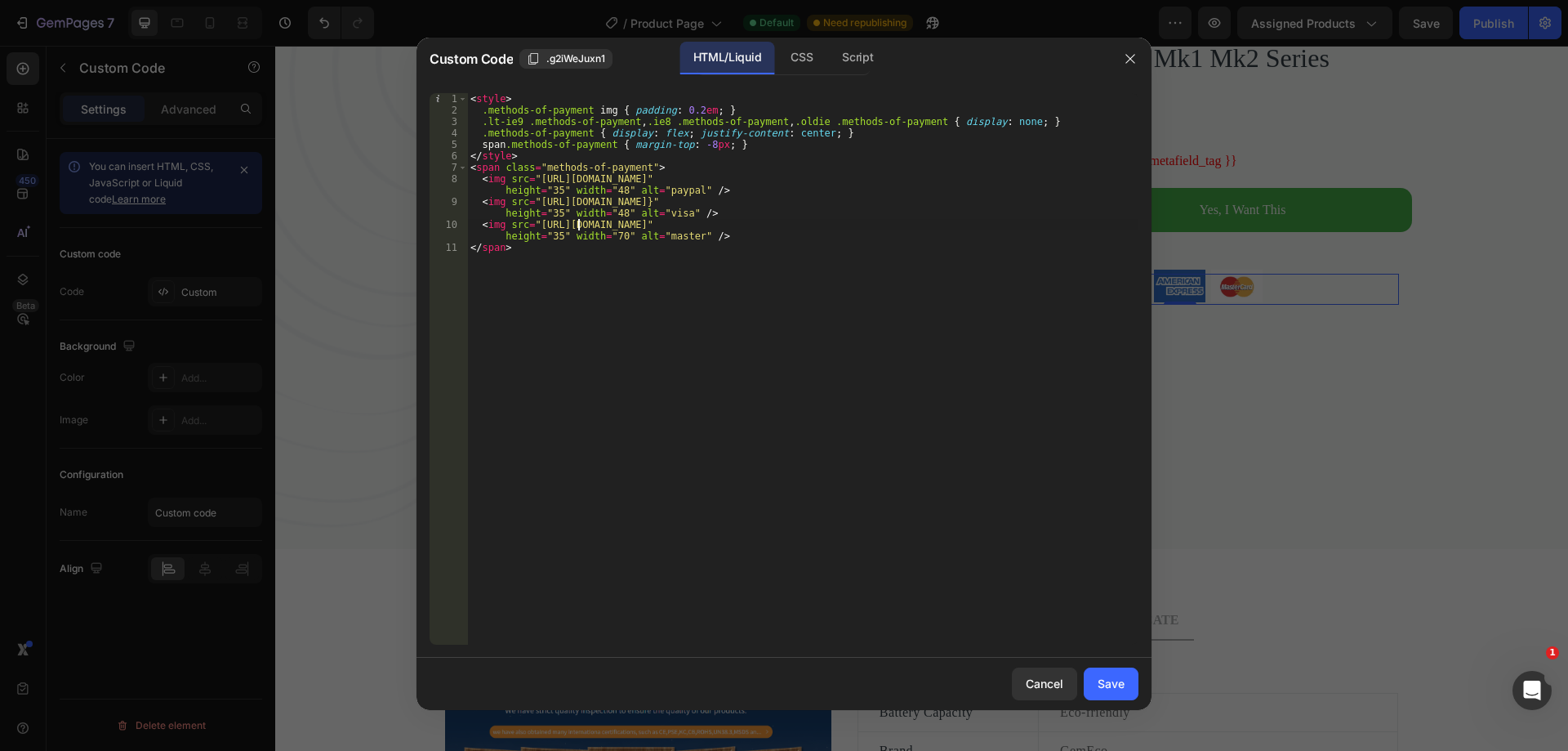
click at [617, 237] on div "< style > .methods-of-payment img { padding : 0.2 em ; } .lt-ie9 .methods-of-pa…" at bounding box center [803, 379] width 671 height 574
click at [857, 357] on div "< style > .methods-of-payment img { padding : 0.2 em ; } .lt-ie9 .methods-of-pa…" at bounding box center [803, 379] width 671 height 574
type textarea "</span>"
drag, startPoint x: 1103, startPoint y: 687, endPoint x: 1137, endPoint y: 624, distance: 71.6
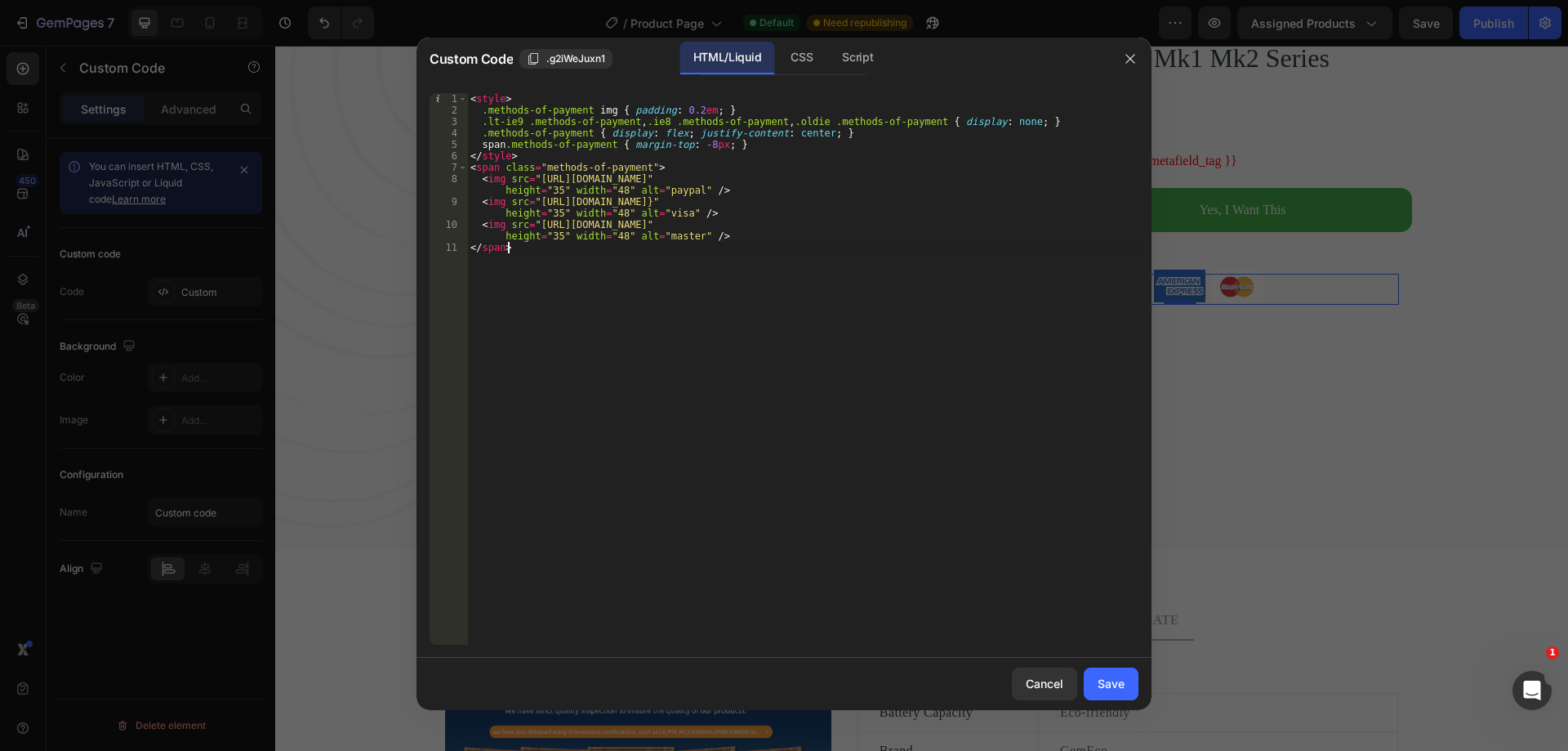
click at [1103, 687] on div "Save" at bounding box center [1111, 683] width 27 height 17
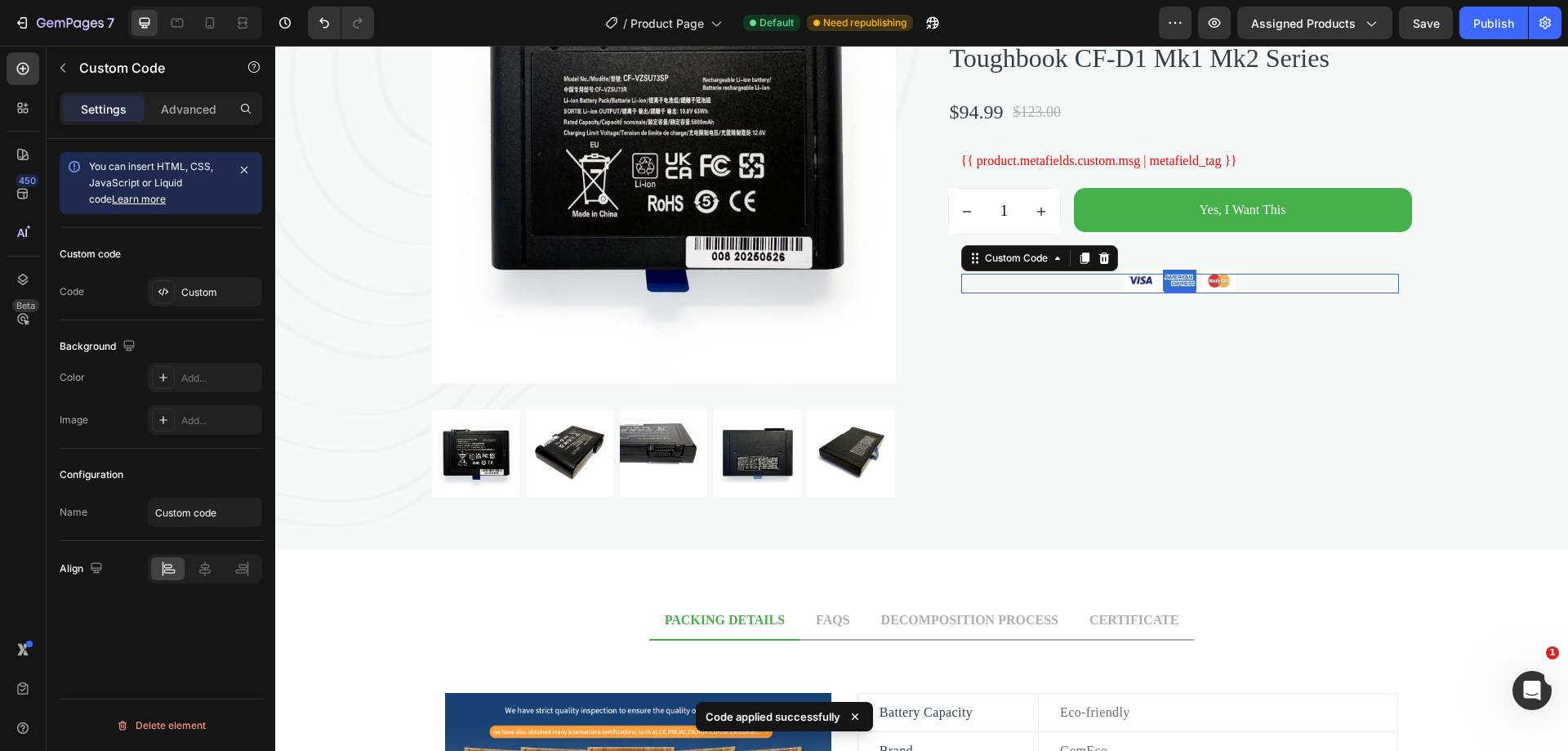
click at [1179, 293] on img at bounding box center [1180, 280] width 40 height 26
click at [1051, 293] on span at bounding box center [1180, 280] width 437 height 26
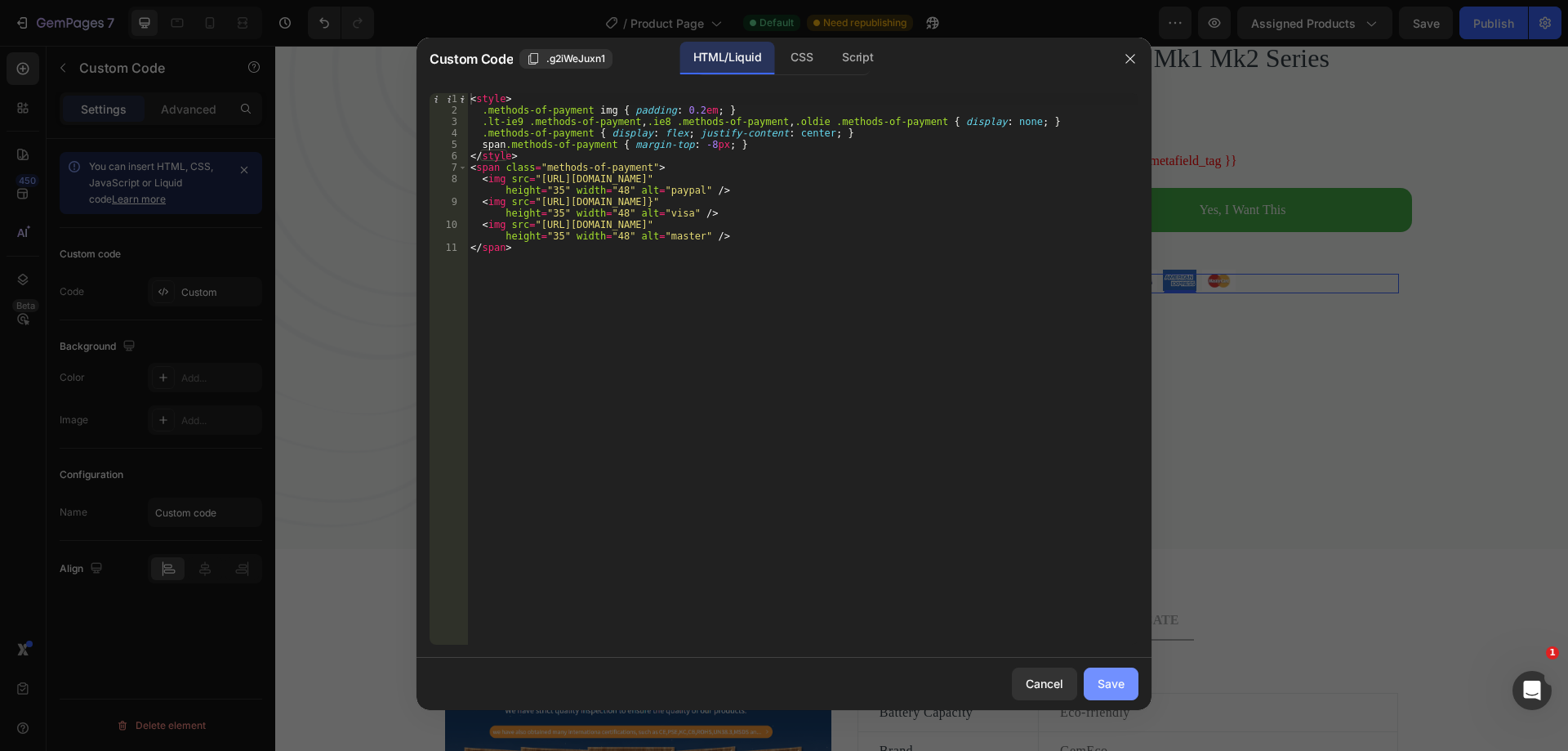
click at [1115, 690] on div "Save" at bounding box center [1111, 683] width 27 height 17
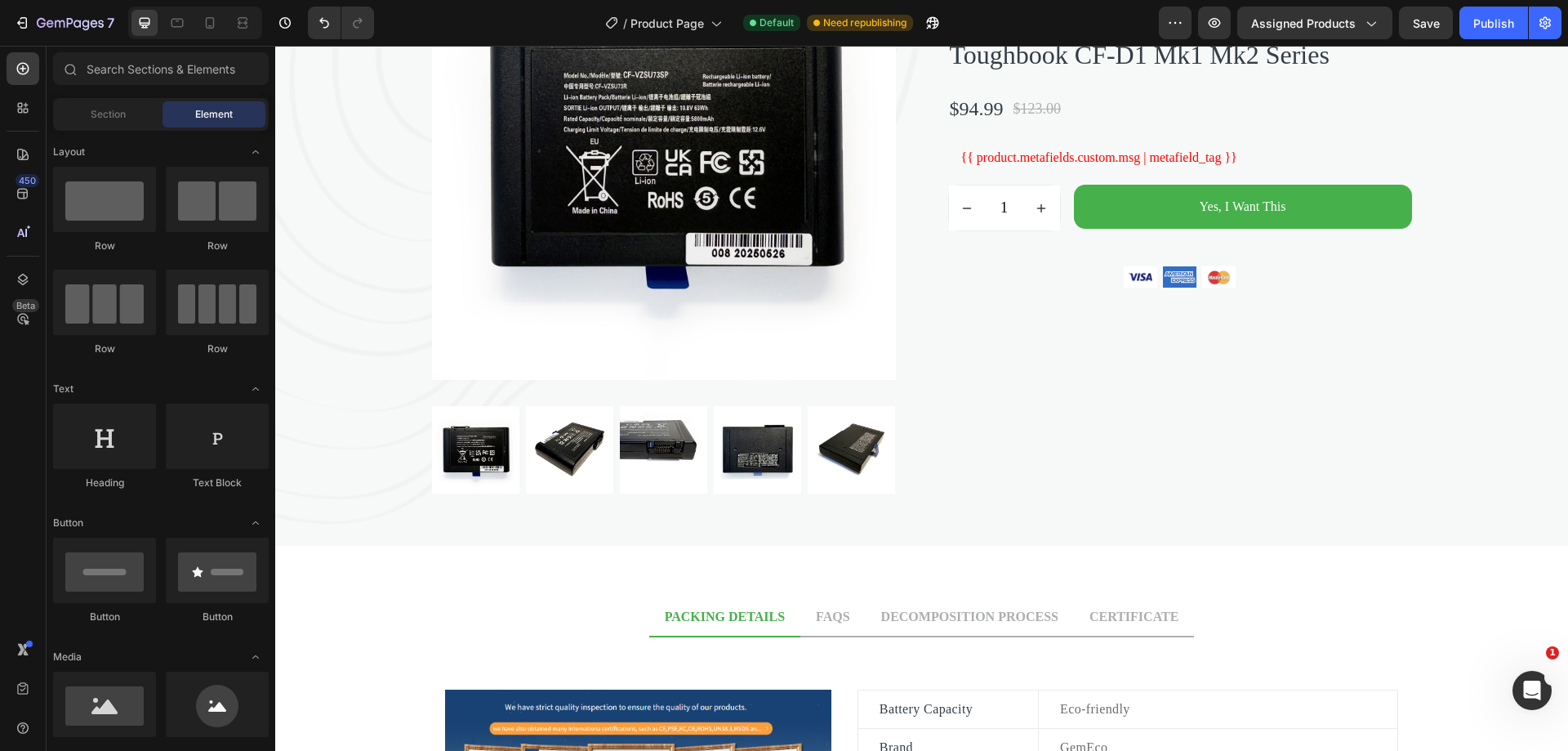
scroll to position [0, 0]
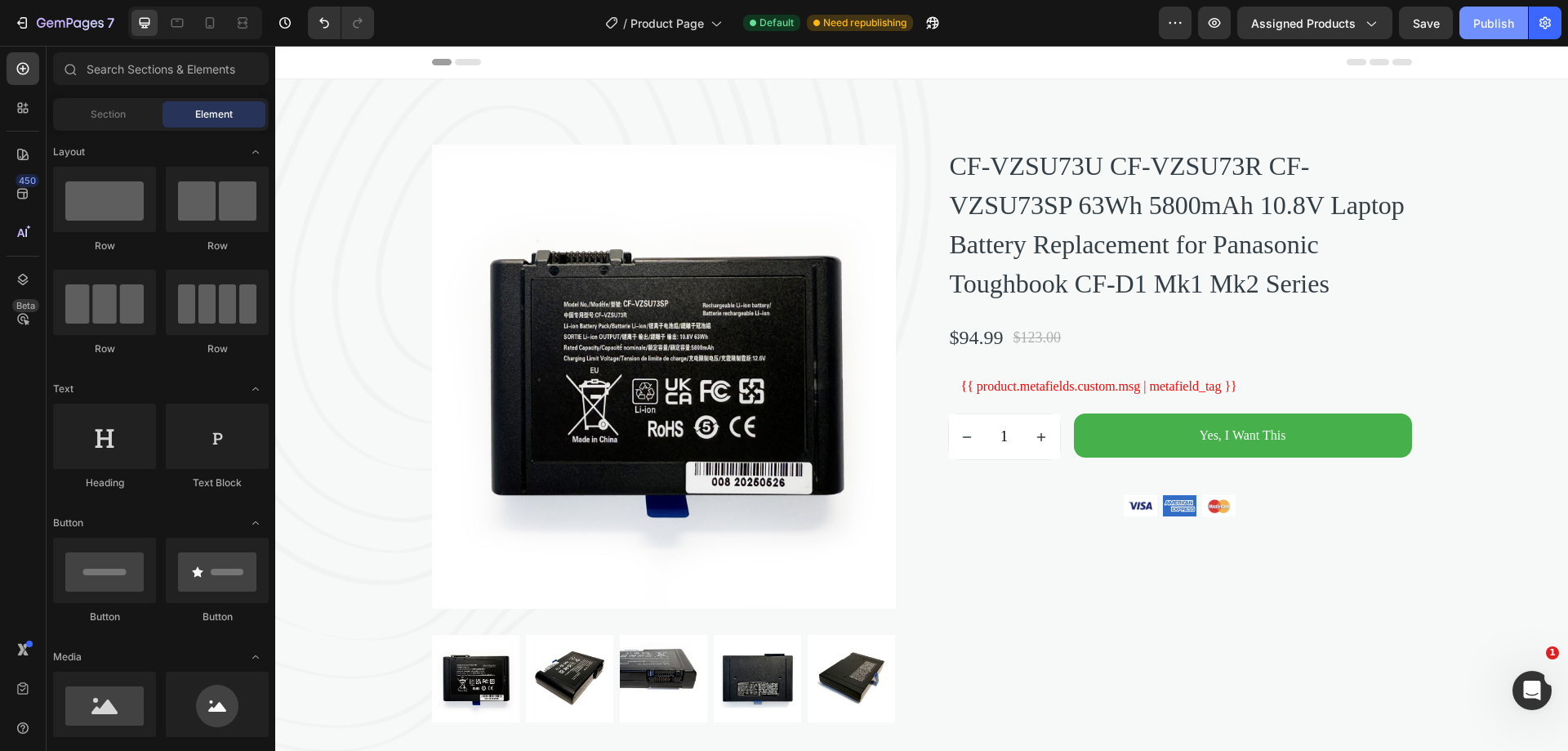
click at [1473, 25] on div "Publish" at bounding box center [1494, 23] width 41 height 17
click at [1220, 22] on icon "button" at bounding box center [1214, 22] width 16 height 16
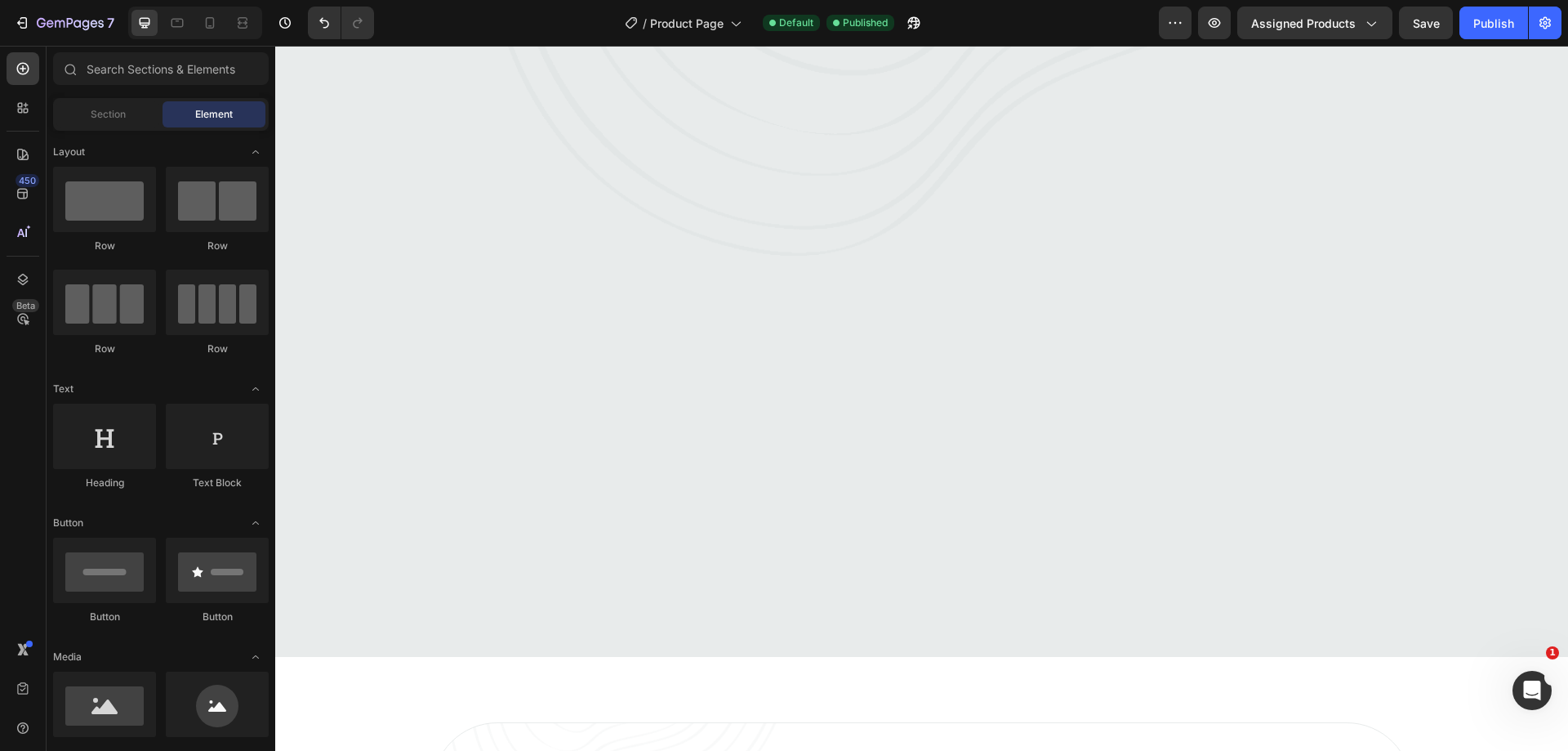
scroll to position [4837, 0]
